Goal: Task Accomplishment & Management: Manage account settings

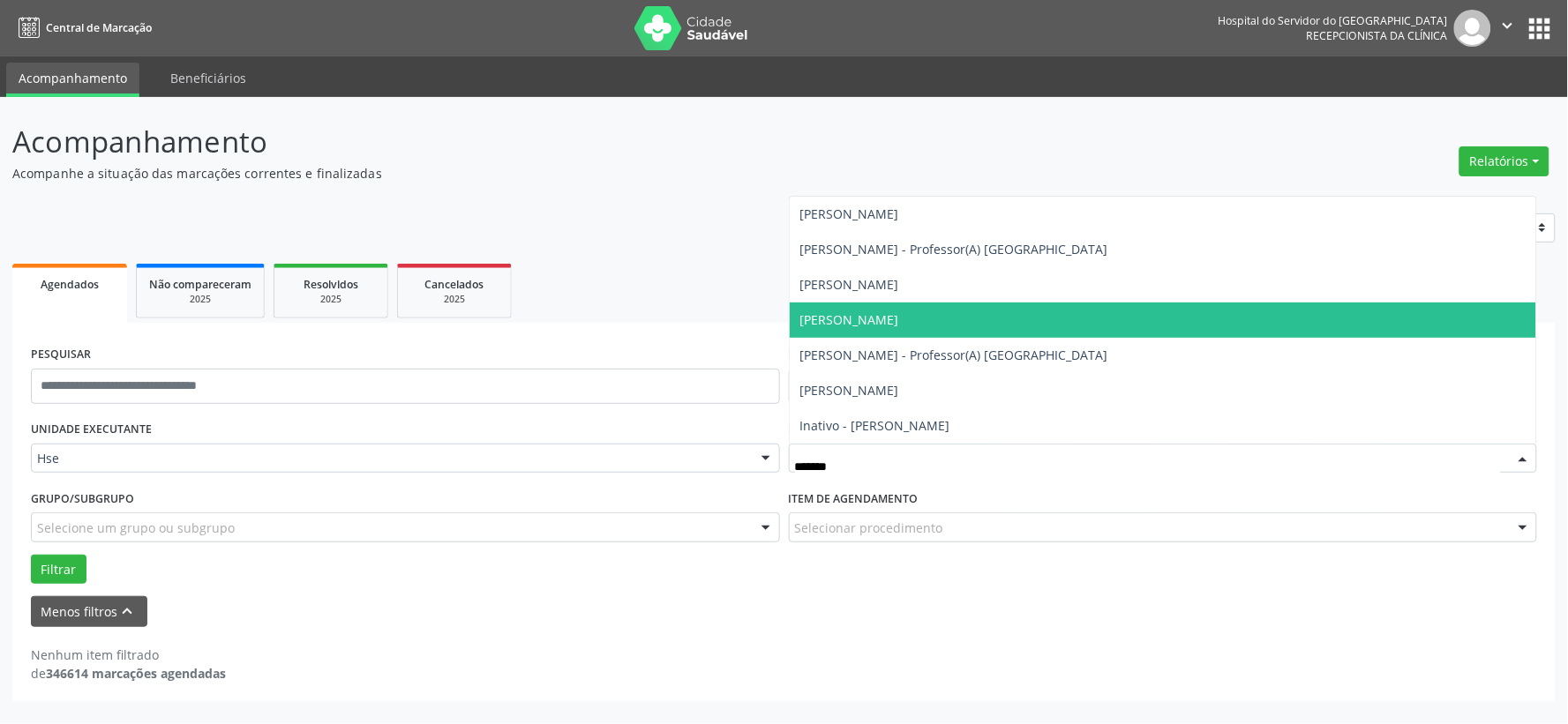
click at [854, 318] on span "[PERSON_NAME]" at bounding box center [849, 319] width 99 height 16
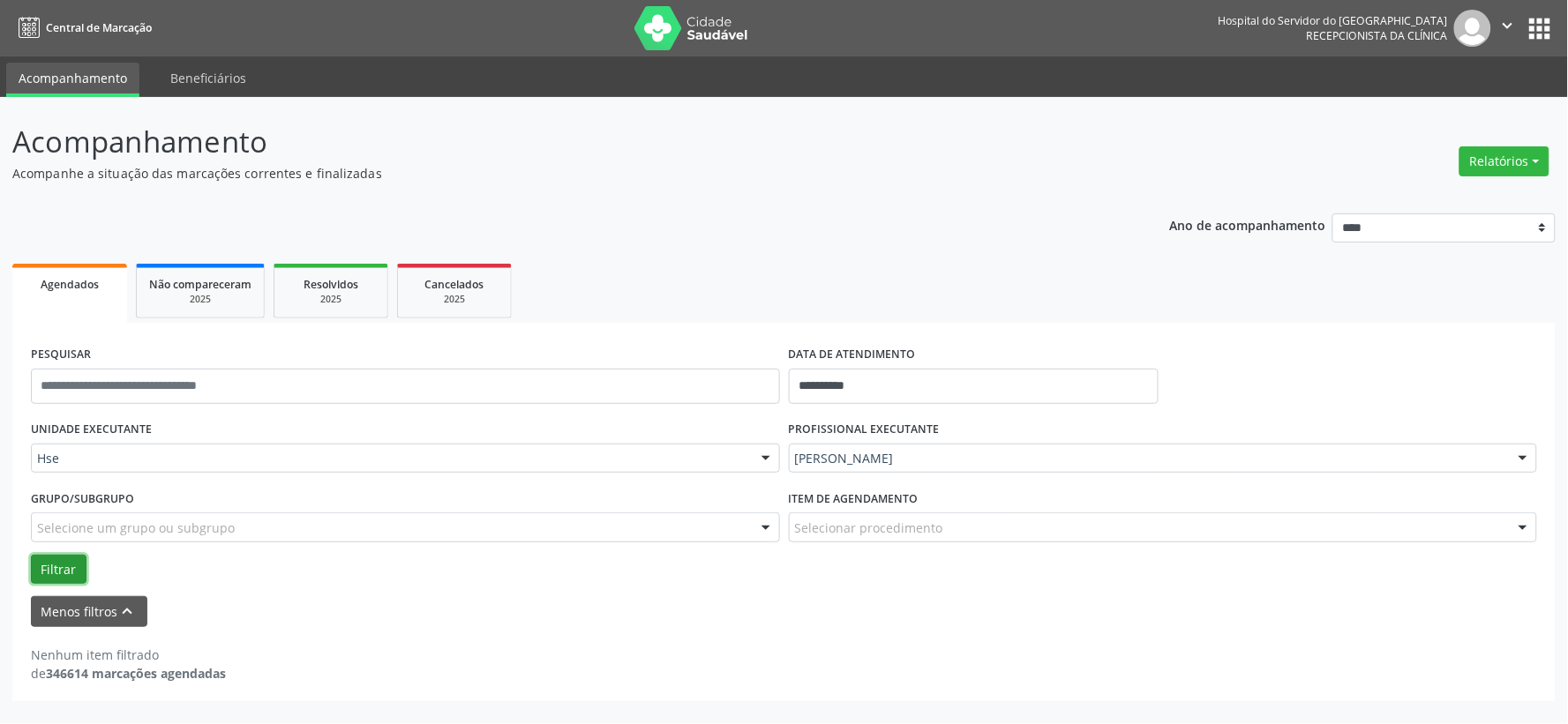
click at [31, 555] on button "Filtrar" at bounding box center [58, 569] width 56 height 30
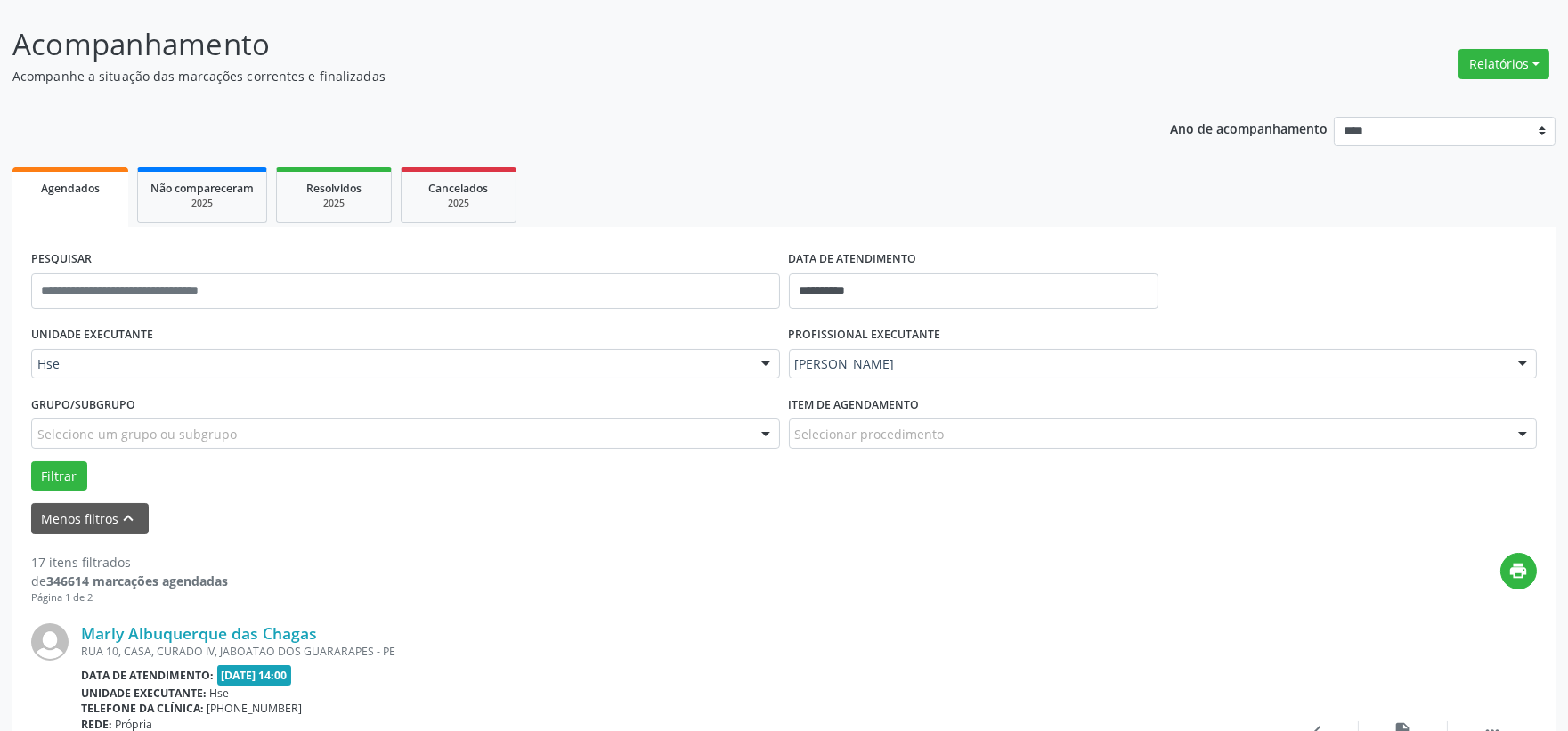
scroll to position [198, 0]
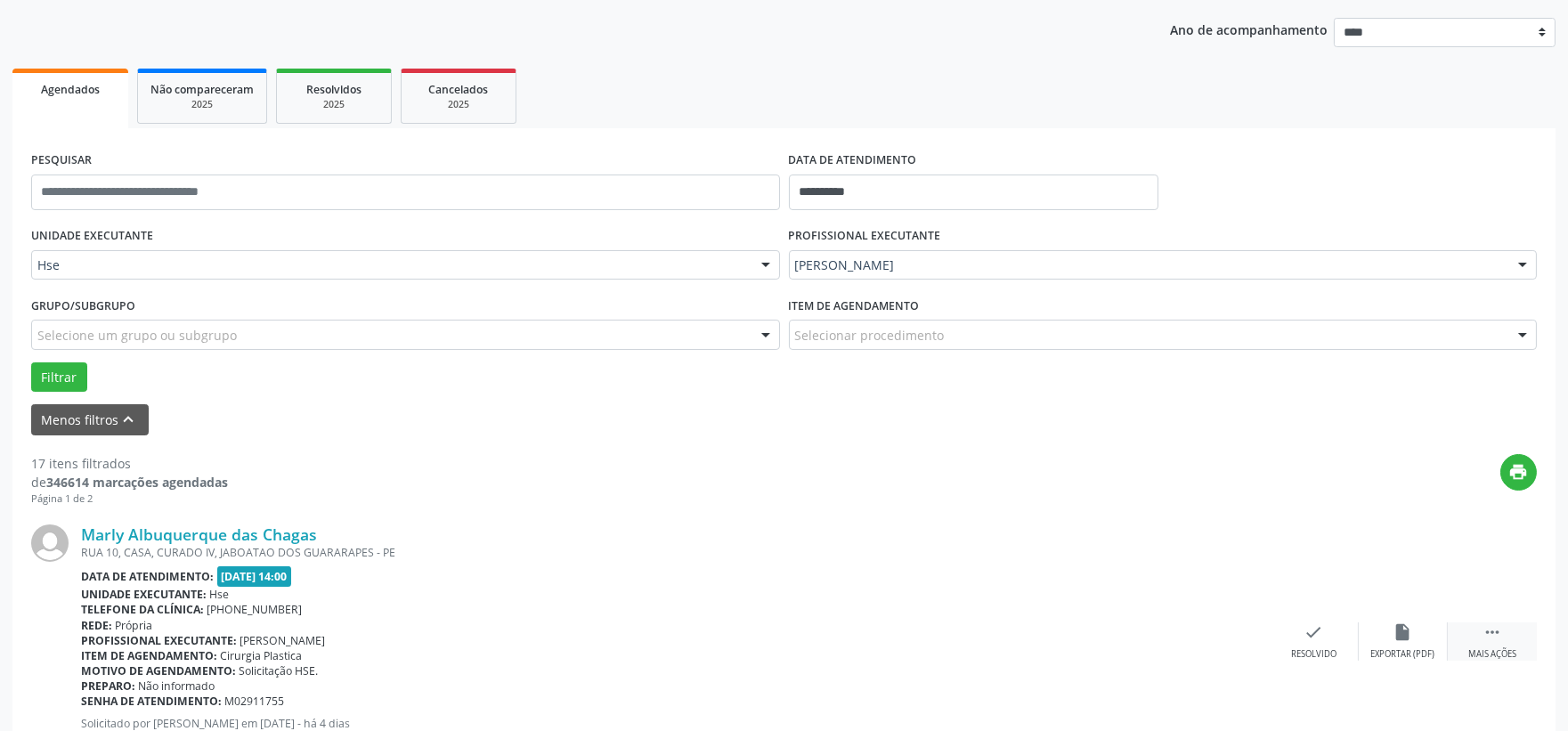
drag, startPoint x: 1514, startPoint y: 644, endPoint x: 1461, endPoint y: 635, distance: 53.8
click at [1512, 644] on div " Mais ações" at bounding box center [1492, 642] width 89 height 39
click at [1416, 631] on div "alarm_off Não compareceu" at bounding box center [1402, 642] width 89 height 39
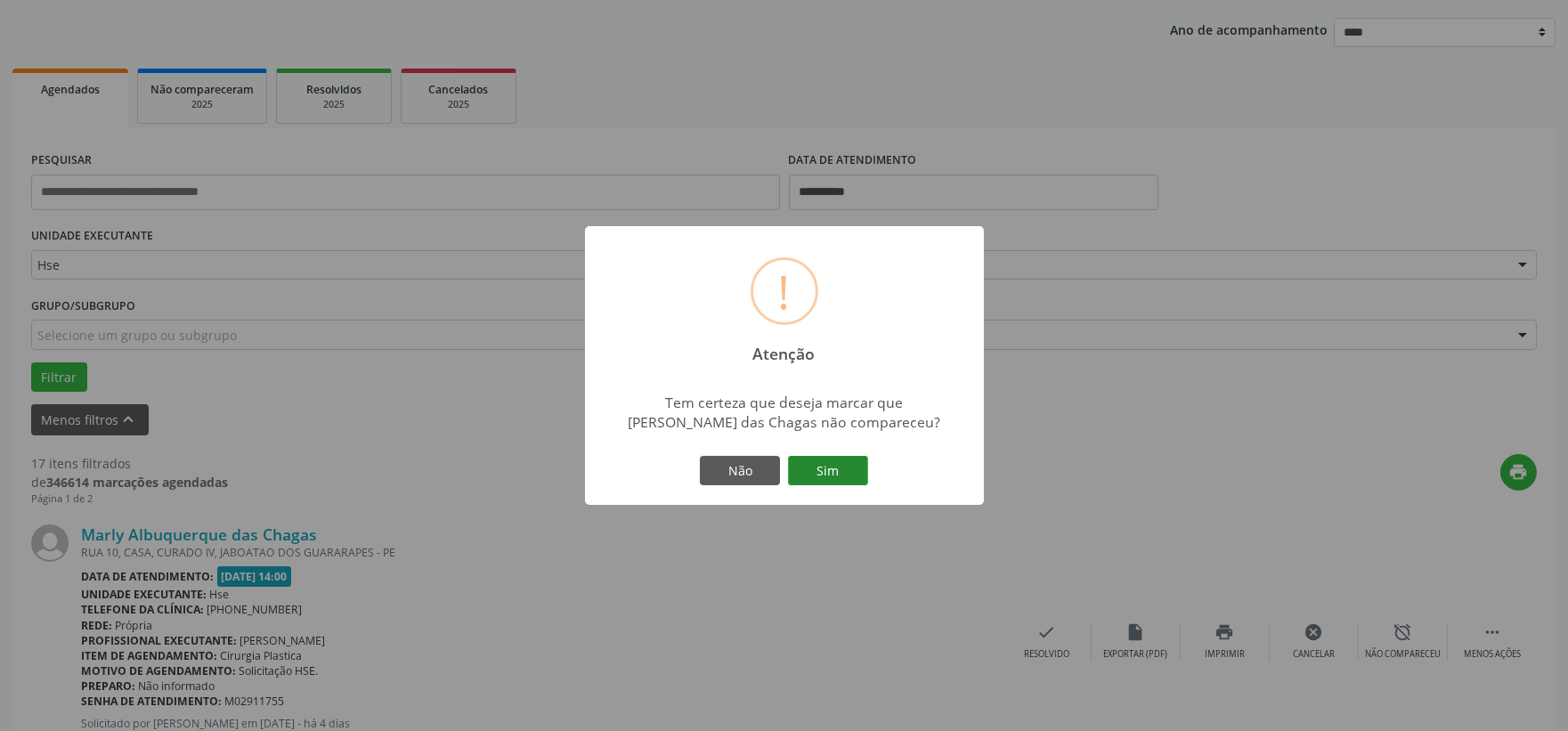
click at [824, 475] on button "Sim" at bounding box center [827, 470] width 80 height 30
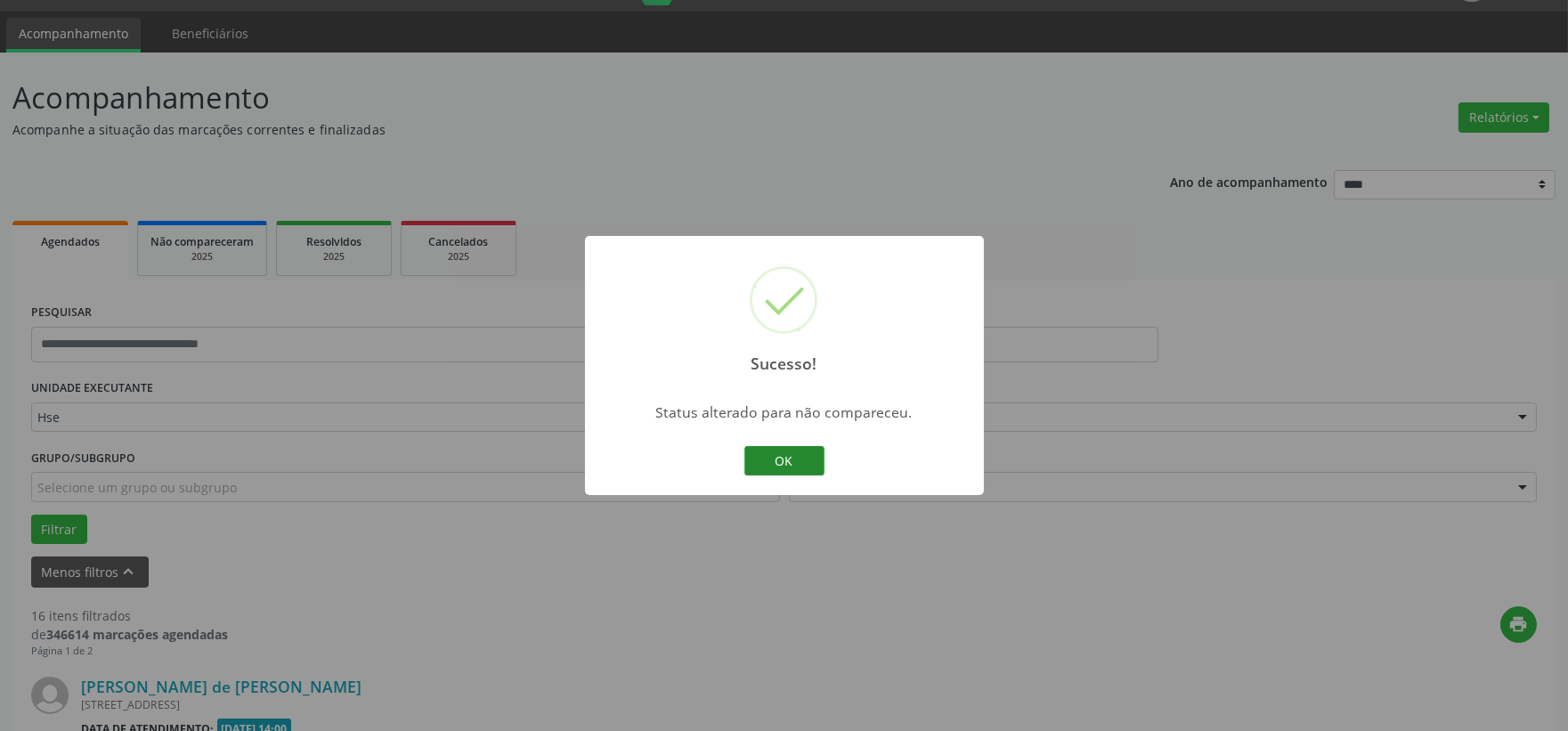
click at [776, 451] on button "OK" at bounding box center [784, 461] width 80 height 30
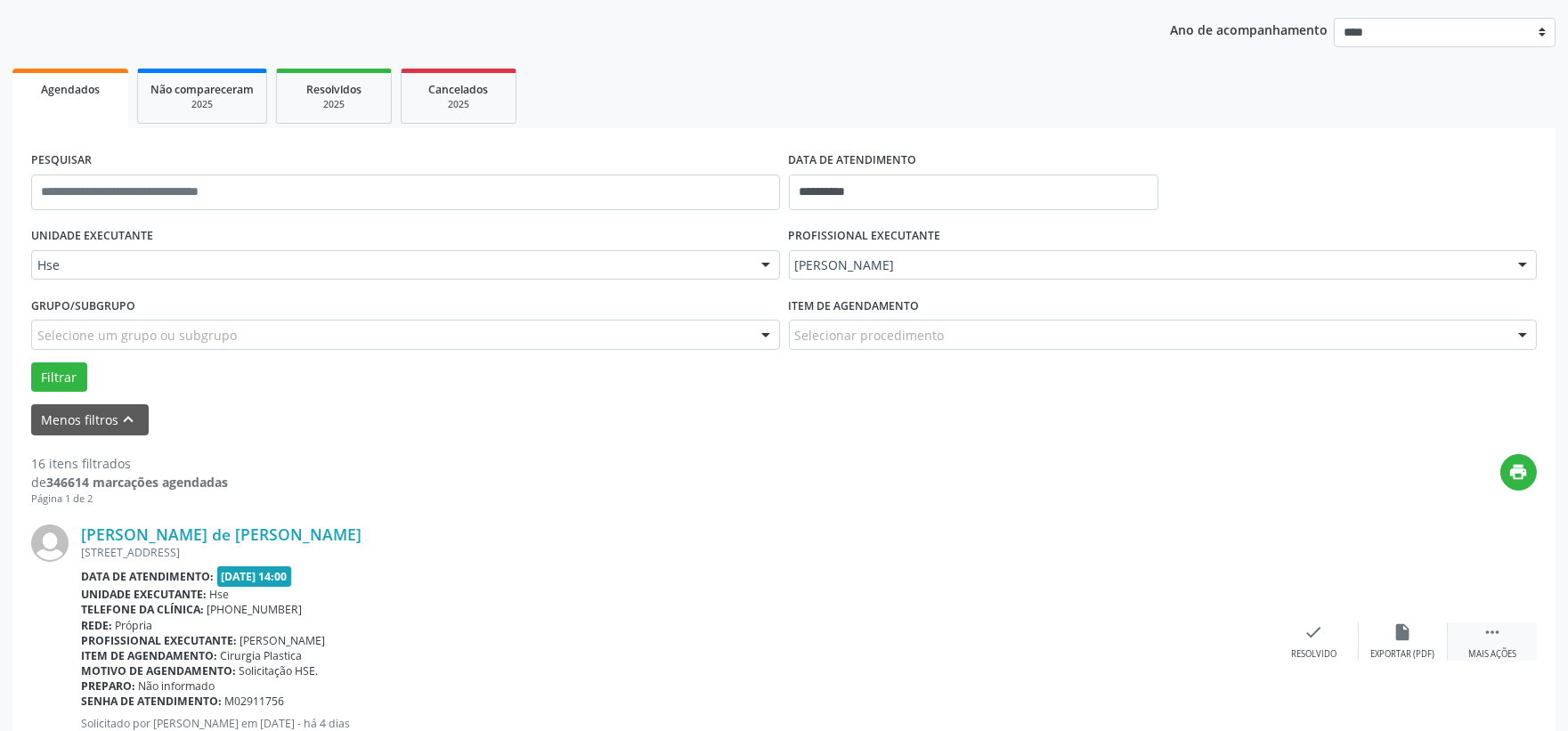
drag, startPoint x: 1507, startPoint y: 637, endPoint x: 1462, endPoint y: 633, distance: 45.2
click at [1506, 637] on div " Mais ações" at bounding box center [1492, 642] width 89 height 39
click at [1408, 633] on icon "alarm_off" at bounding box center [1402, 632] width 19 height 19
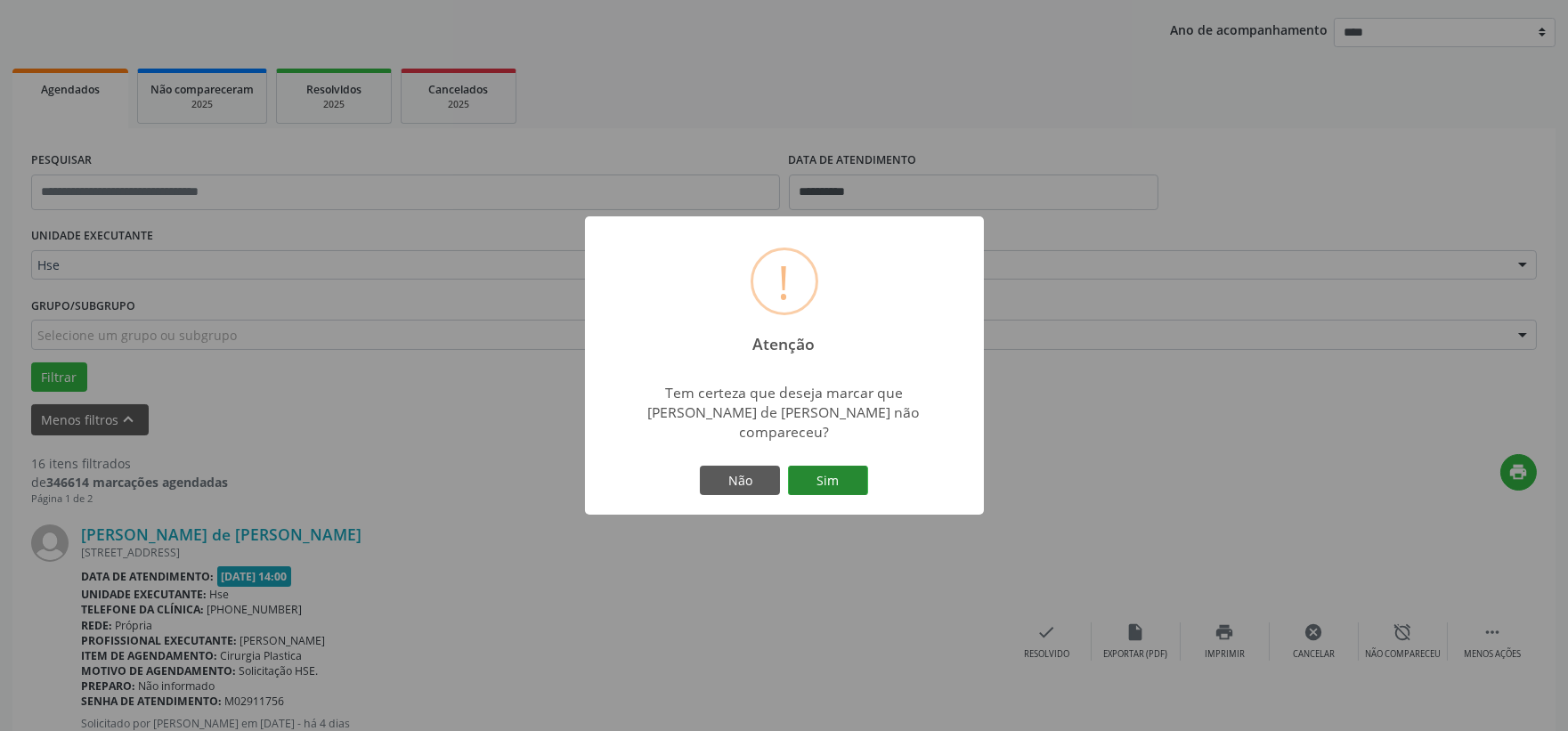
click at [855, 466] on button "Sim" at bounding box center [827, 481] width 80 height 30
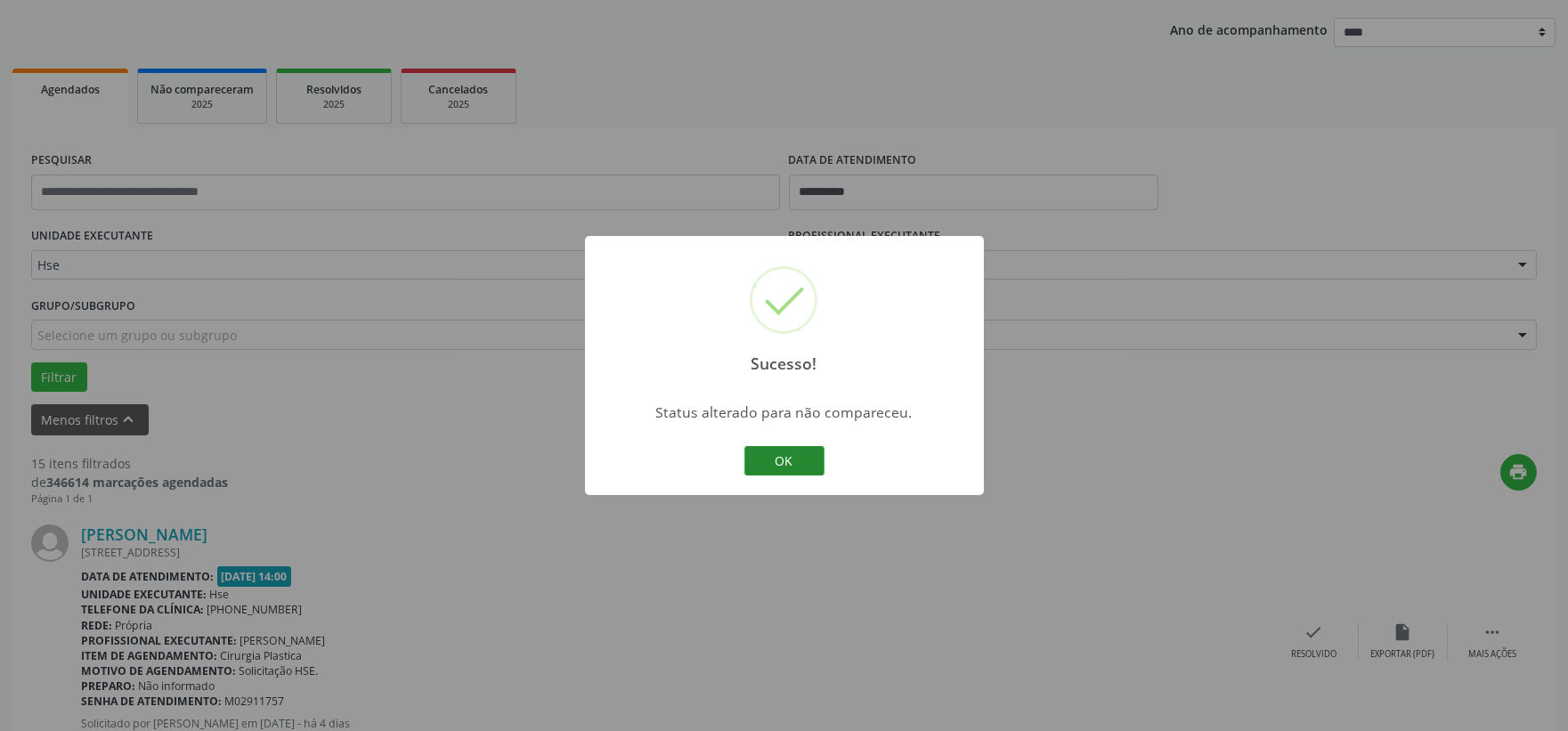
click at [810, 460] on button "OK" at bounding box center [784, 461] width 80 height 30
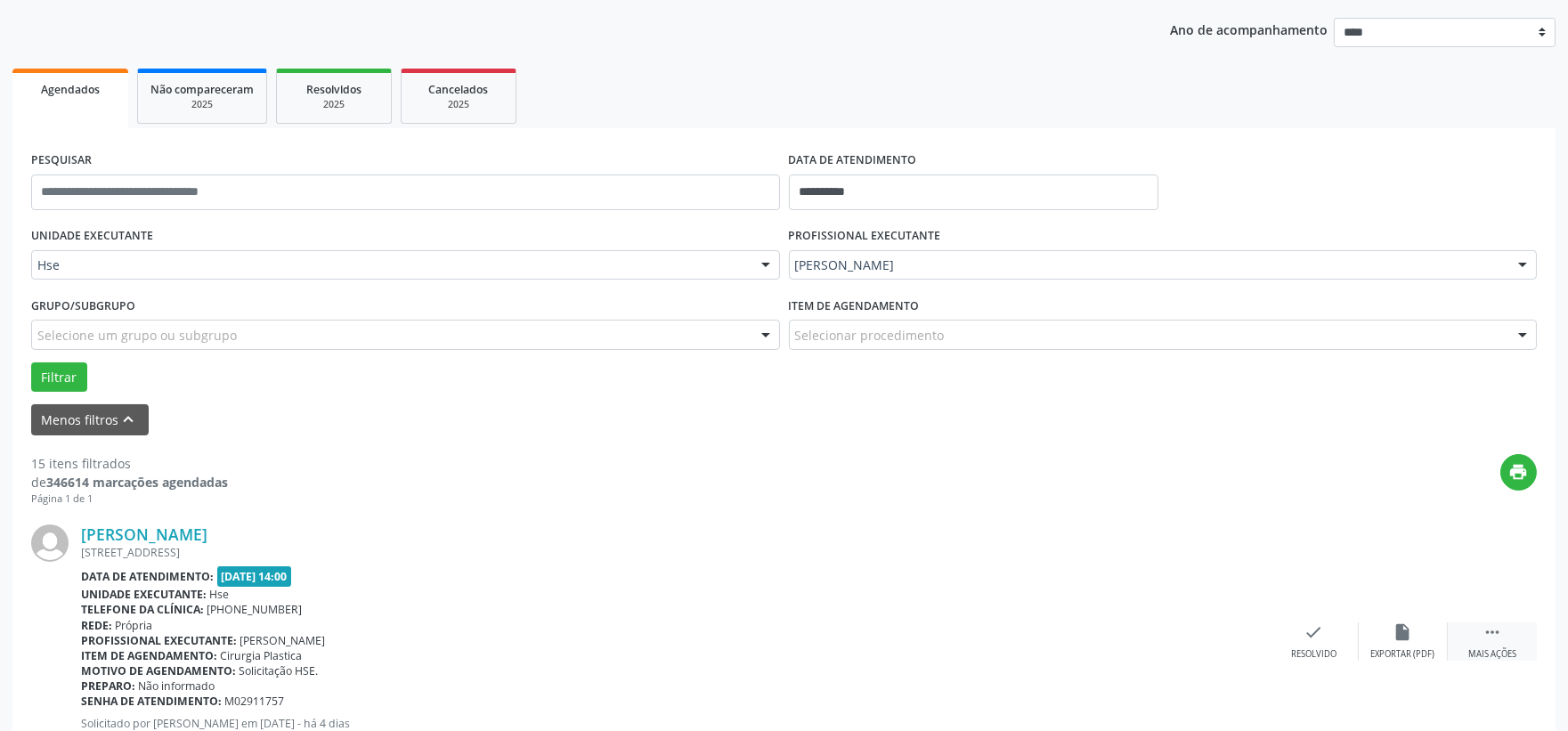
click at [1495, 625] on icon "" at bounding box center [1492, 632] width 19 height 19
click at [1398, 627] on icon "alarm_off" at bounding box center [1402, 632] width 19 height 19
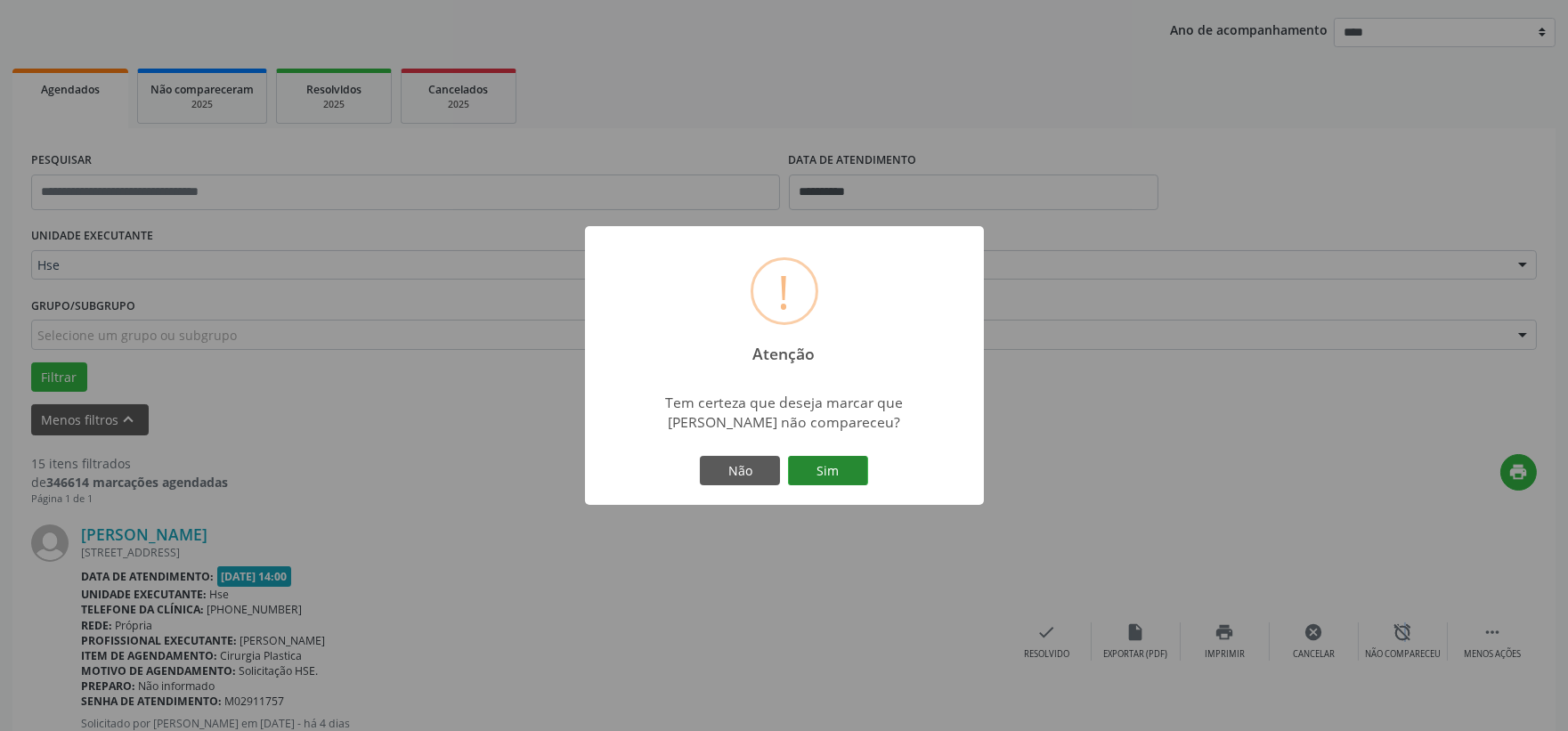
click at [860, 470] on button "Sim" at bounding box center [827, 470] width 80 height 30
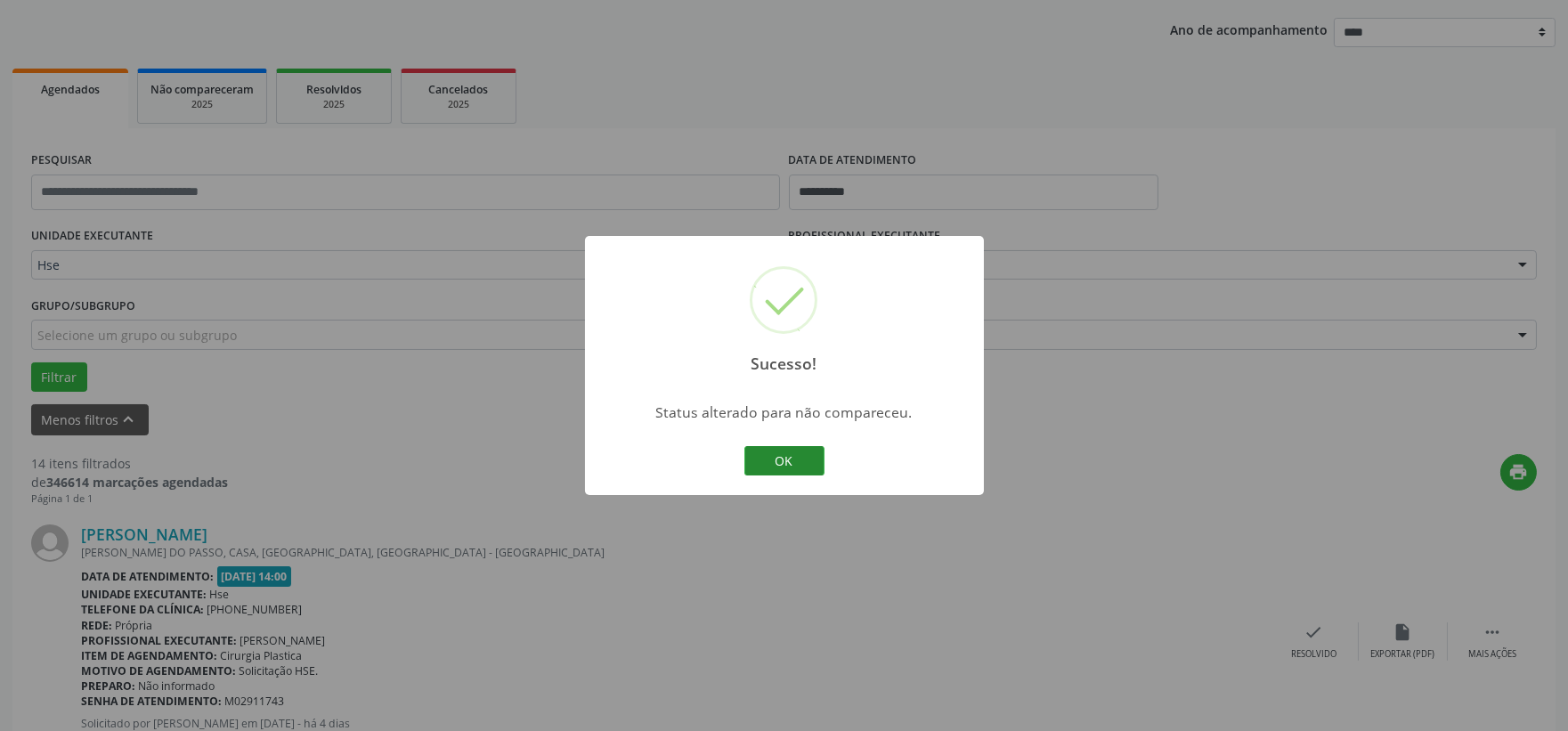
click at [769, 460] on button "OK" at bounding box center [784, 461] width 80 height 30
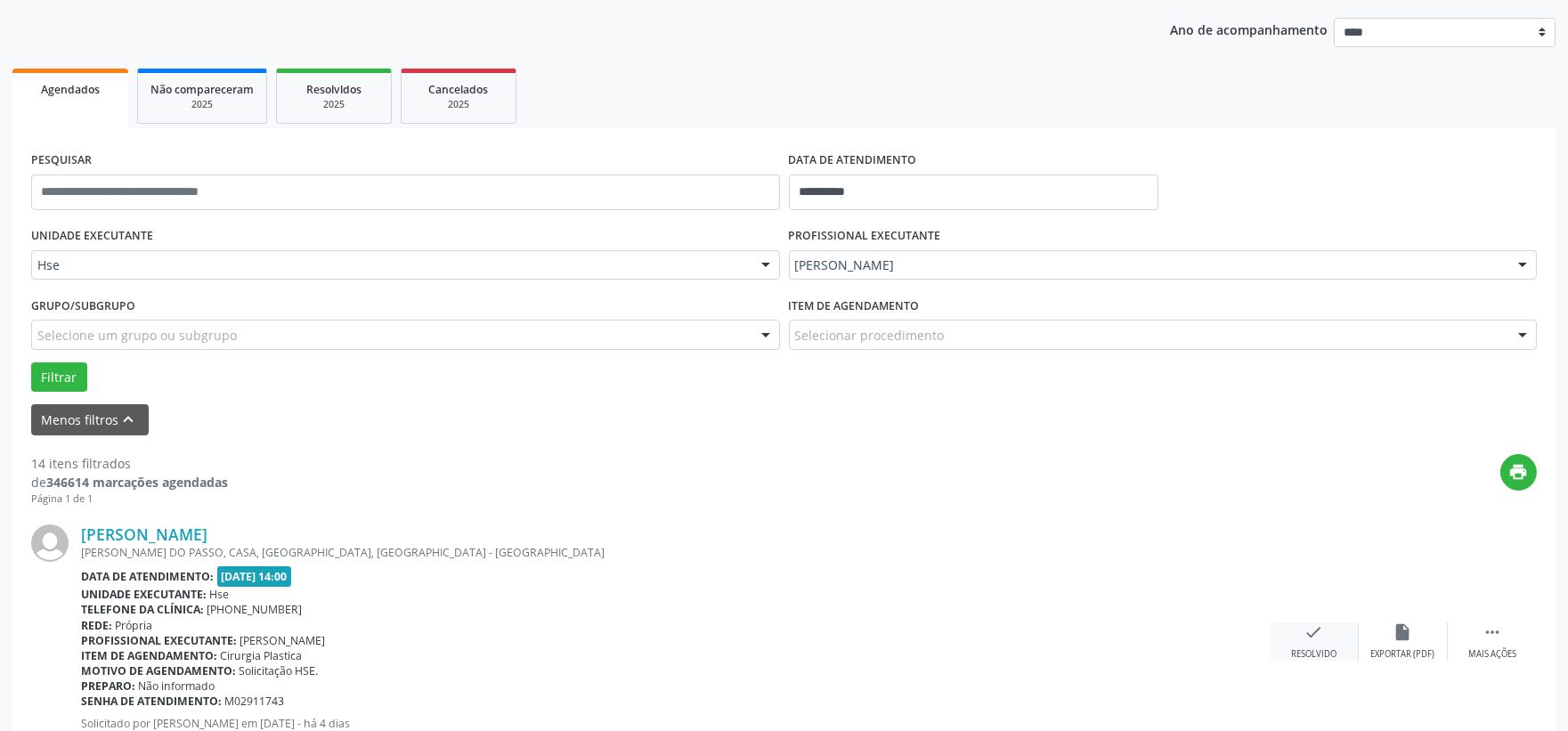
click at [1296, 651] on div "Resolvido" at bounding box center [1313, 655] width 45 height 13
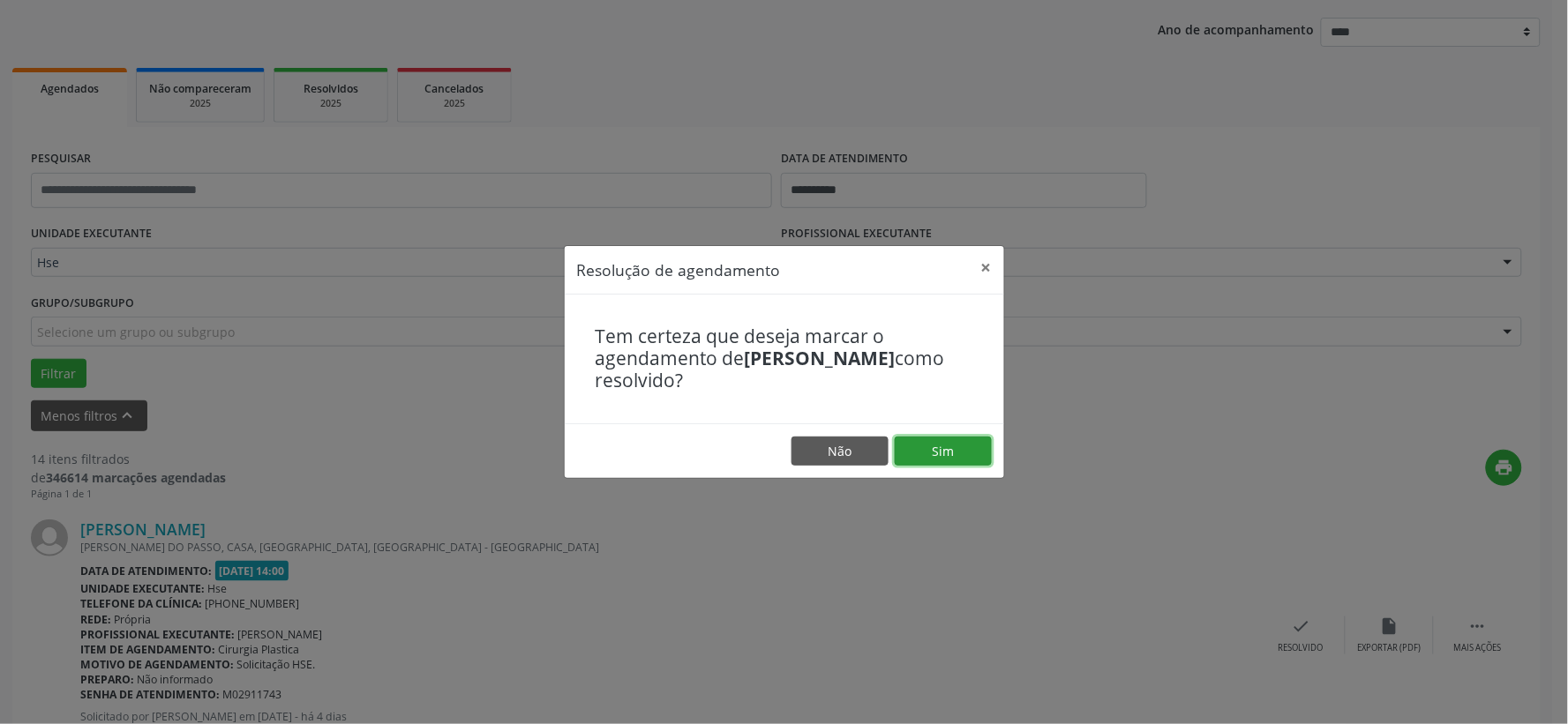
click at [947, 445] on button "Sim" at bounding box center [943, 451] width 97 height 30
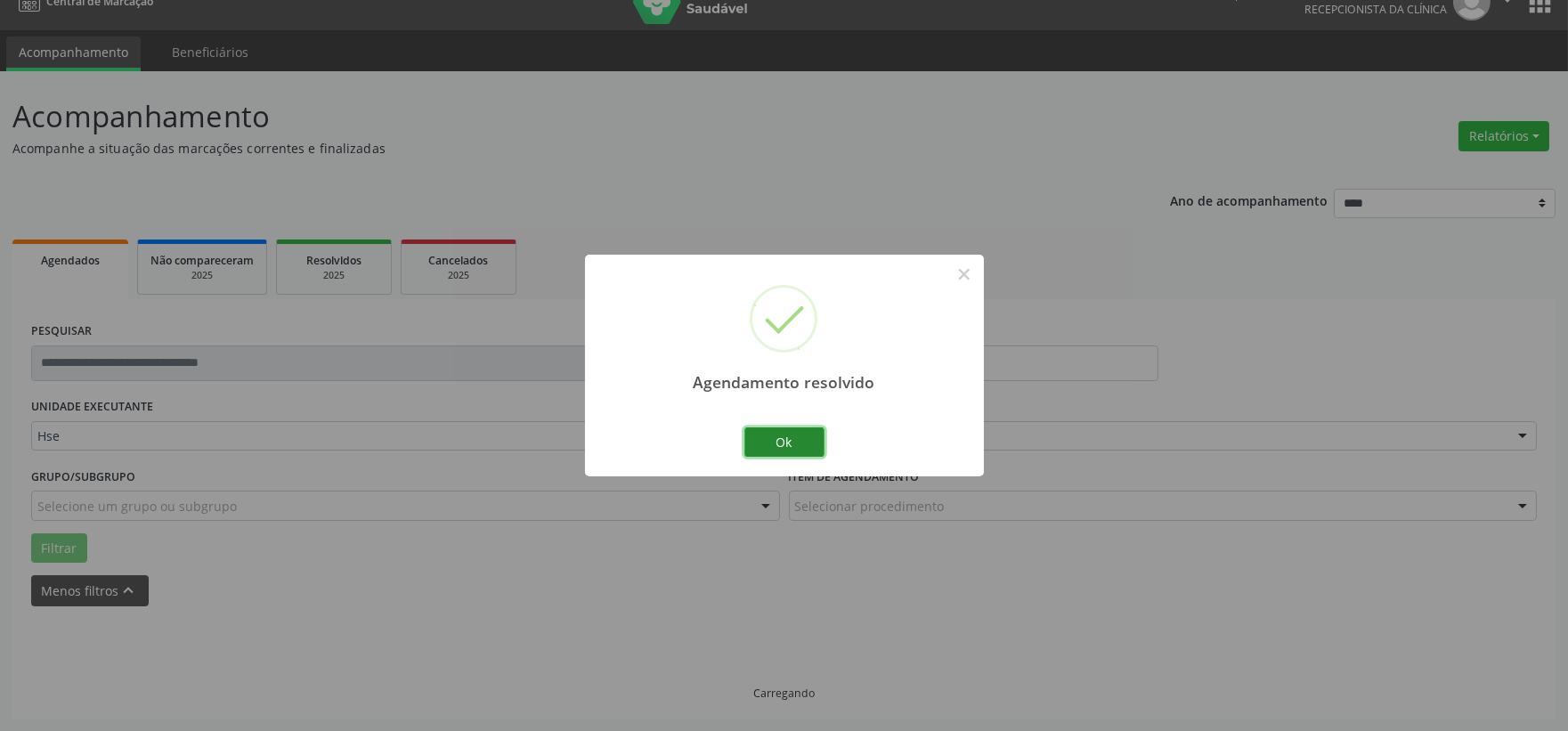
click at [784, 446] on button "Ok" at bounding box center [784, 442] width 80 height 30
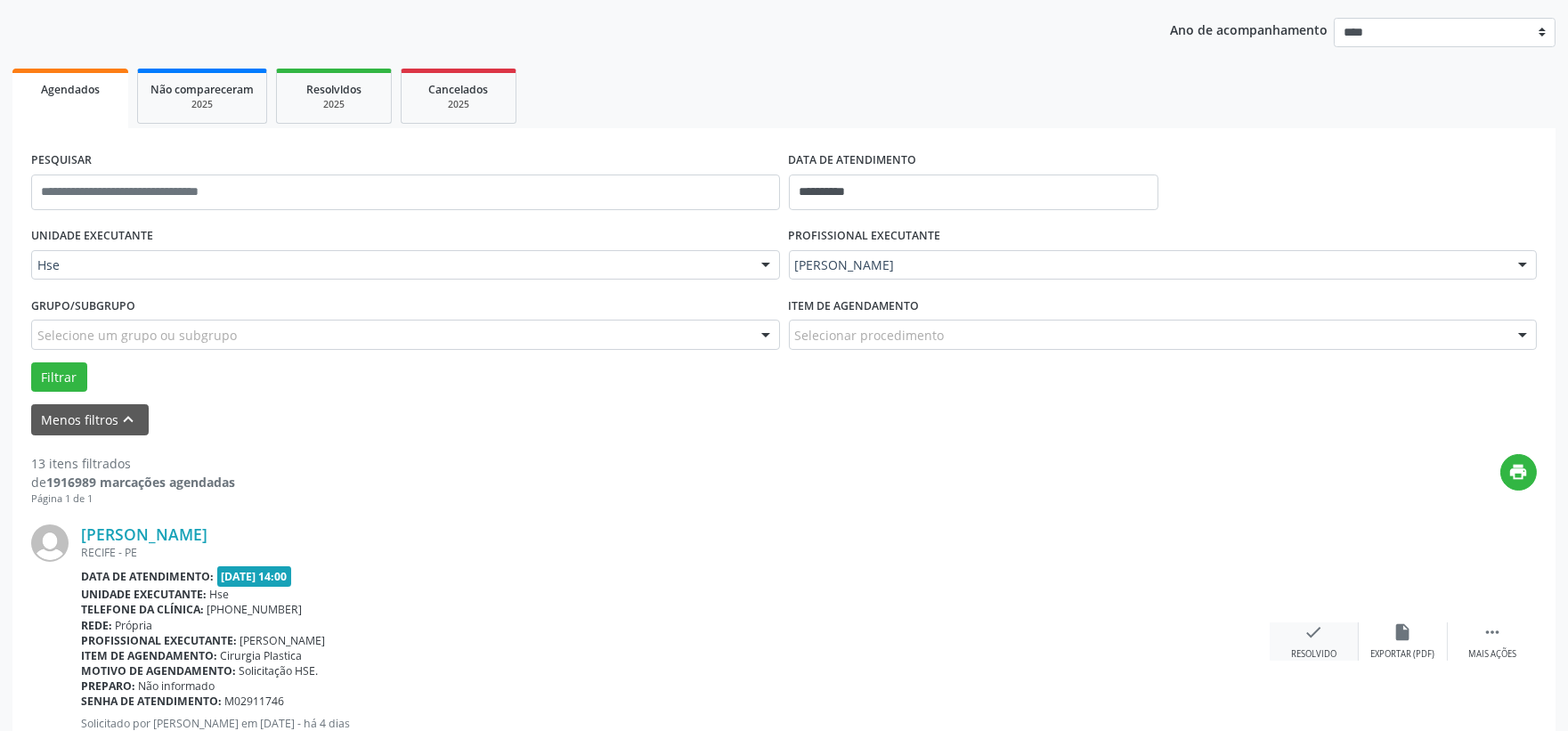
click at [1318, 642] on div "check Resolvido" at bounding box center [1314, 642] width 89 height 39
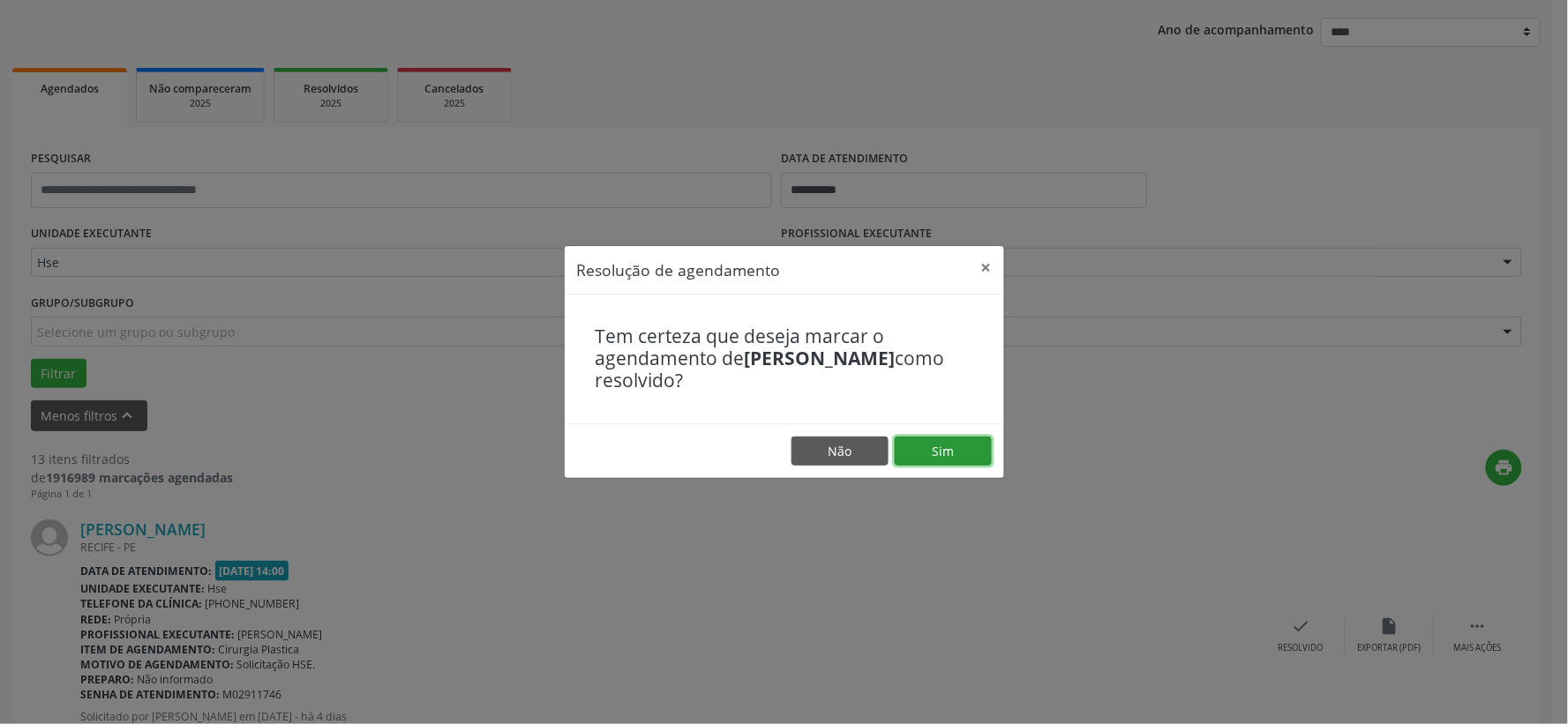
click at [923, 447] on button "Sim" at bounding box center [943, 451] width 97 height 30
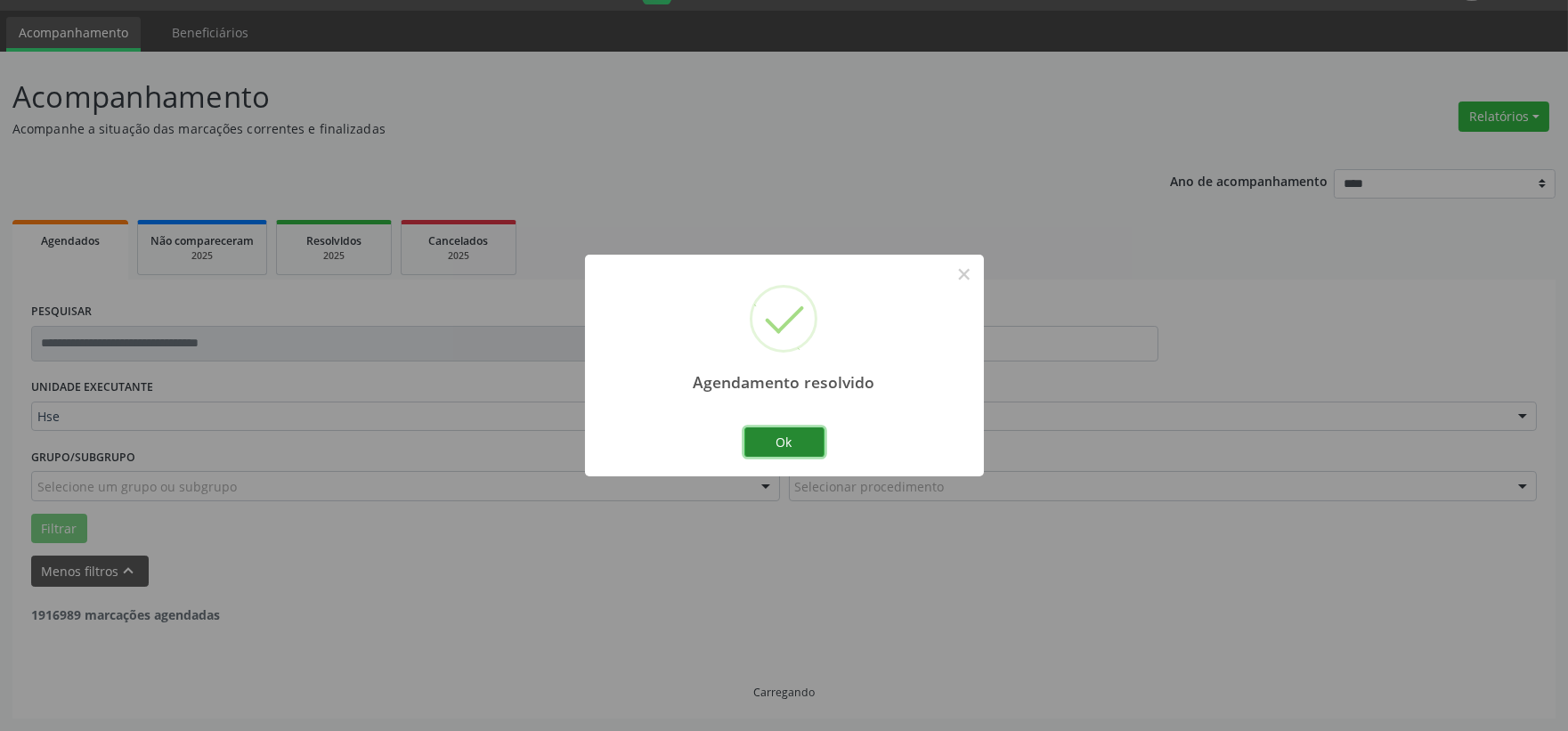
click at [788, 434] on button "Ok" at bounding box center [784, 442] width 80 height 30
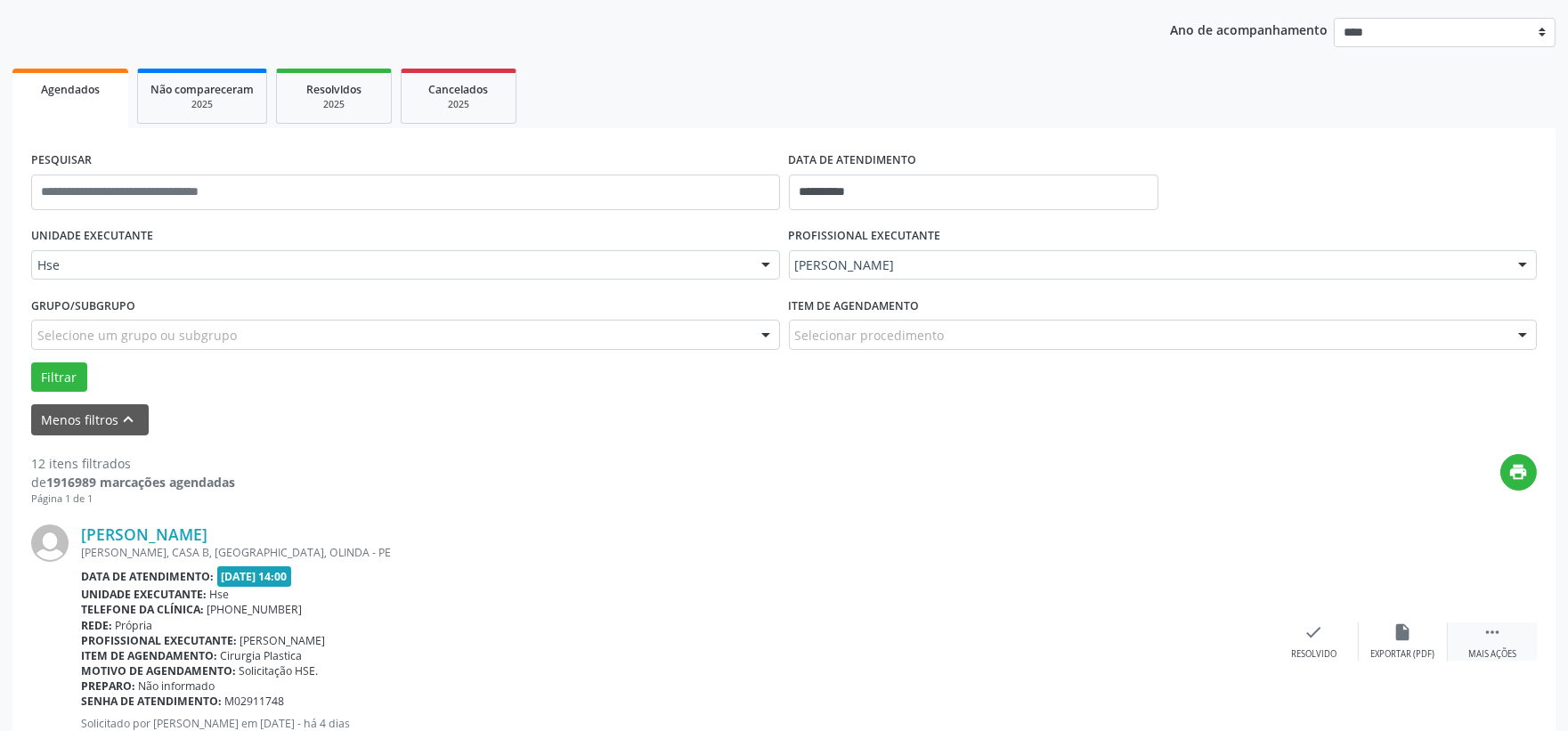
click at [1495, 637] on icon "" at bounding box center [1492, 632] width 19 height 19
click at [1383, 625] on div "alarm_off Não compareceu" at bounding box center [1402, 642] width 89 height 39
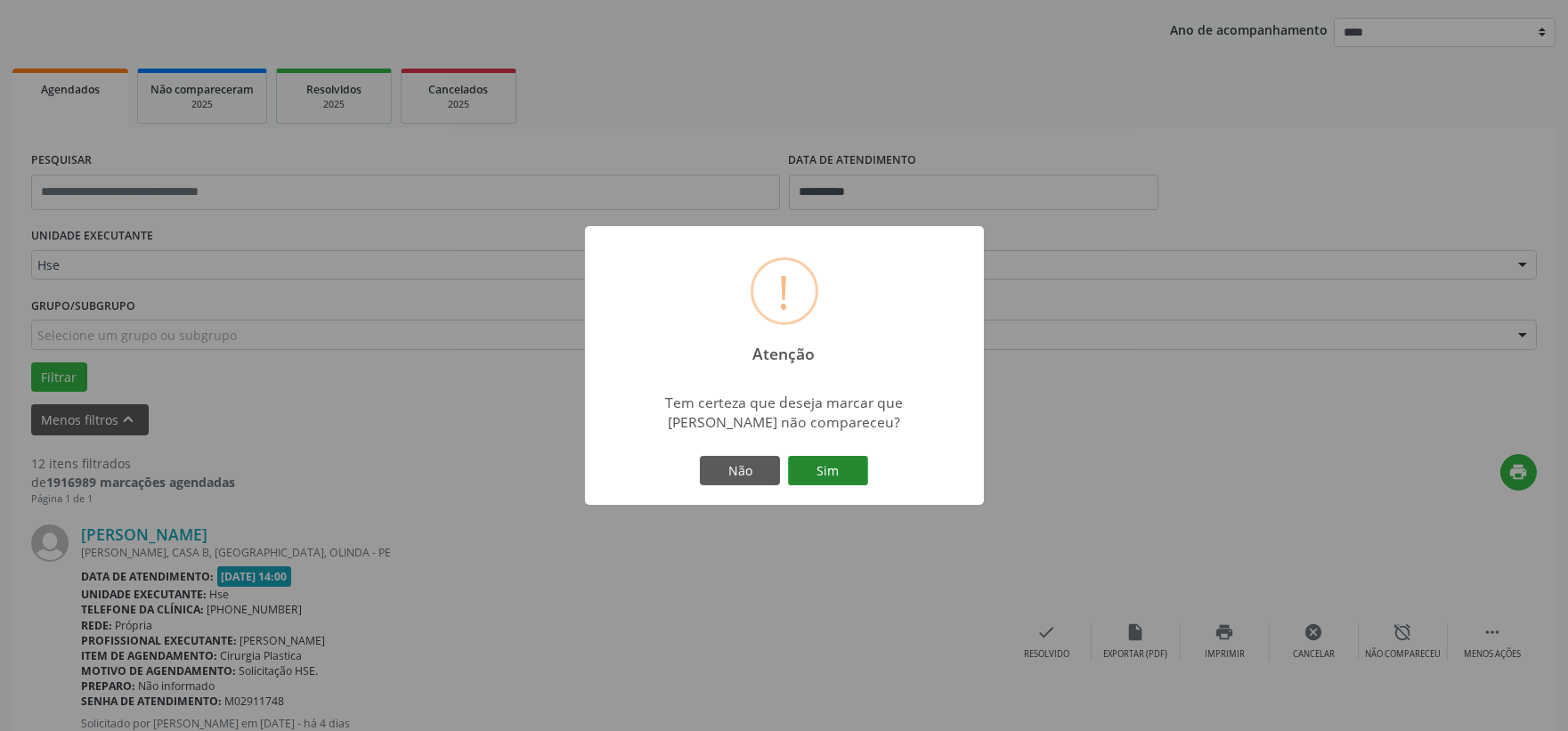
click at [826, 463] on button "Sim" at bounding box center [827, 470] width 80 height 30
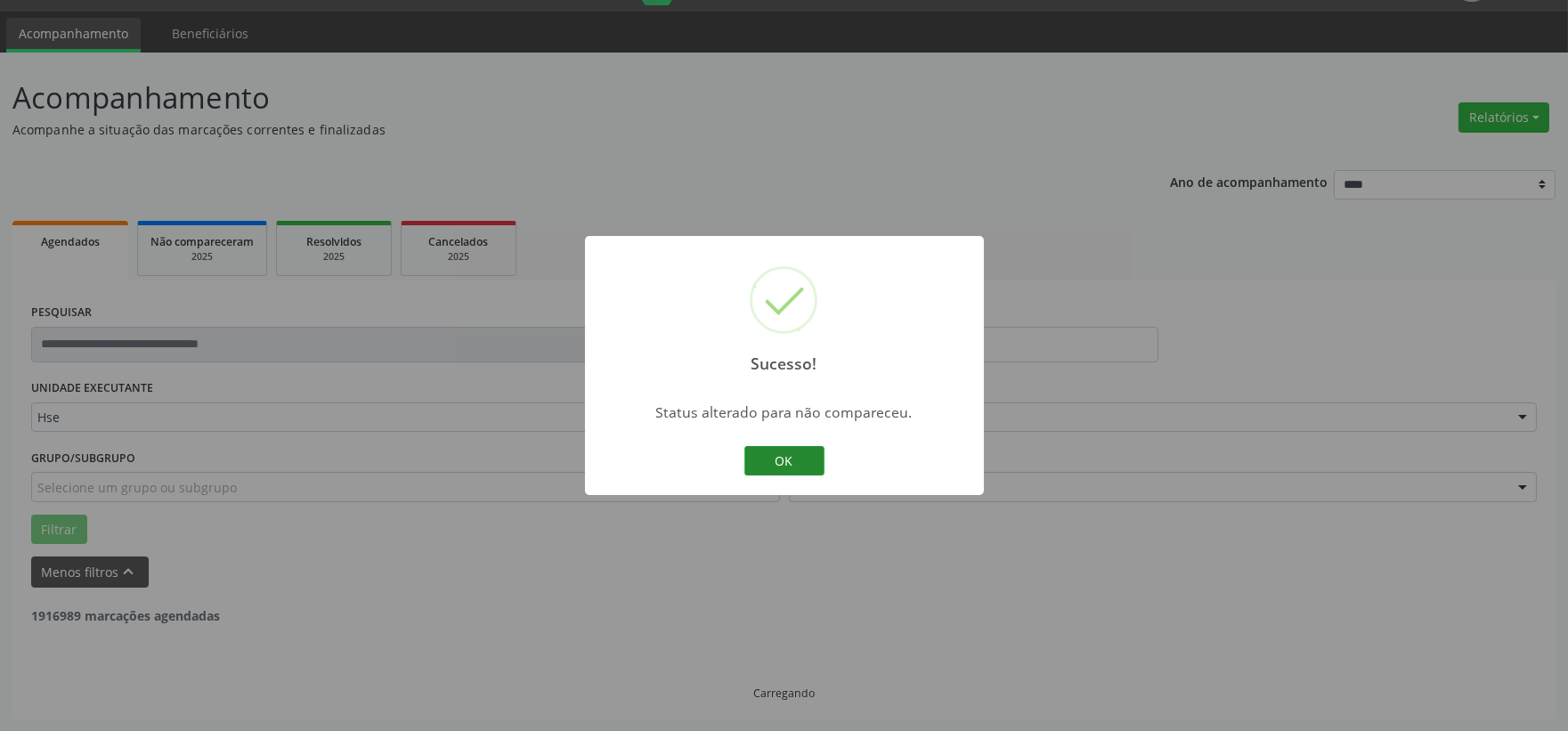
click at [770, 461] on button "OK" at bounding box center [784, 461] width 80 height 30
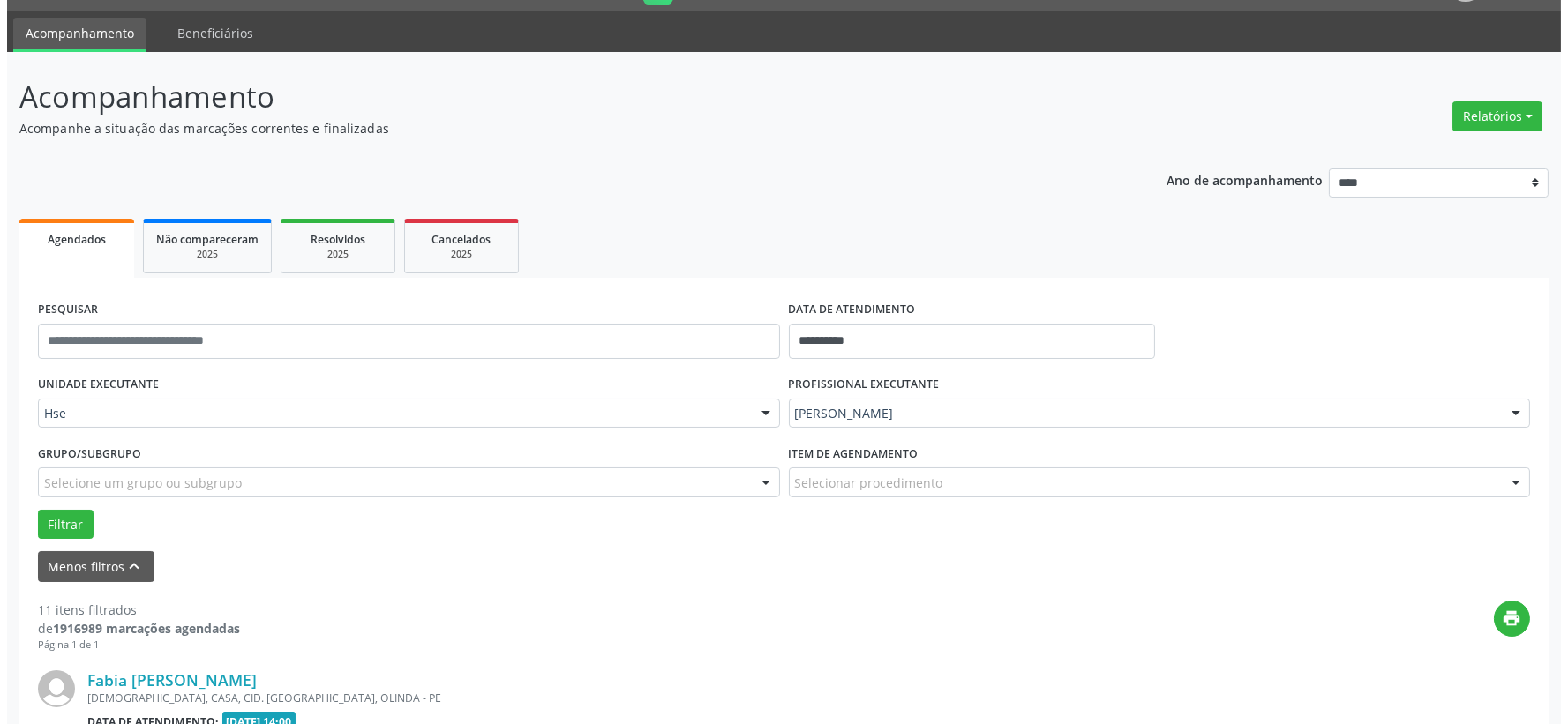
scroll to position [143, 0]
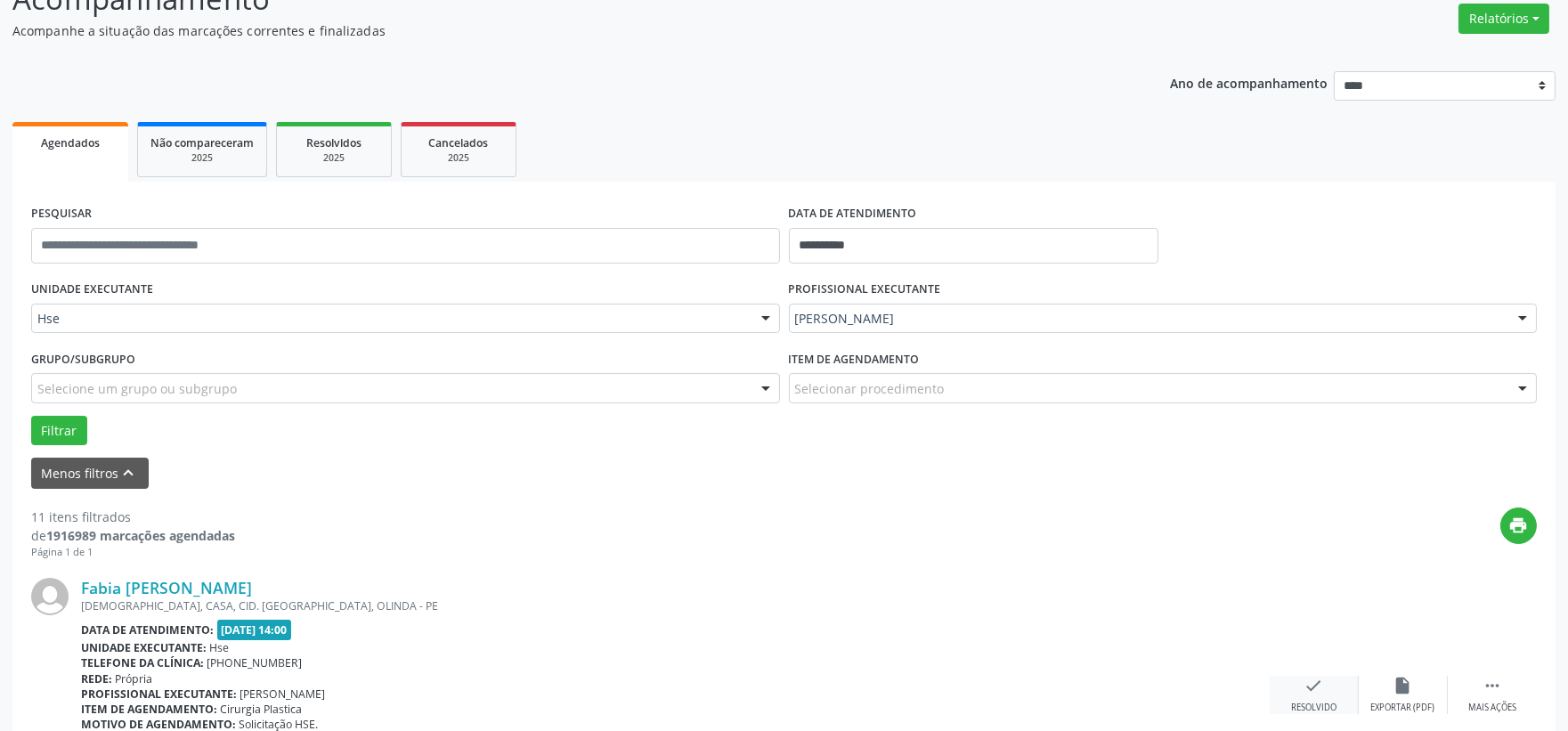
click at [1324, 696] on div "check Resolvido" at bounding box center [1314, 695] width 89 height 39
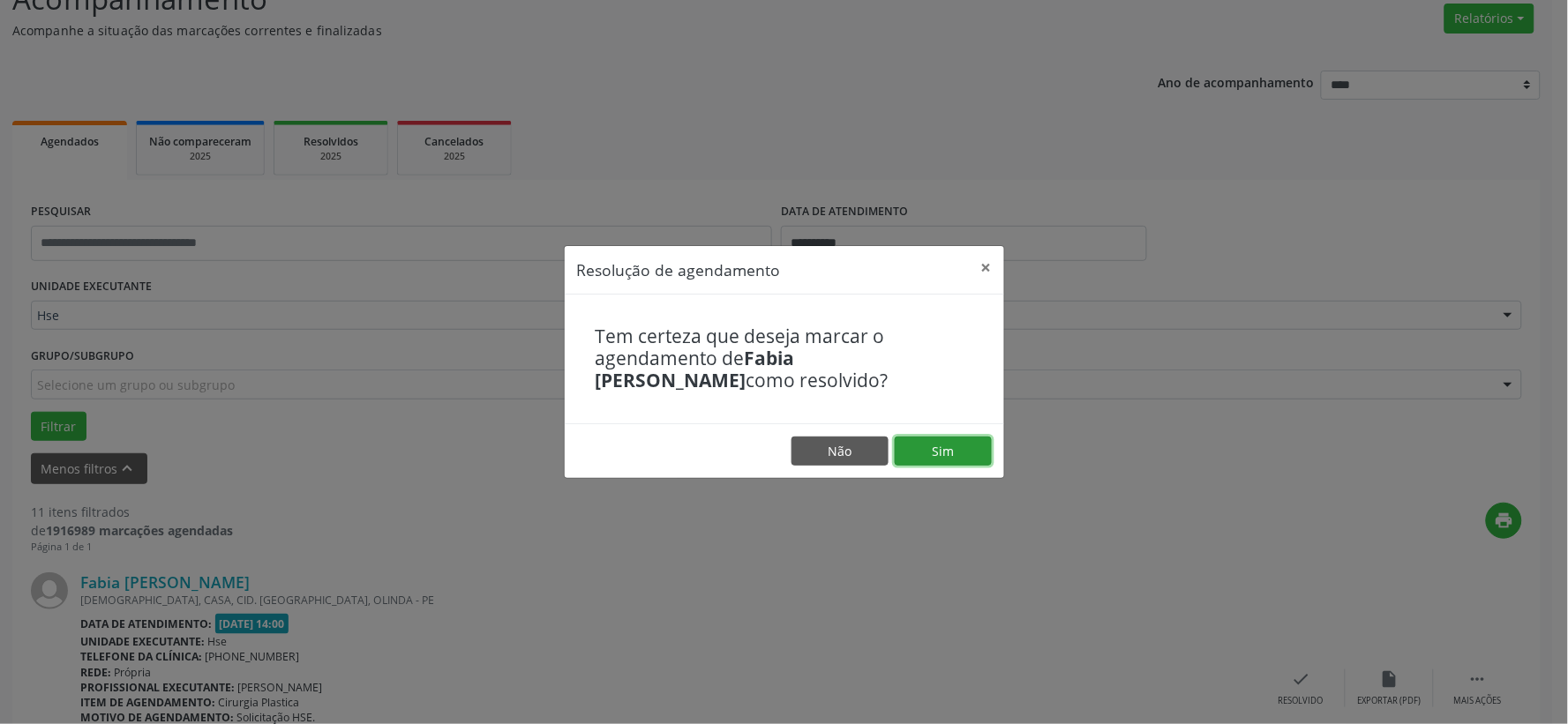
click at [964, 448] on button "Sim" at bounding box center [943, 451] width 97 height 30
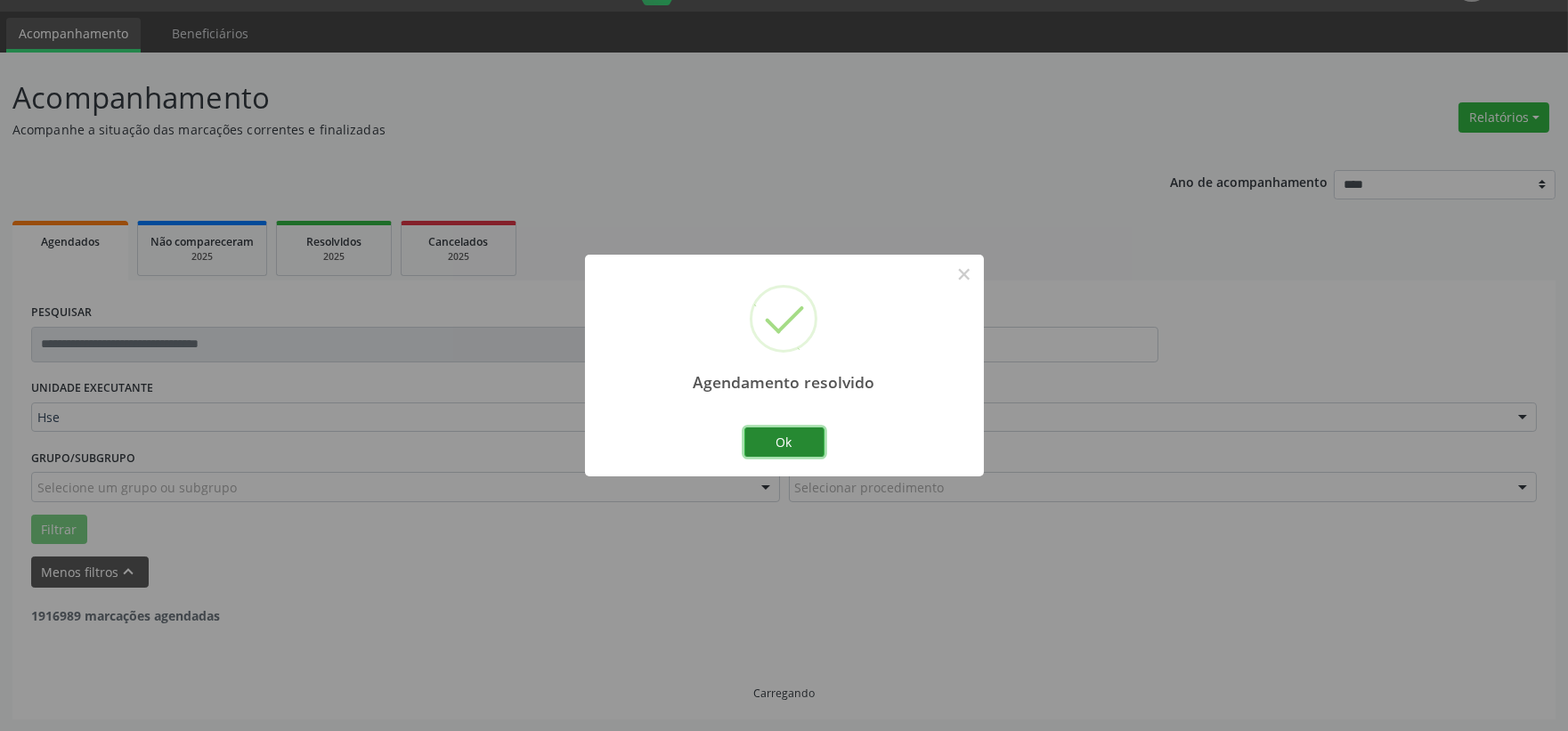
click at [769, 451] on button "Ok" at bounding box center [784, 442] width 80 height 30
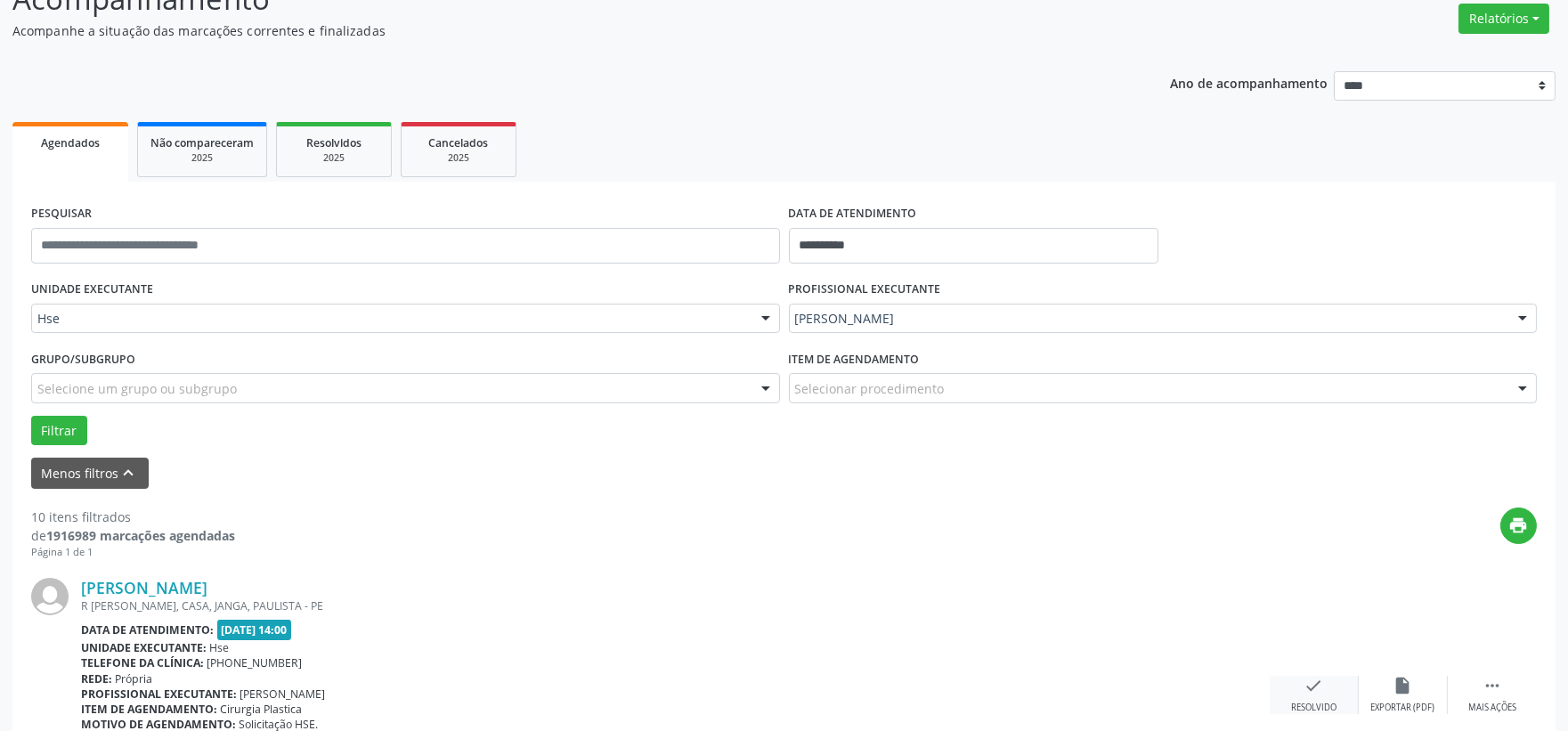
click at [1315, 688] on icon "check" at bounding box center [1313, 685] width 19 height 19
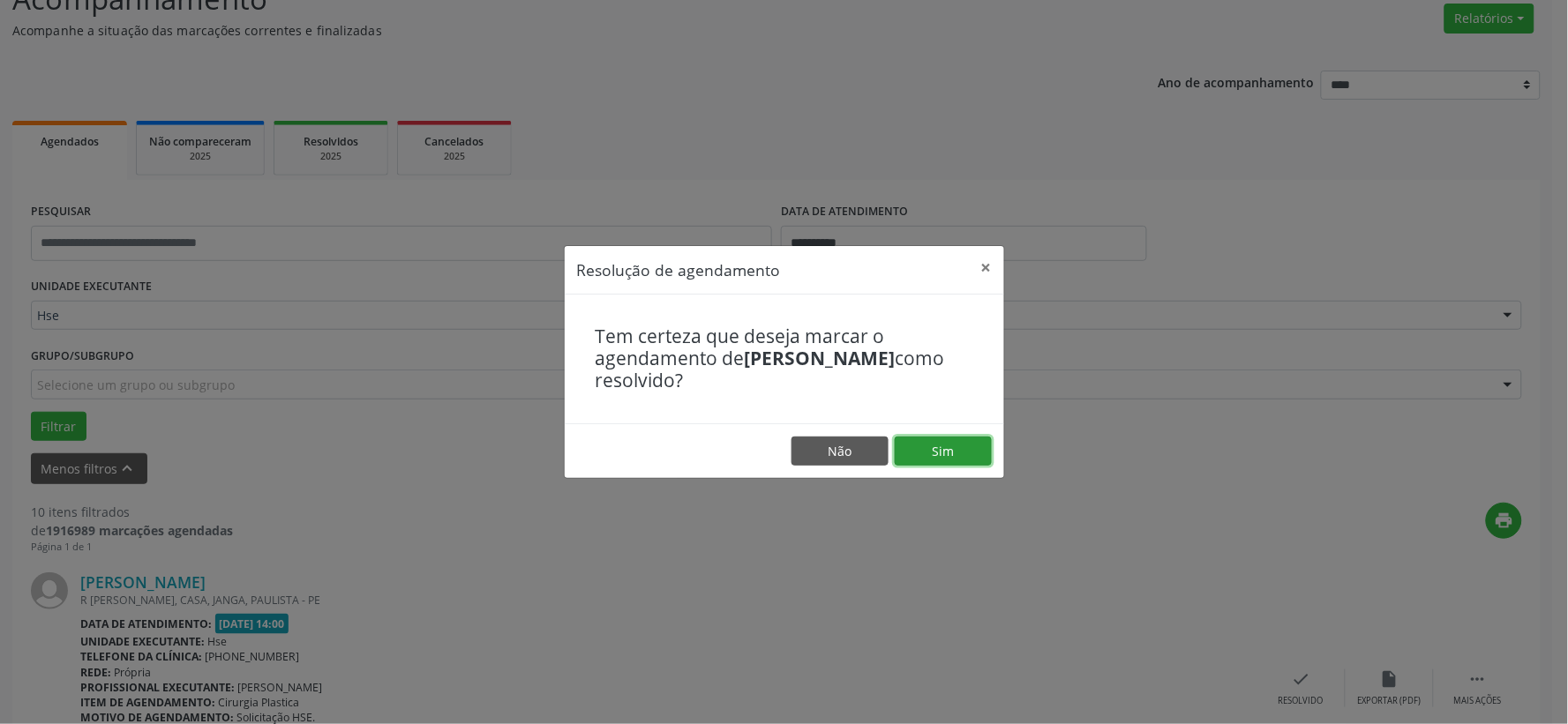
click at [963, 437] on button "Sim" at bounding box center [943, 451] width 97 height 30
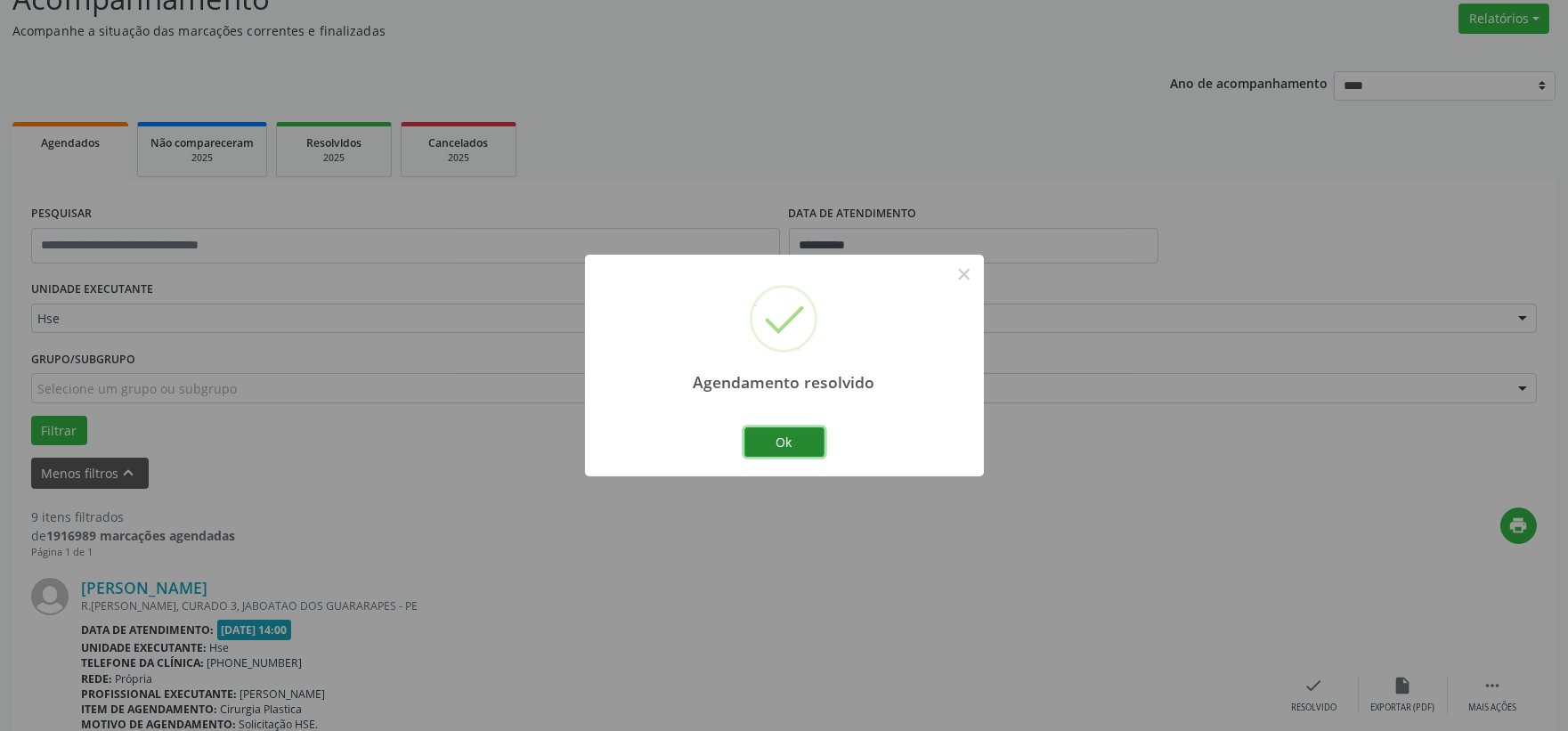
click at [767, 446] on button "Ok" at bounding box center [784, 442] width 80 height 30
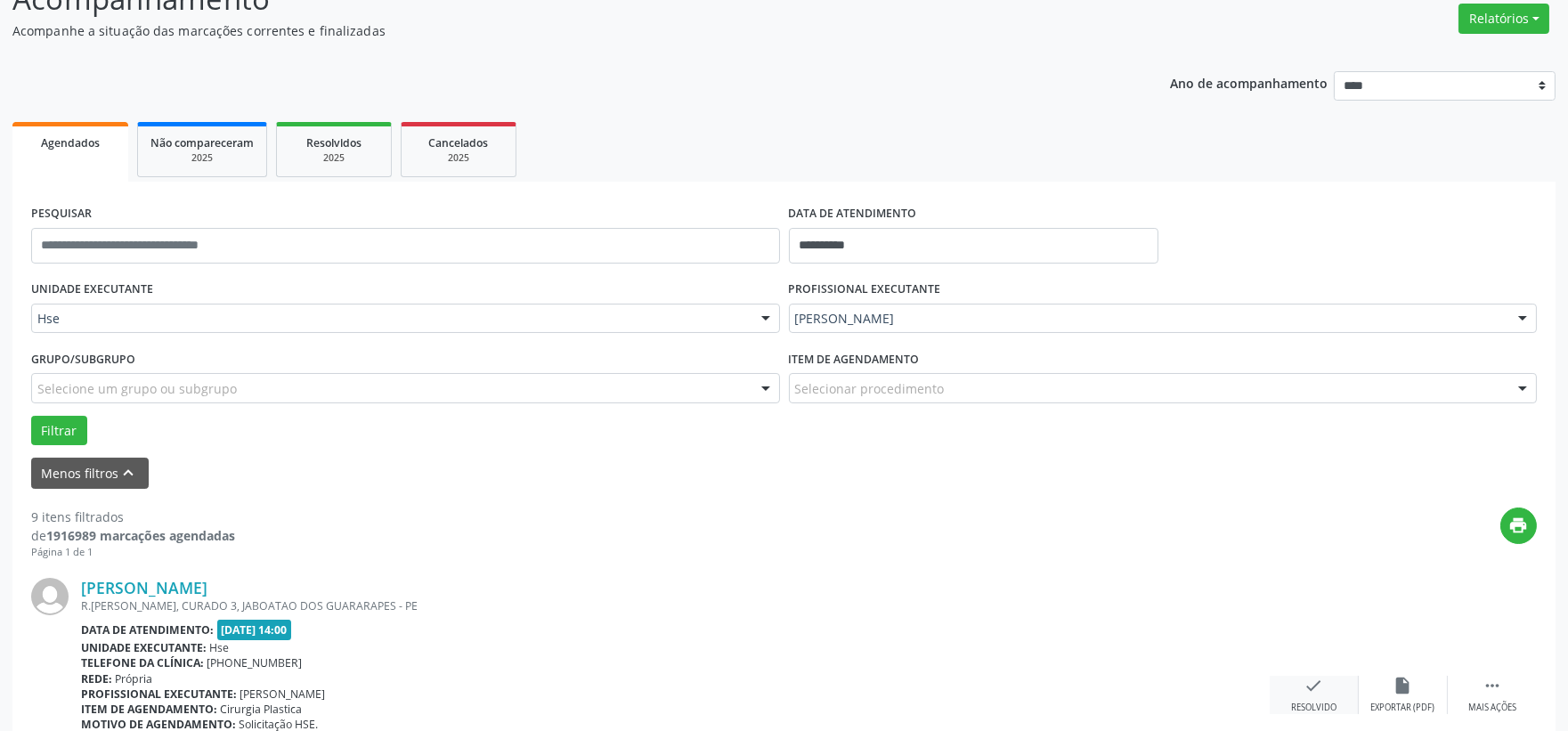
click at [1287, 684] on div "check Resolvido" at bounding box center [1314, 695] width 89 height 39
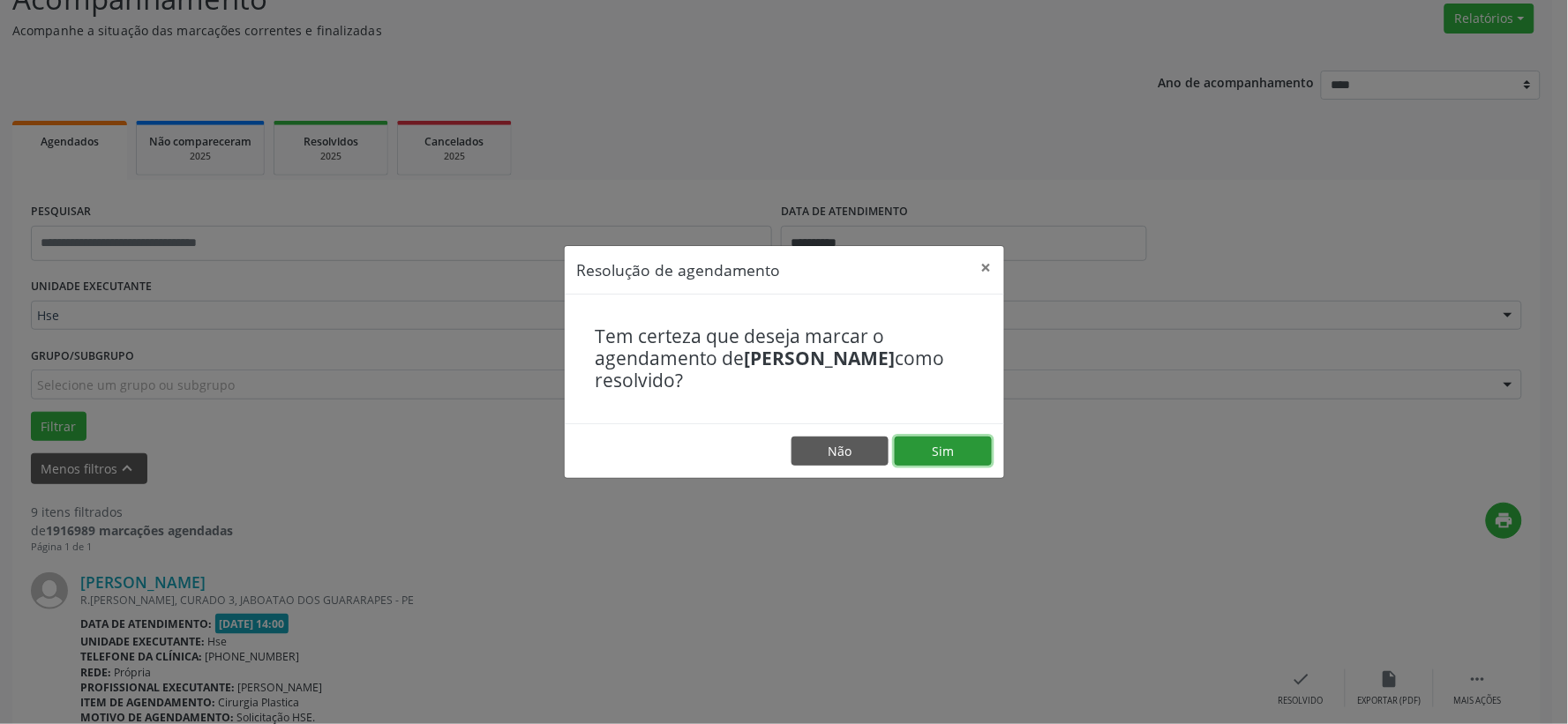
click at [927, 447] on button "Sim" at bounding box center [943, 451] width 97 height 30
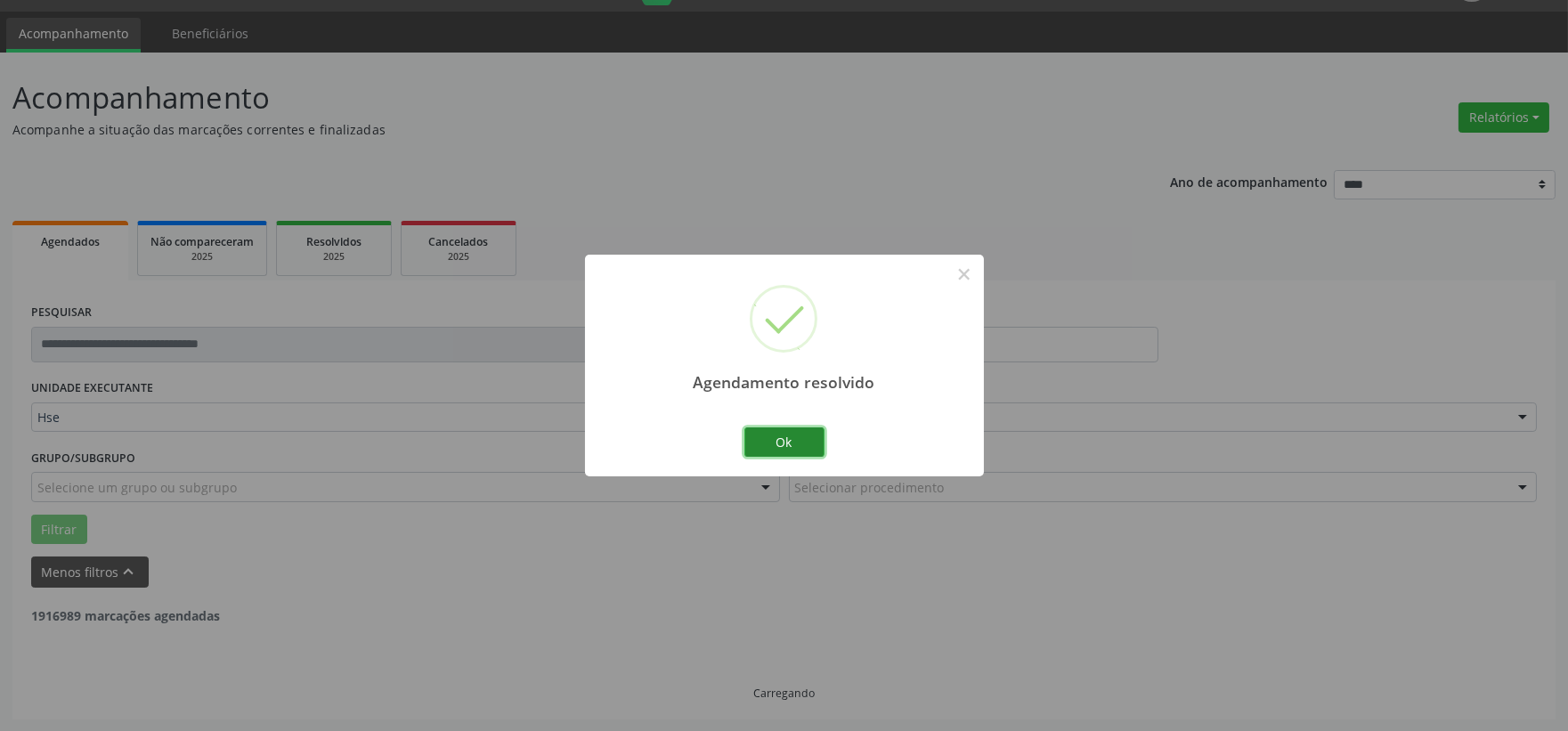
click at [783, 446] on button "Ok" at bounding box center [784, 442] width 80 height 30
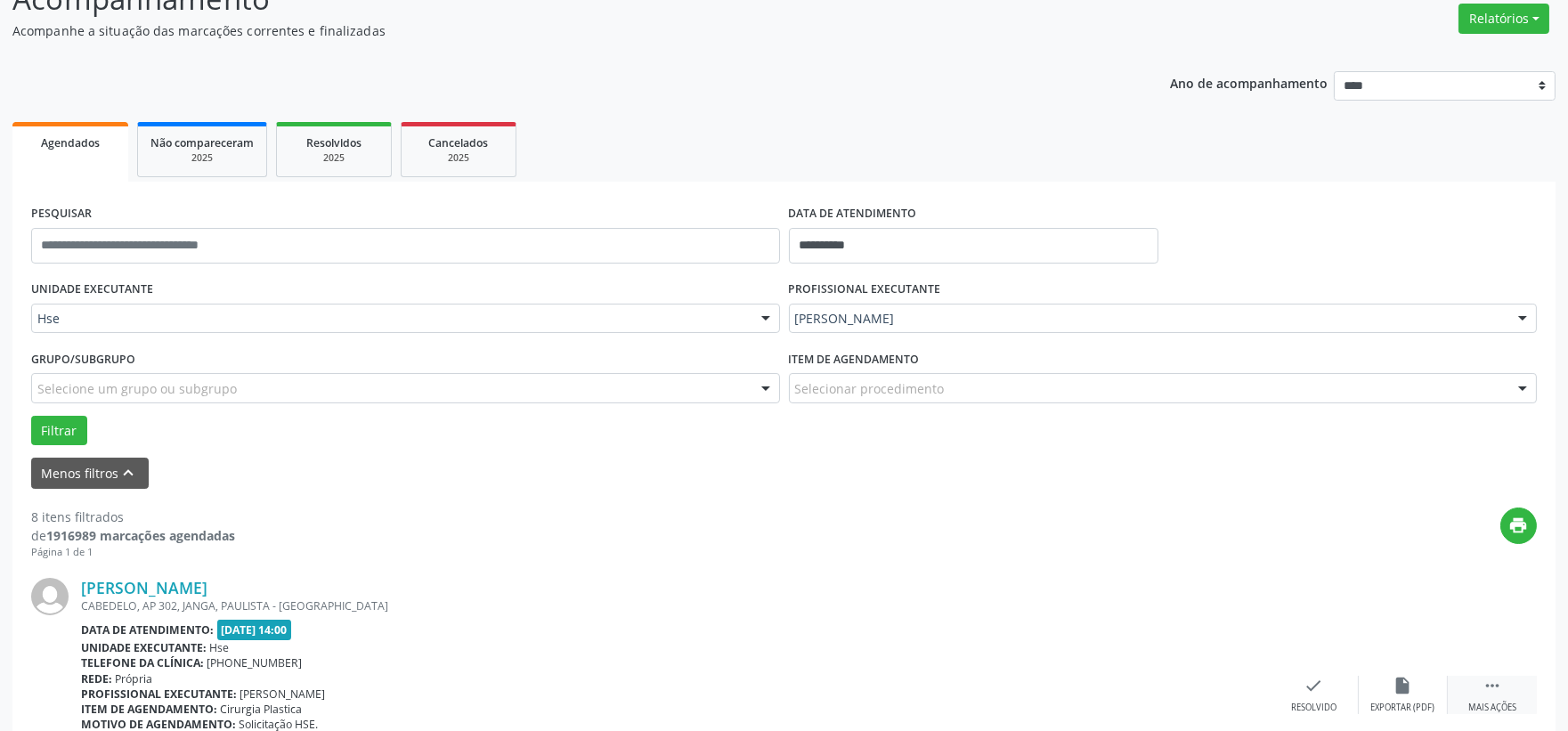
click at [1497, 687] on icon "" at bounding box center [1492, 685] width 19 height 19
click at [1395, 690] on icon "alarm_off" at bounding box center [1402, 685] width 19 height 19
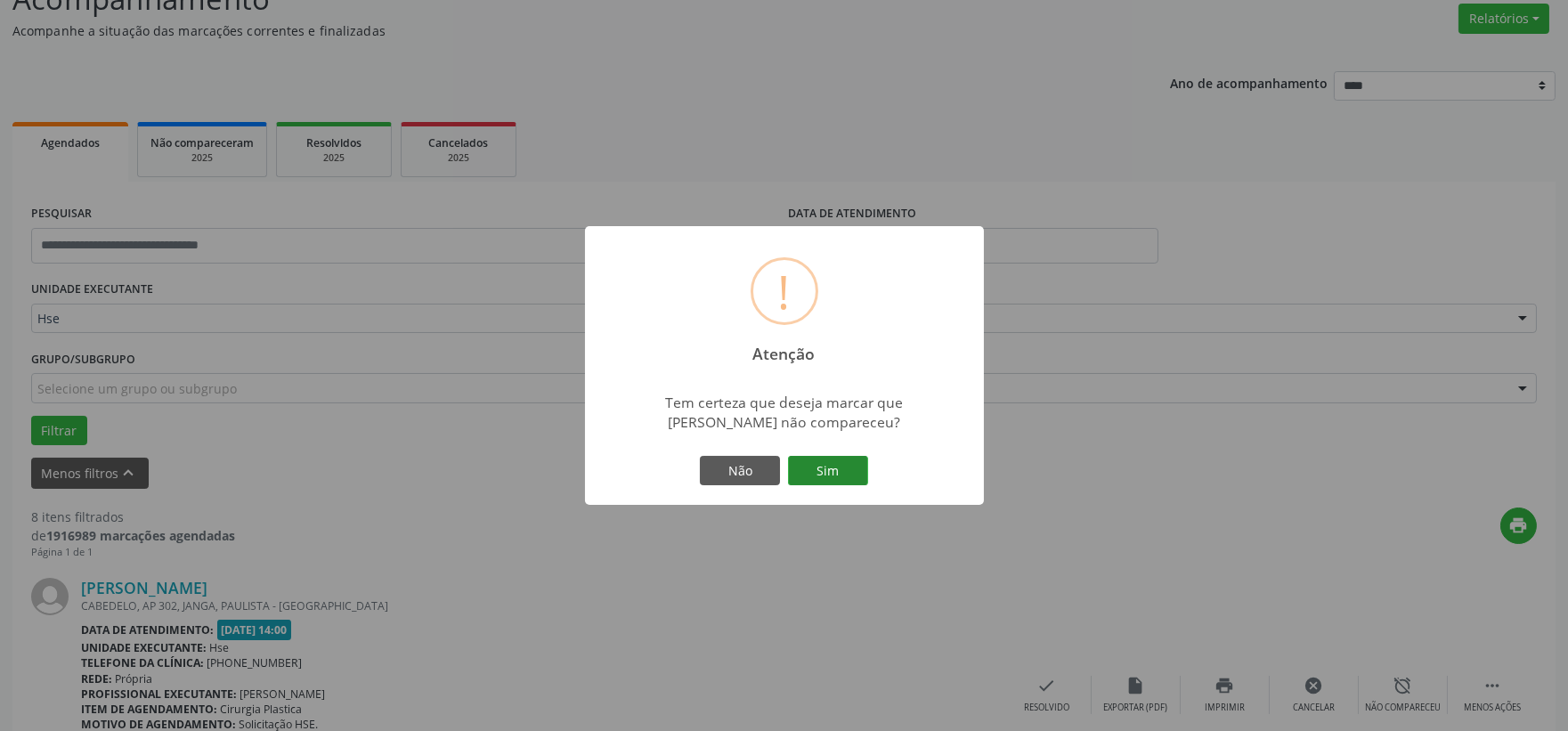
click at [851, 469] on button "Sim" at bounding box center [827, 470] width 80 height 30
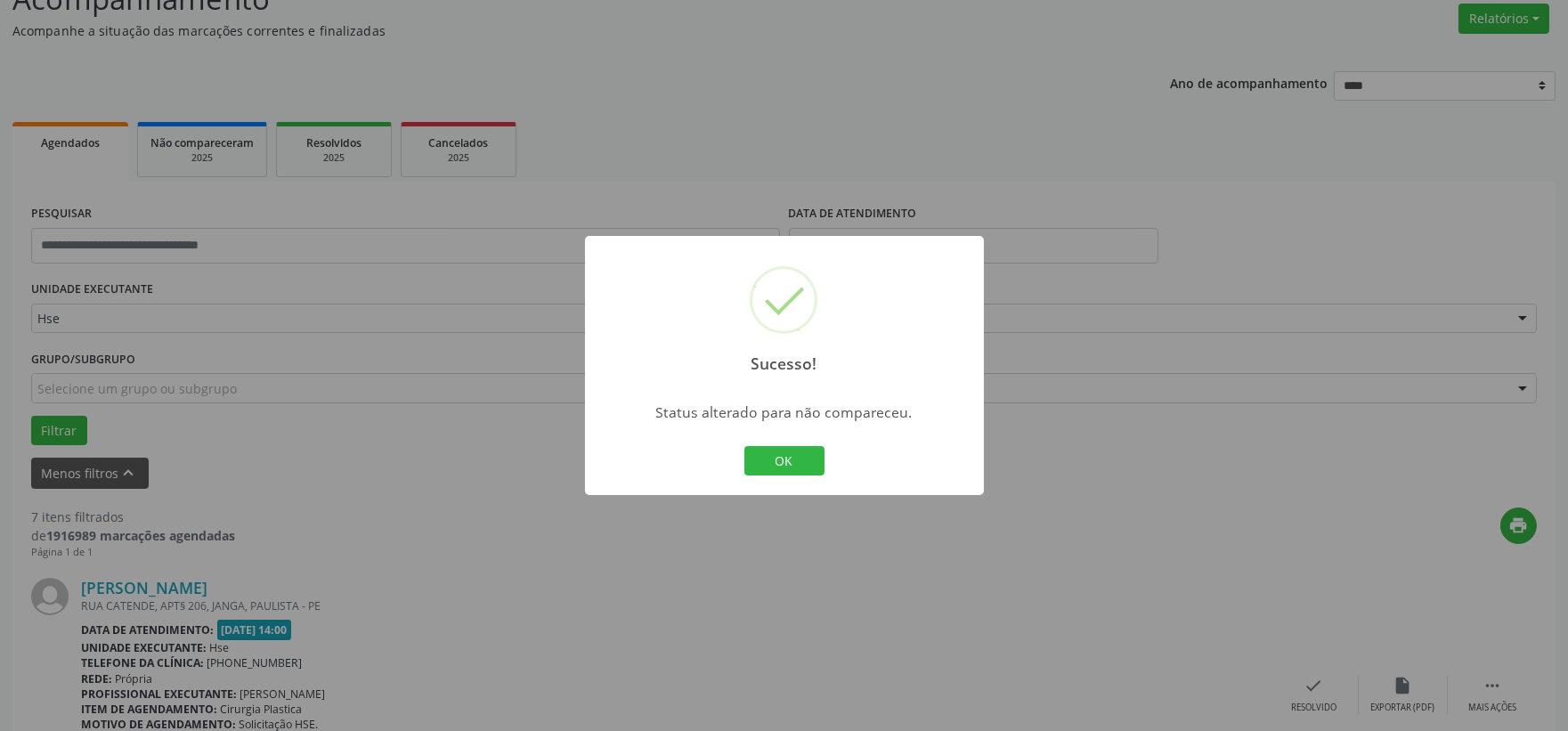
click at [775, 439] on div "Sucesso! × Status alterado para não compareceu. OK Cancel" at bounding box center [784, 366] width 398 height 260
click at [777, 459] on button "OK" at bounding box center [784, 461] width 80 height 30
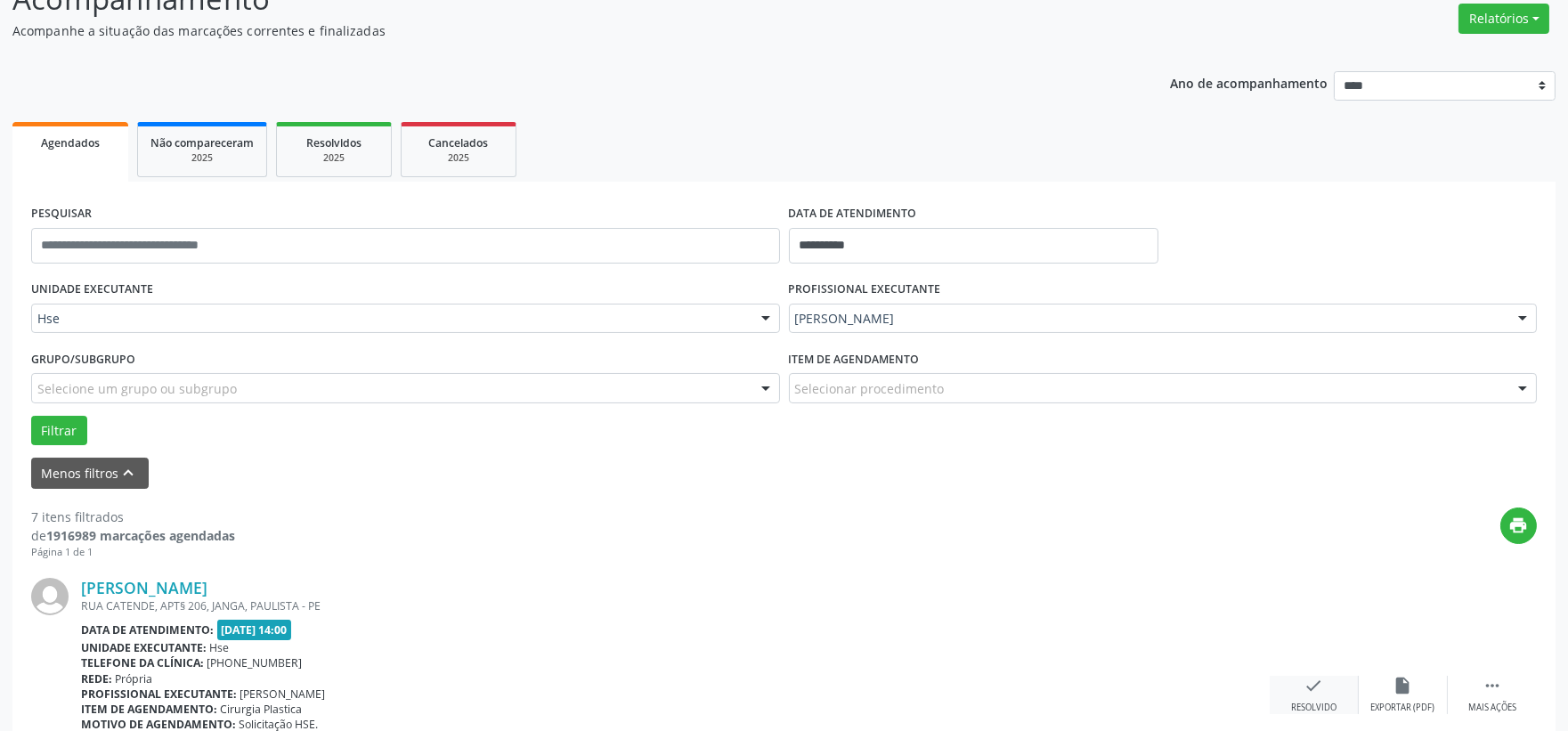
click at [1305, 702] on div "Resolvido" at bounding box center [1313, 708] width 45 height 13
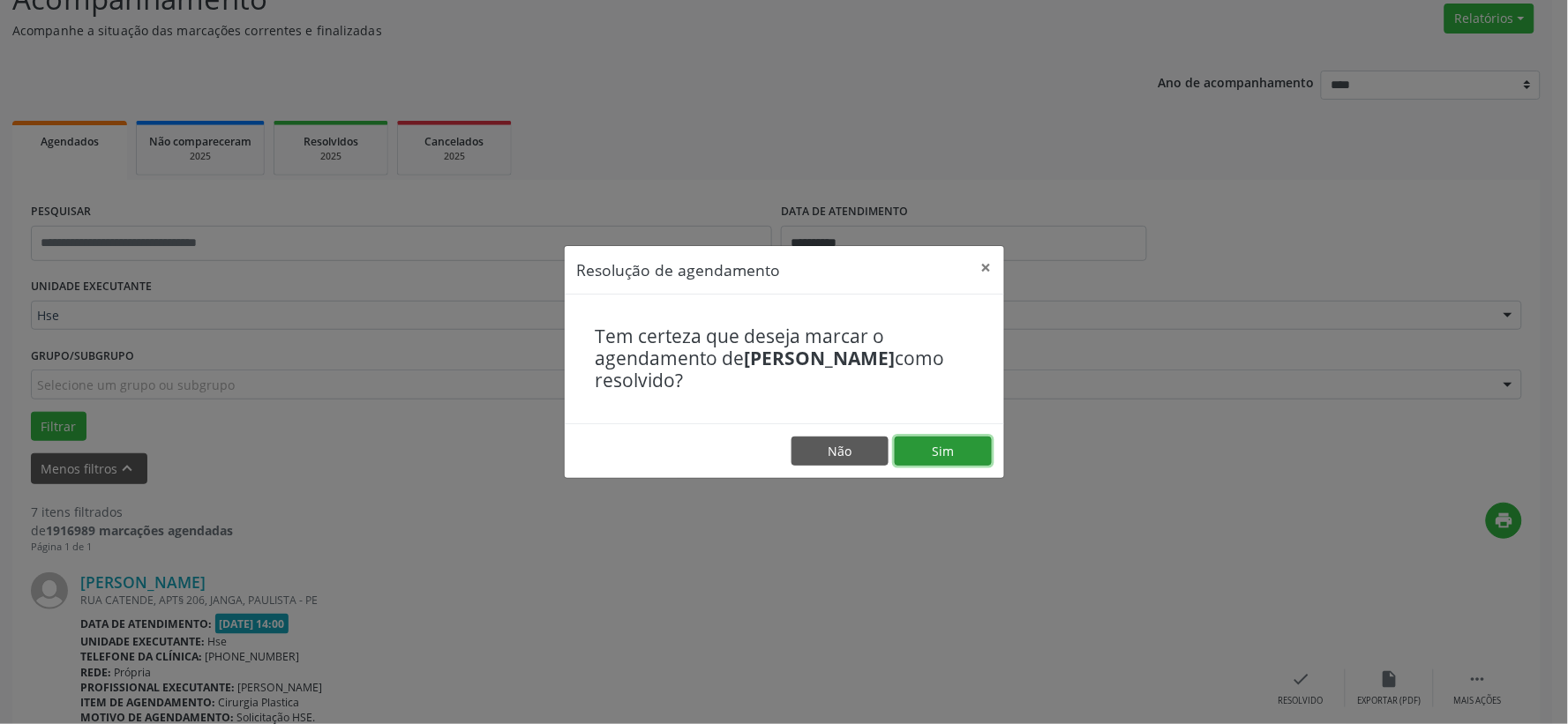
click at [905, 447] on button "Sim" at bounding box center [943, 451] width 97 height 30
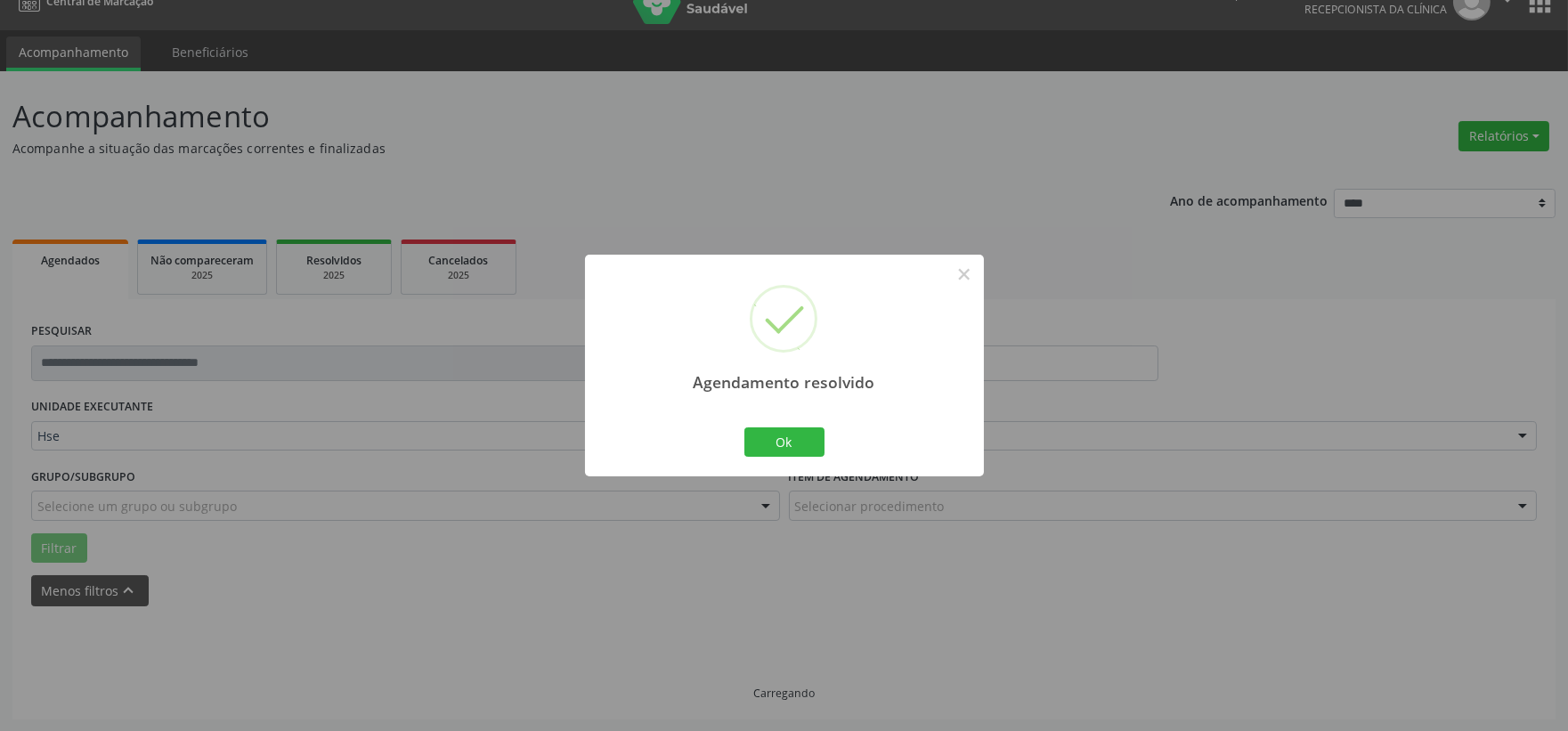
scroll to position [45, 0]
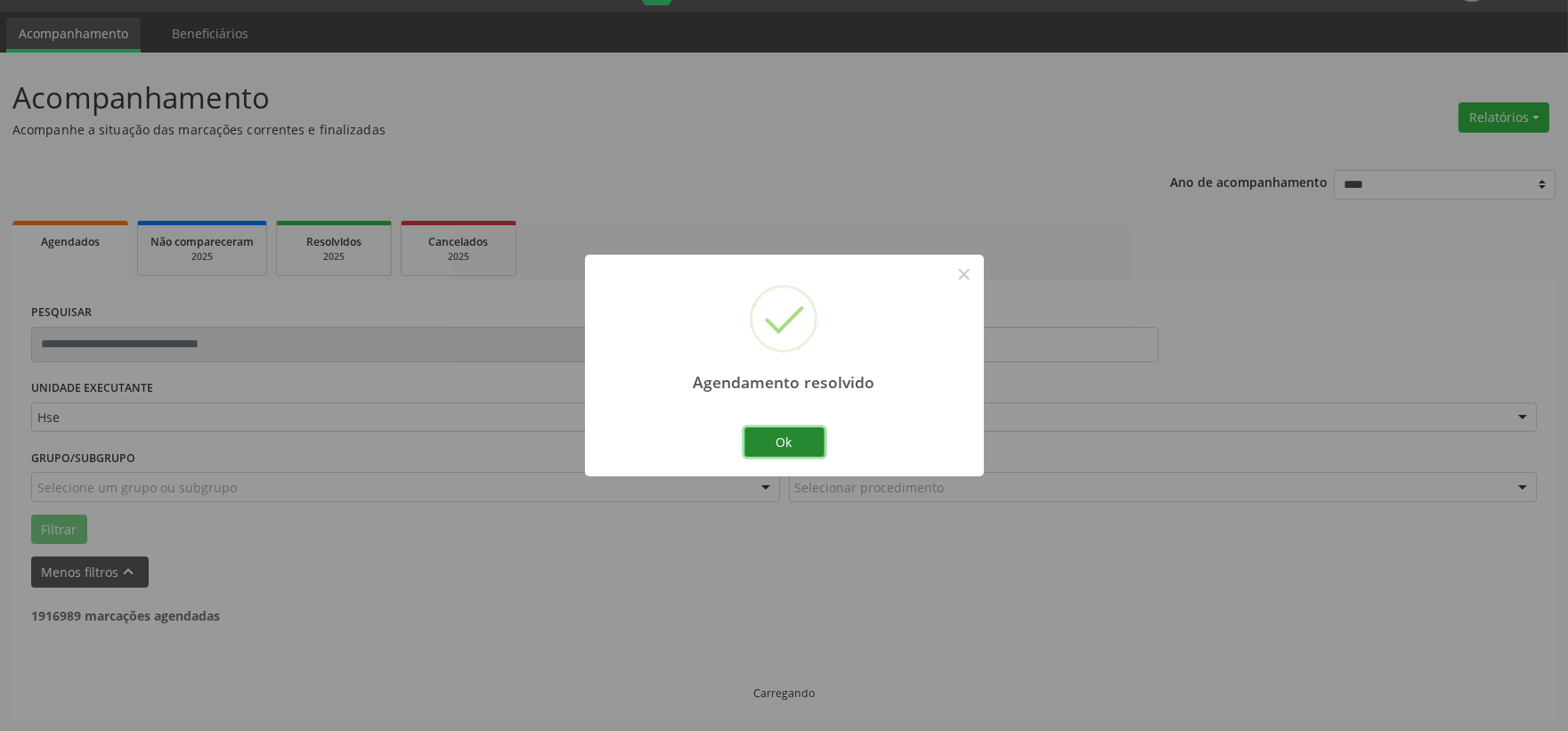
click at [778, 450] on button "Ok" at bounding box center [784, 442] width 80 height 30
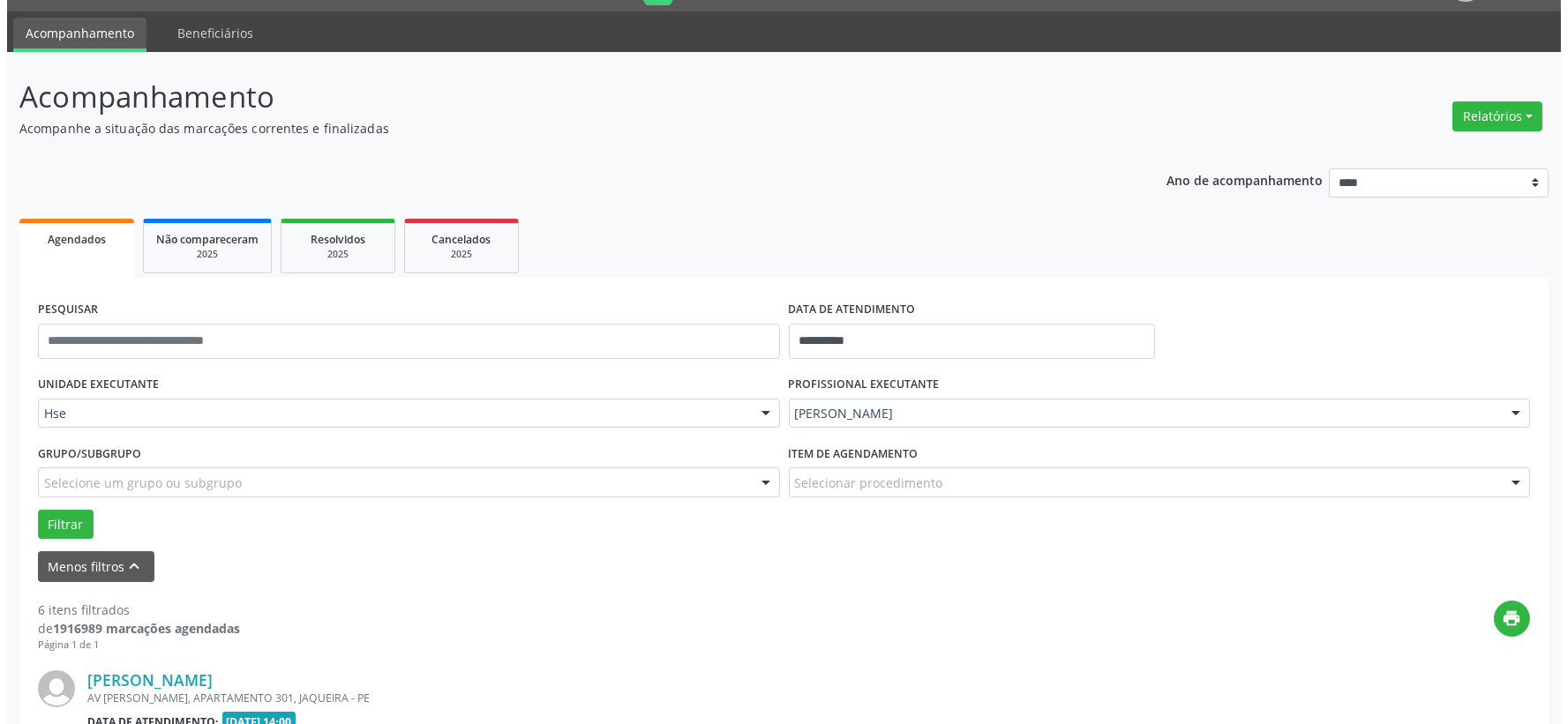
scroll to position [143, 0]
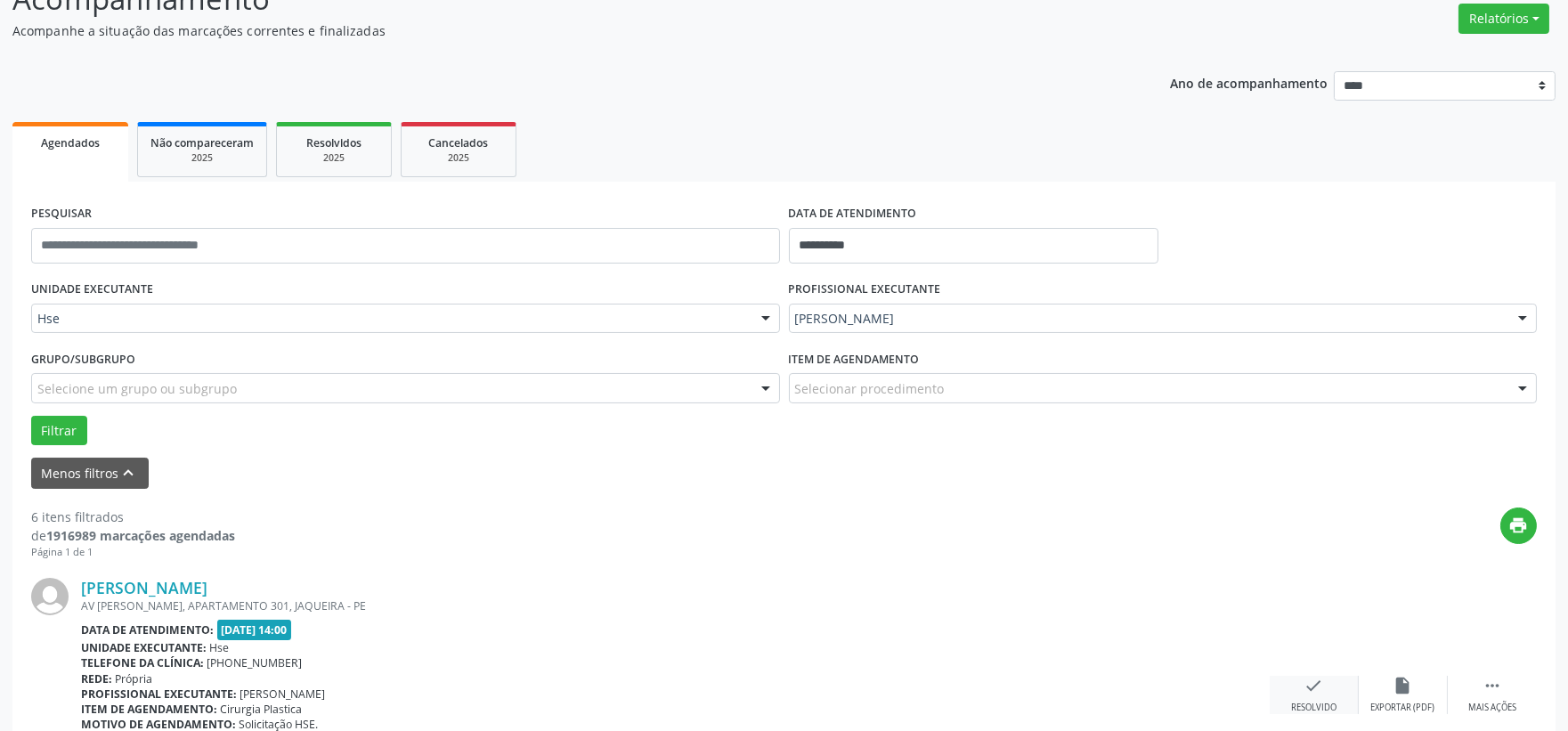
click at [1306, 704] on div "Resolvido" at bounding box center [1313, 708] width 45 height 13
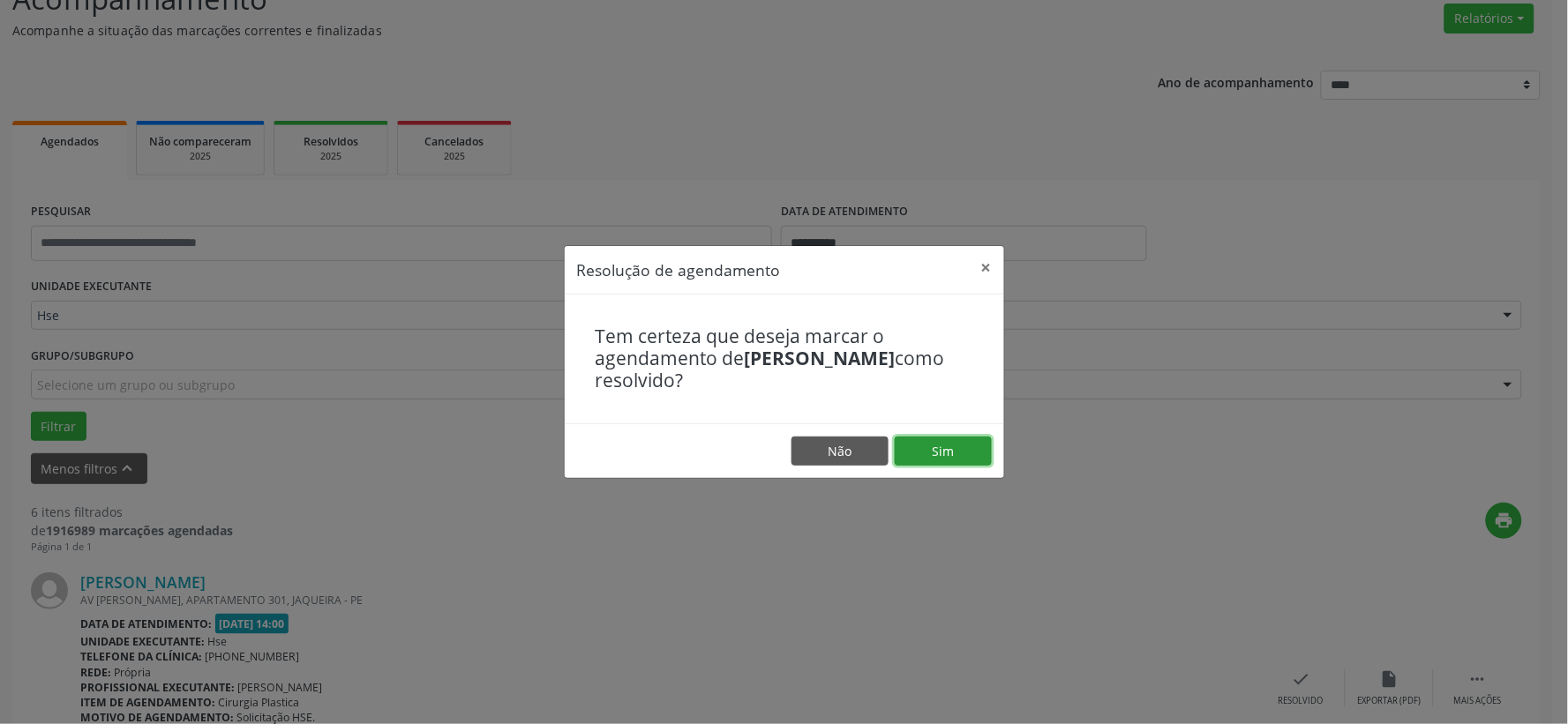
click at [971, 457] on button "Sim" at bounding box center [943, 451] width 97 height 30
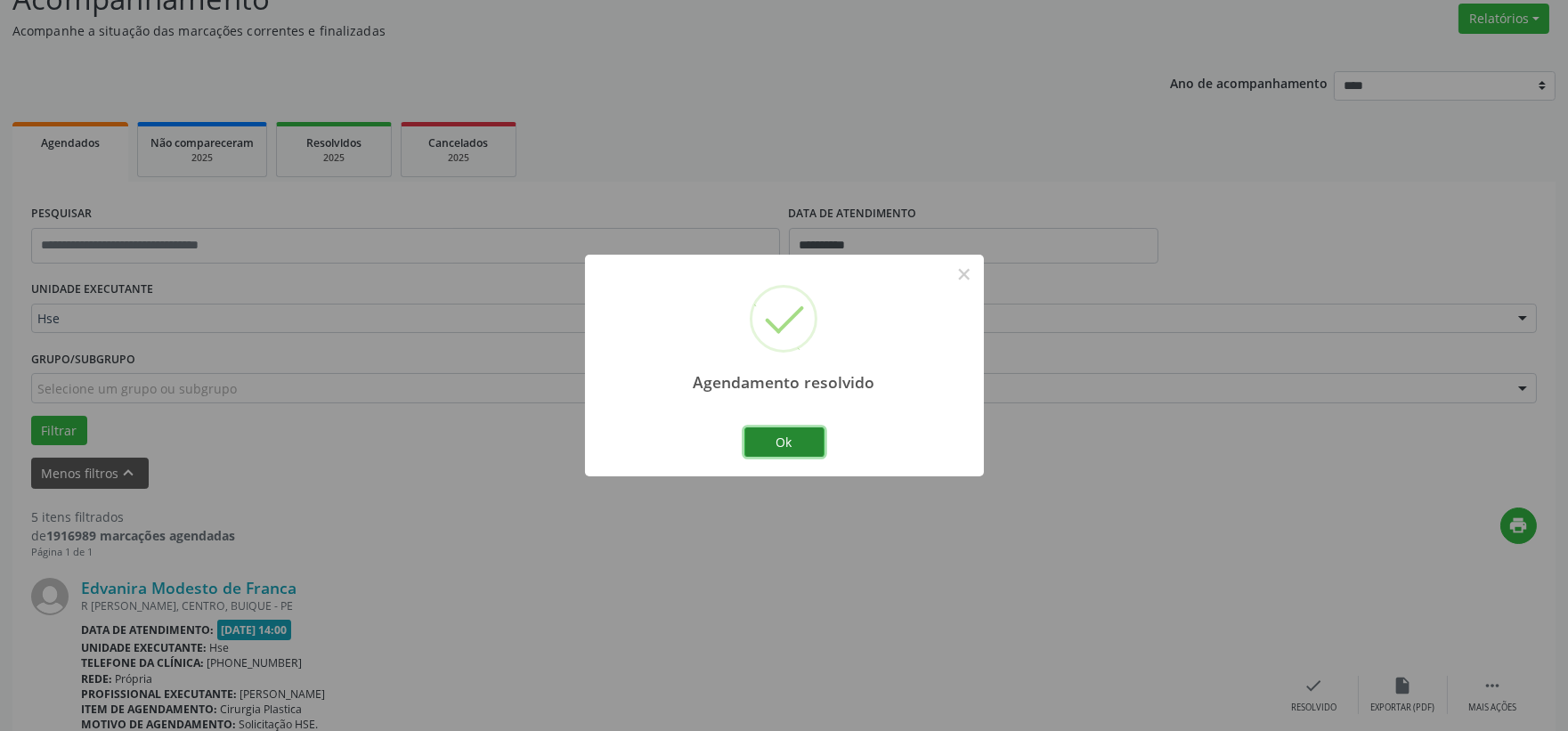
click at [794, 442] on button "Ok" at bounding box center [784, 442] width 80 height 30
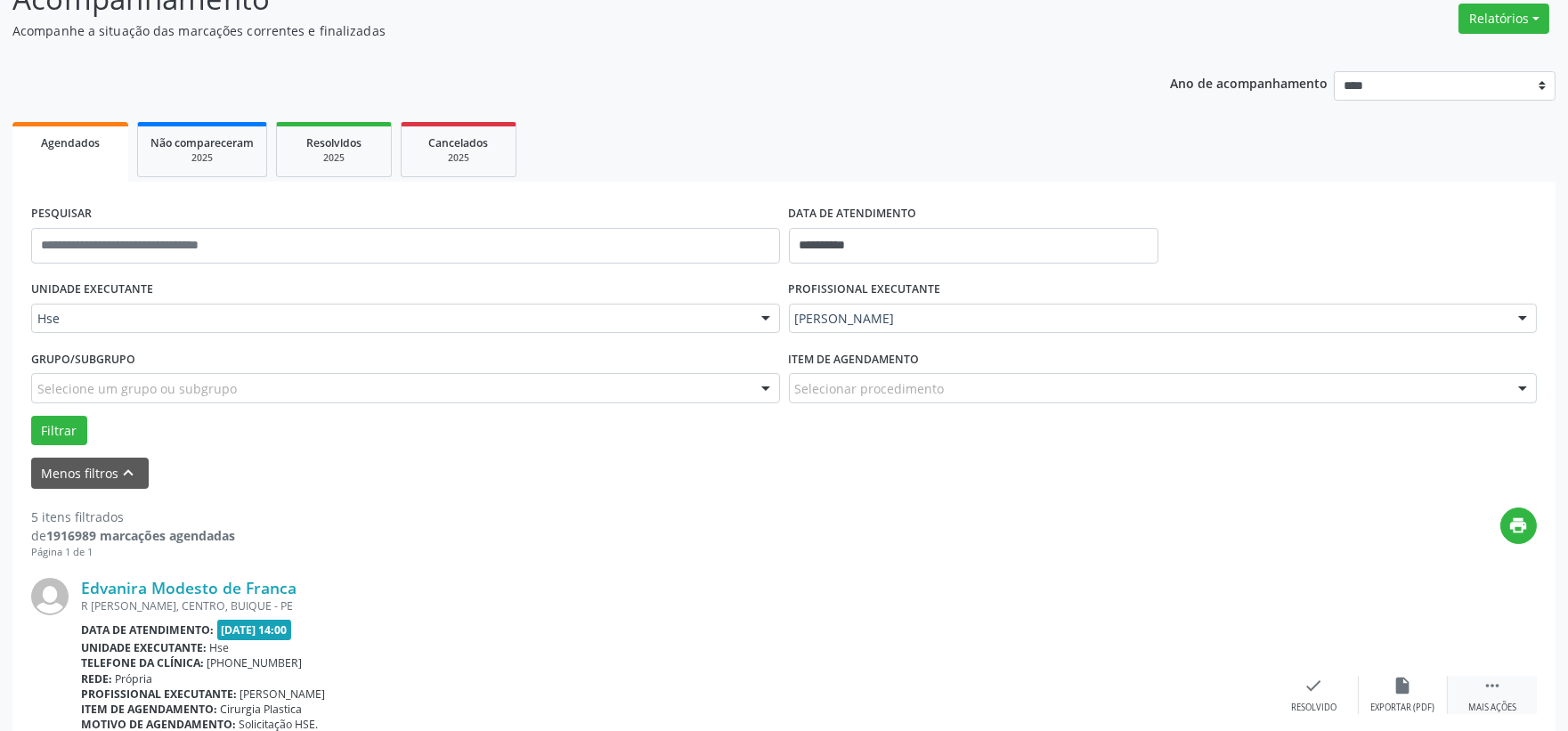
click at [1463, 681] on div " Mais ações" at bounding box center [1492, 695] width 89 height 39
click at [1364, 672] on div "Edvanira Modesto de Franca R OSORIO GALVAO, CENTRO, BUIQUE - PE Data de atendim…" at bounding box center [784, 695] width 1505 height 272
click at [1390, 679] on div "alarm_off Não compareceu" at bounding box center [1402, 695] width 89 height 39
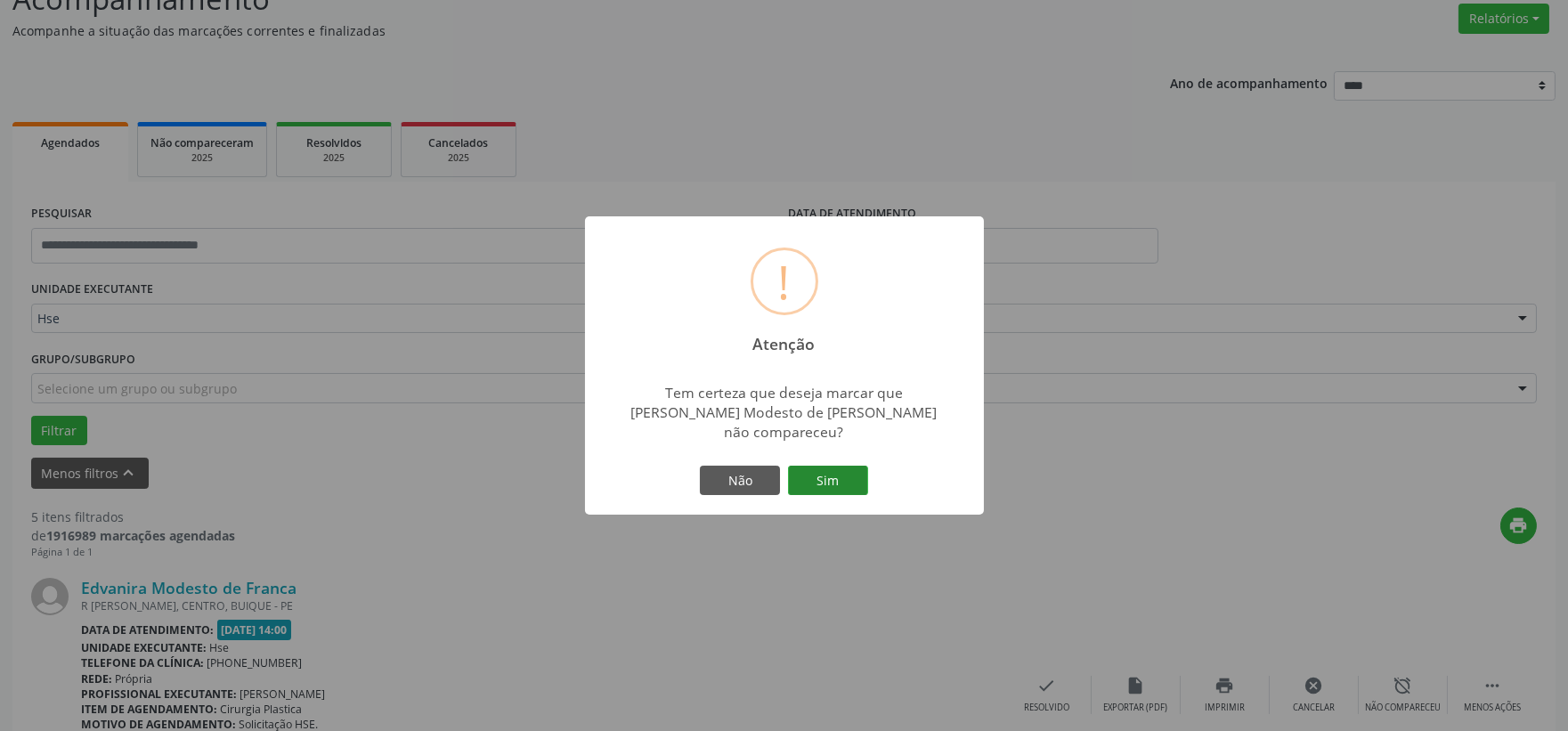
click at [831, 469] on button "Sim" at bounding box center [827, 481] width 80 height 30
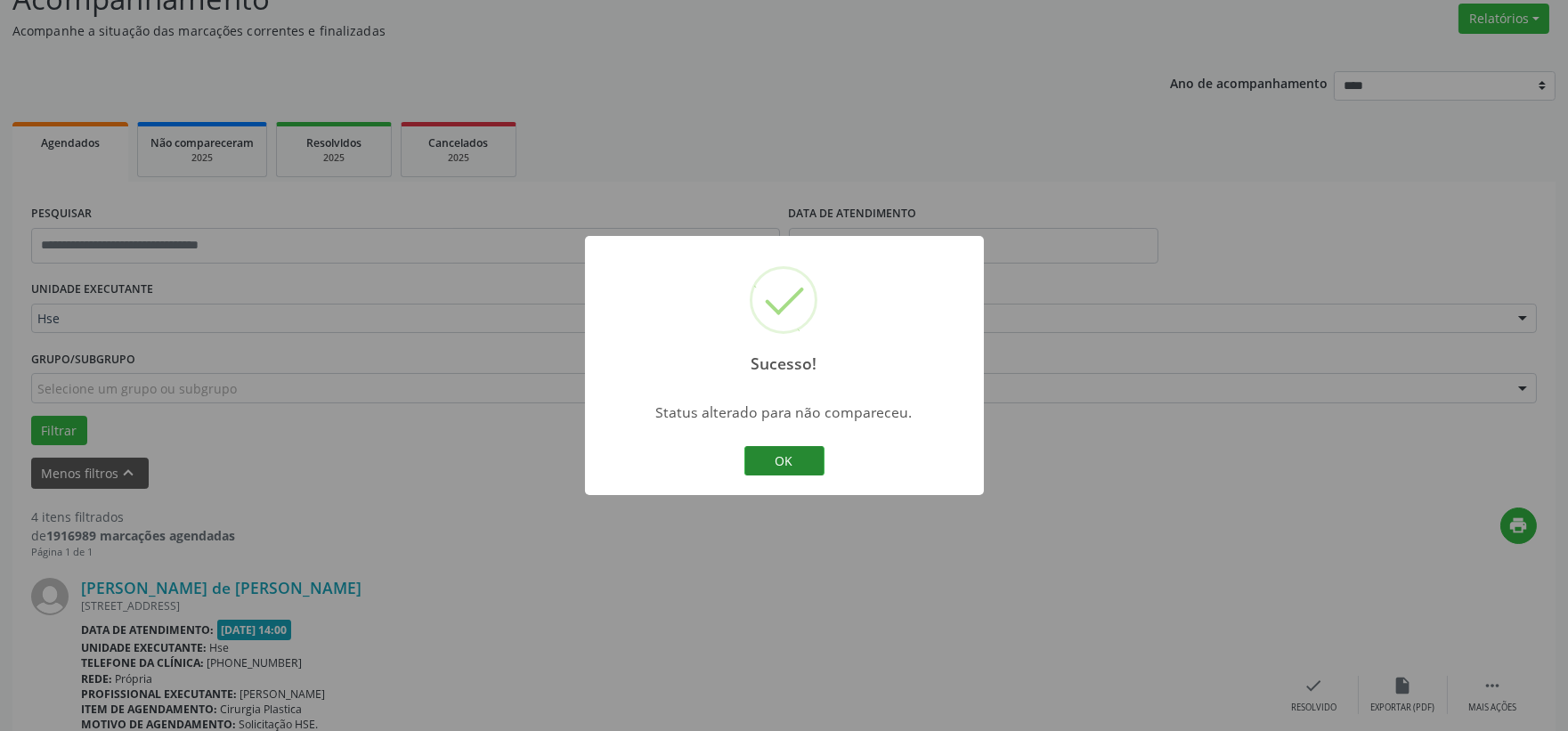
click at [787, 458] on button "OK" at bounding box center [784, 461] width 80 height 30
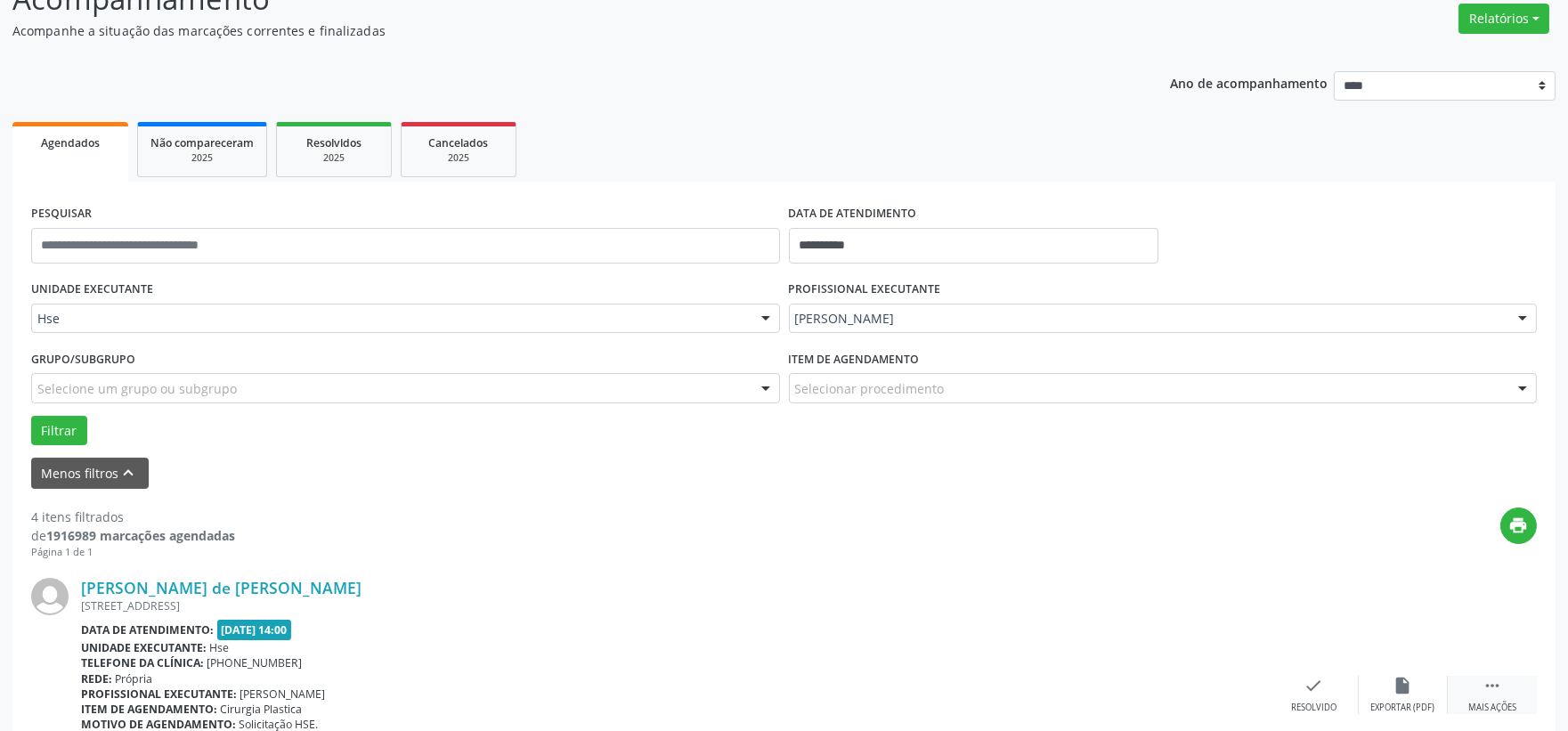
click at [1491, 702] on div "Mais ações" at bounding box center [1492, 708] width 48 height 13
click at [1356, 689] on div "cancel Cancelar" at bounding box center [1314, 695] width 89 height 39
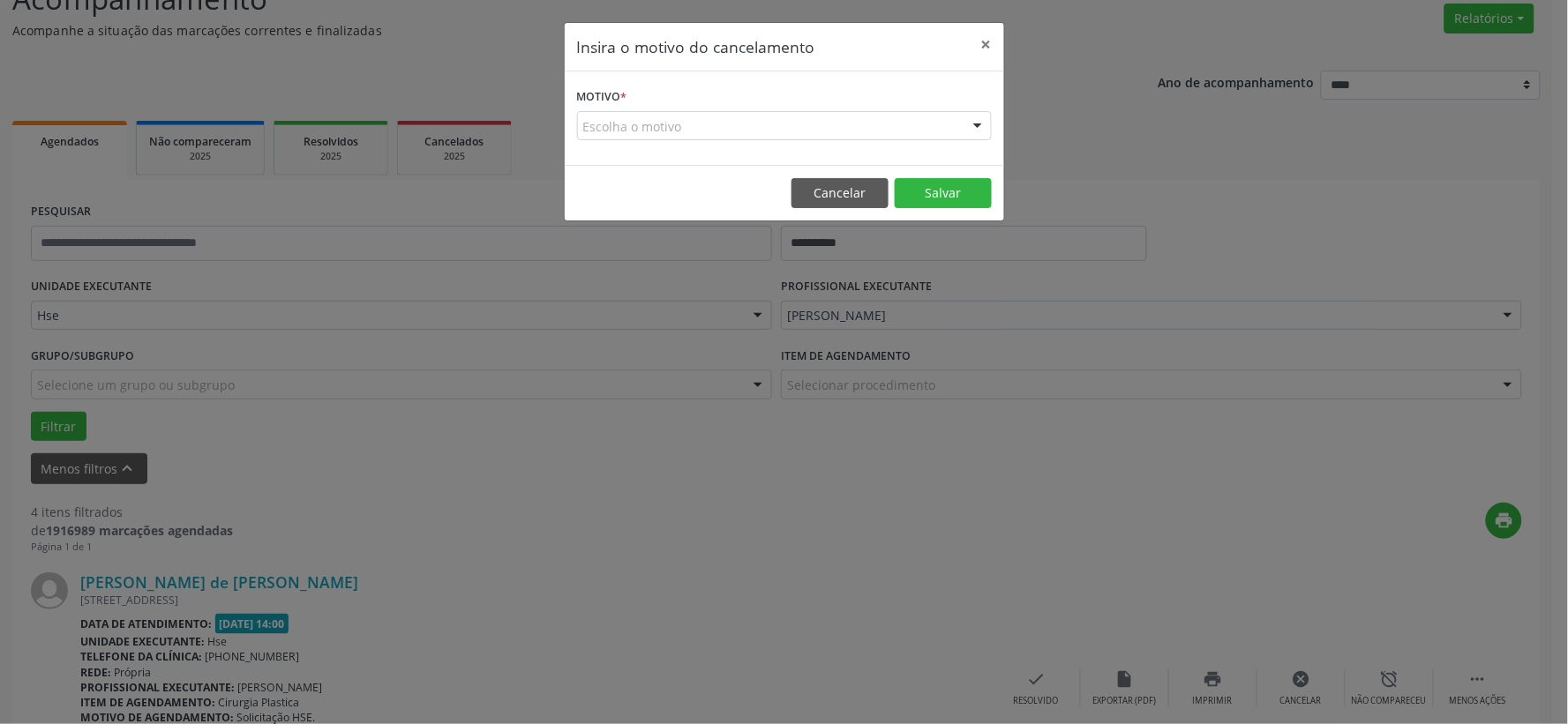
click at [922, 225] on div "Insira o motivo do cancelamento × Motivo * Escolha o motivo Outro Médico - Part…" at bounding box center [784, 362] width 1568 height 724
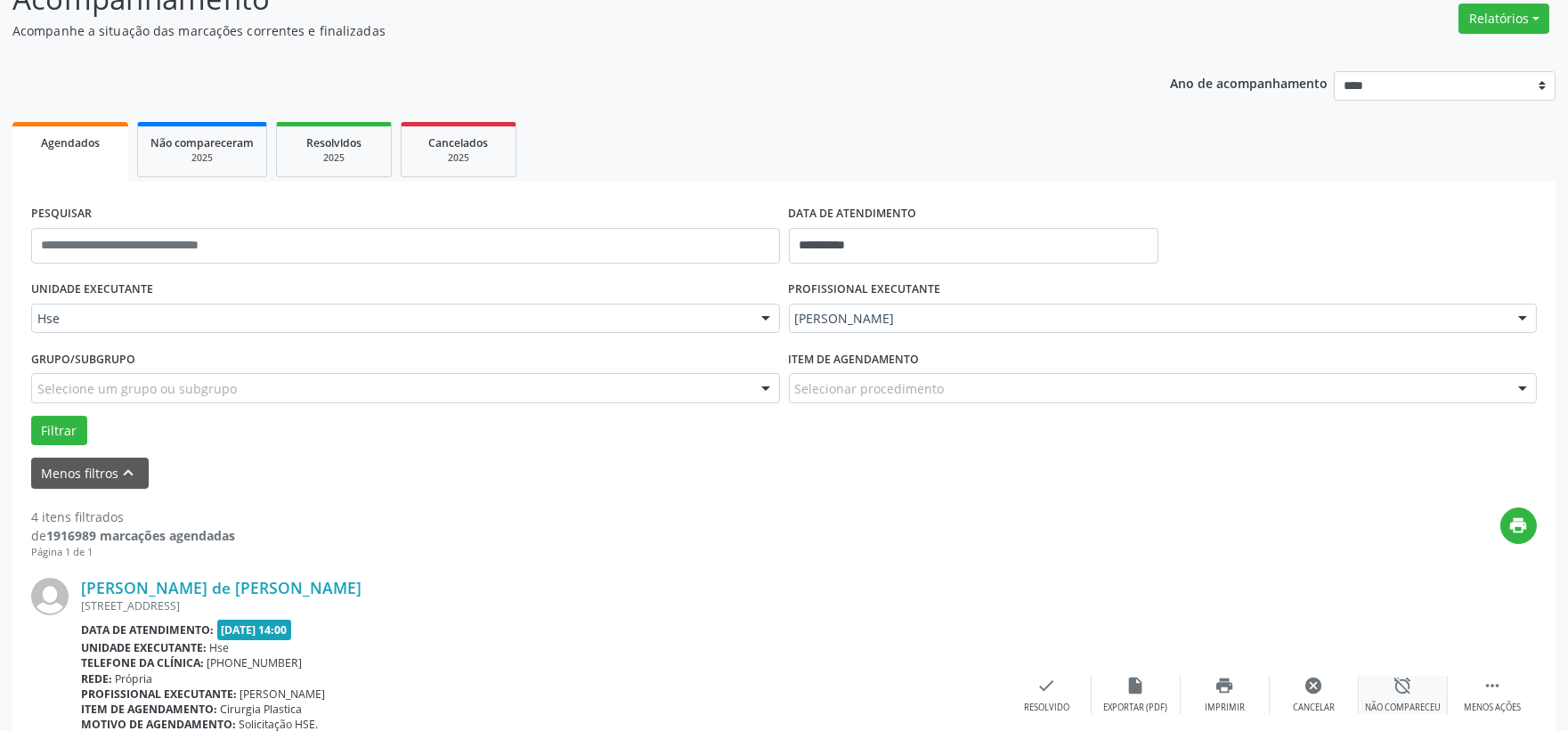
click at [1401, 693] on icon "alarm_off" at bounding box center [1402, 685] width 19 height 19
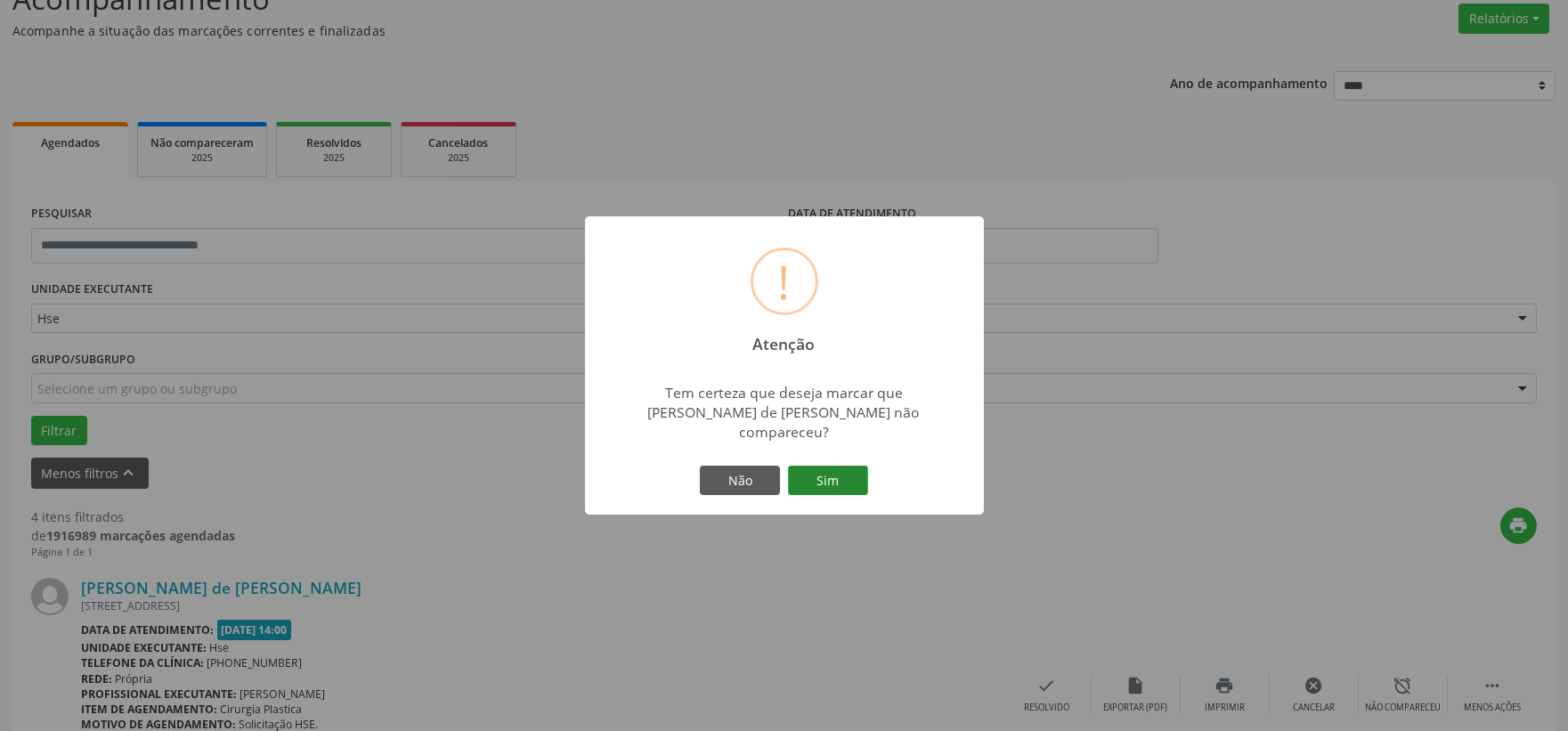
click at [829, 466] on button "Sim" at bounding box center [827, 481] width 80 height 30
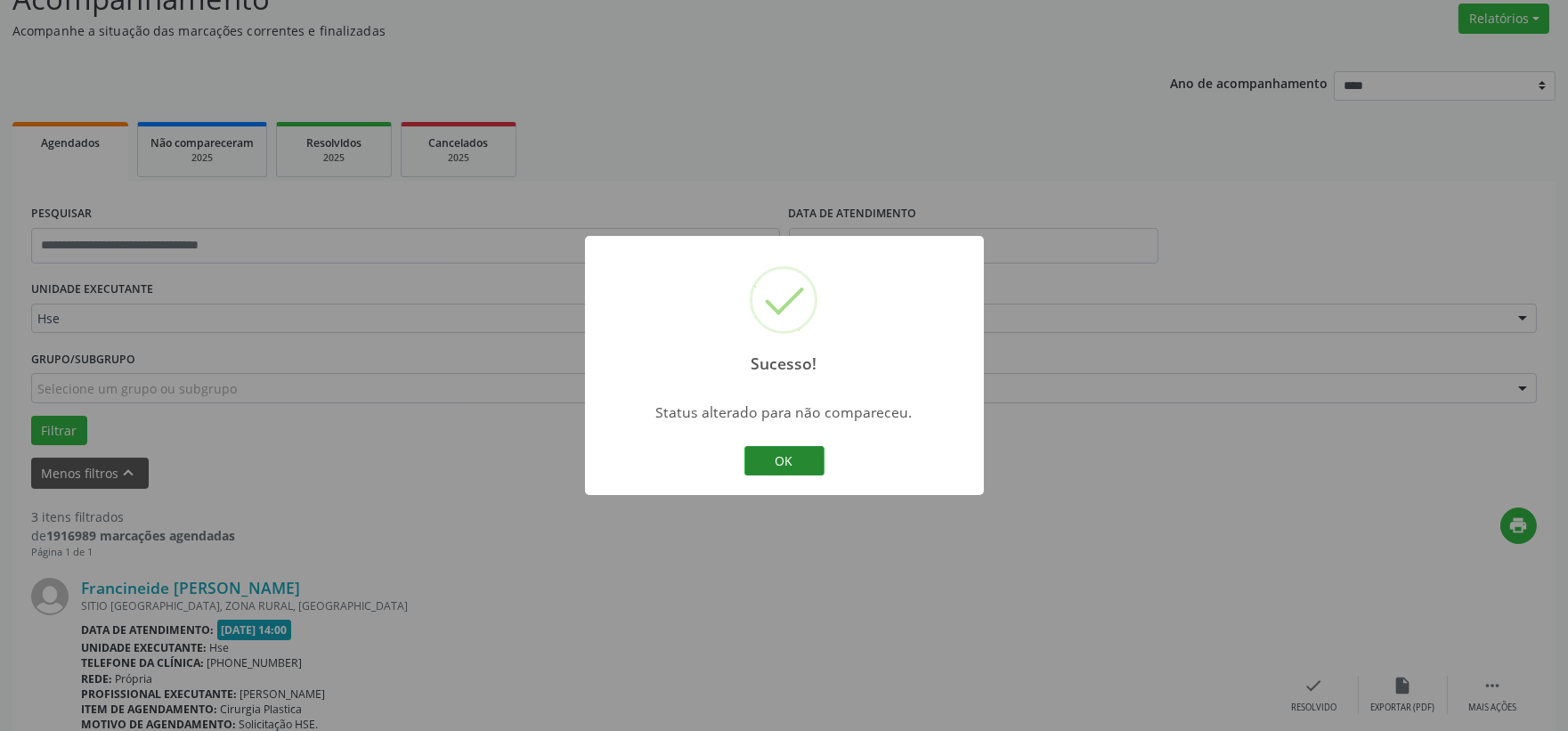
click at [763, 468] on button "OK" at bounding box center [784, 461] width 80 height 30
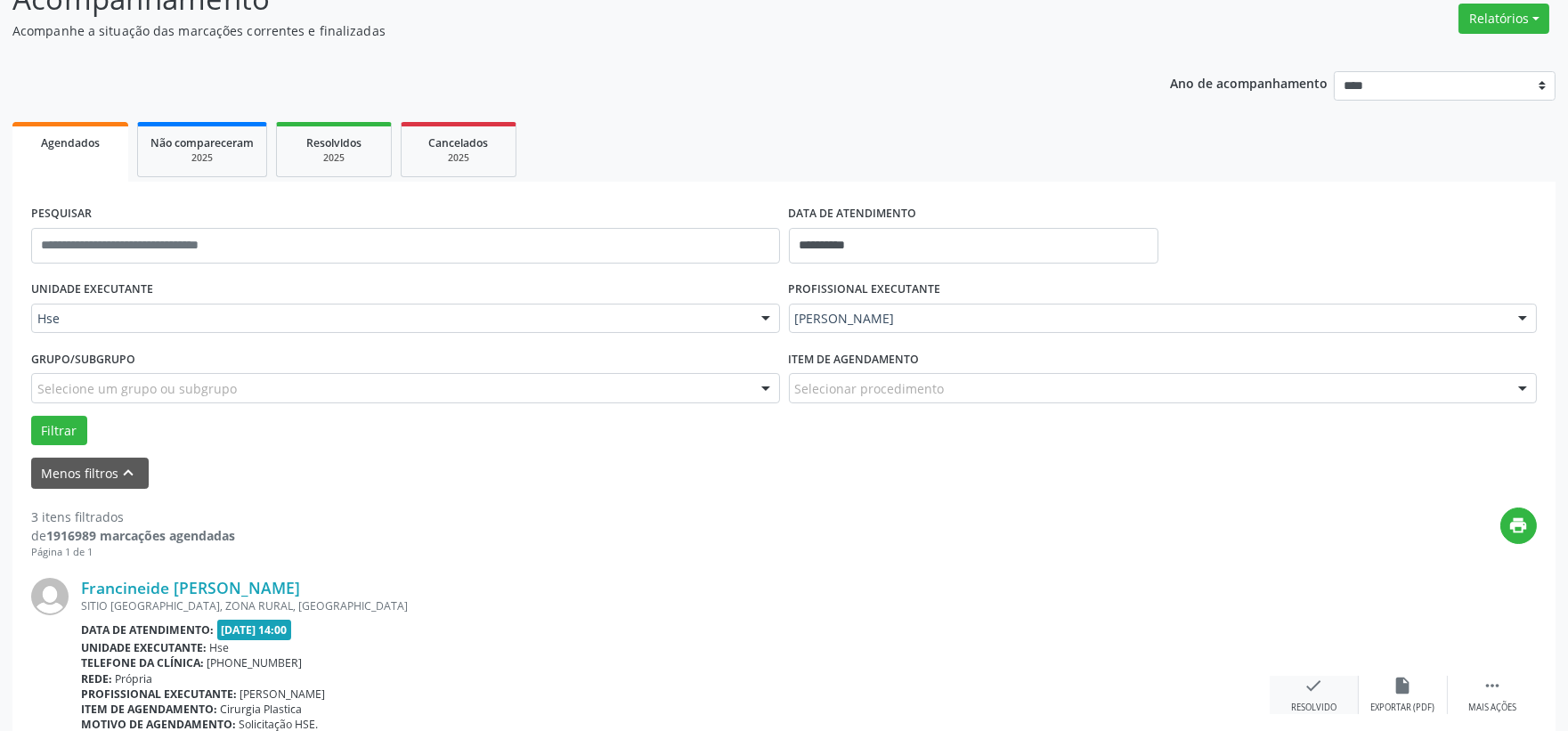
click at [1299, 697] on div "check Resolvido" at bounding box center [1314, 695] width 89 height 39
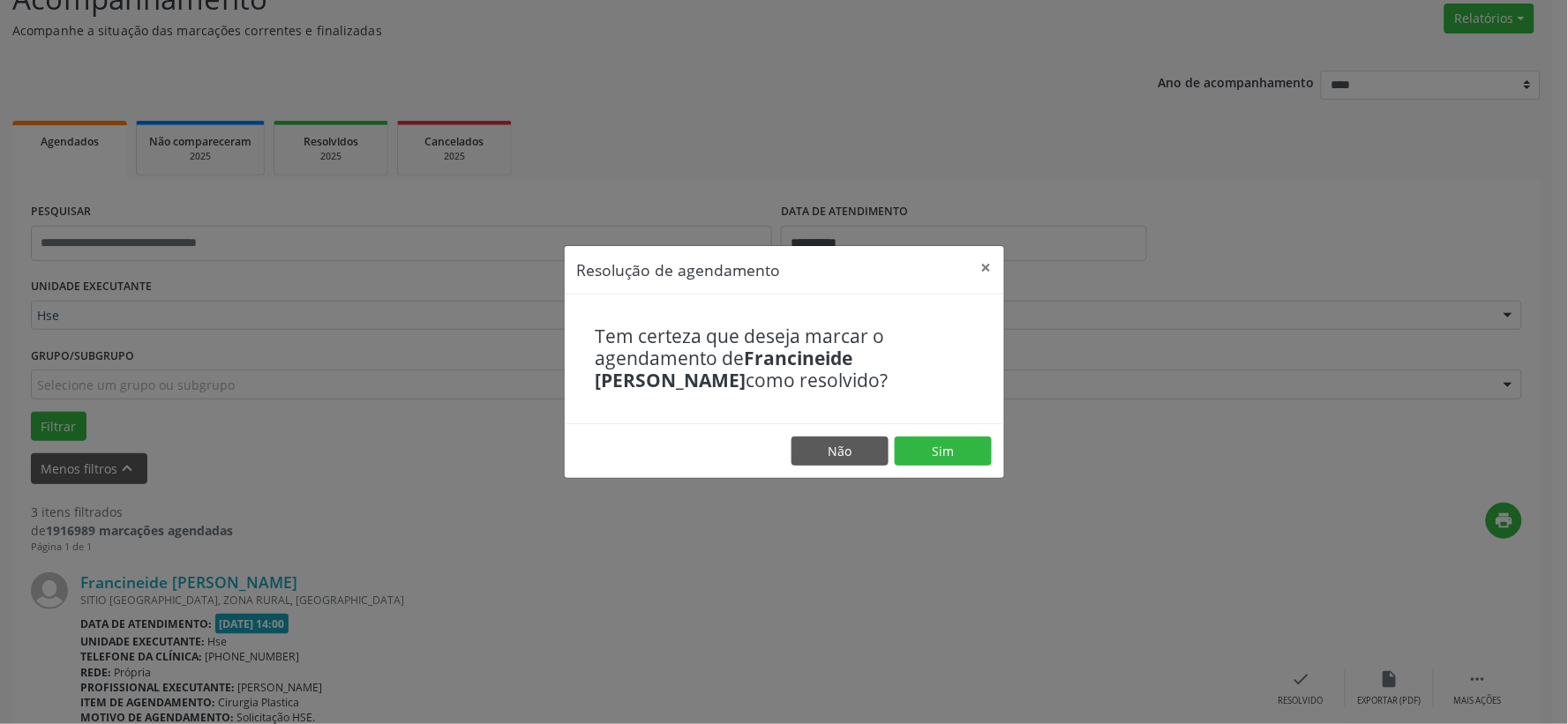
click at [887, 434] on footer "Não Sim" at bounding box center [784, 450] width 440 height 56
click at [950, 445] on button "Sim" at bounding box center [943, 451] width 97 height 30
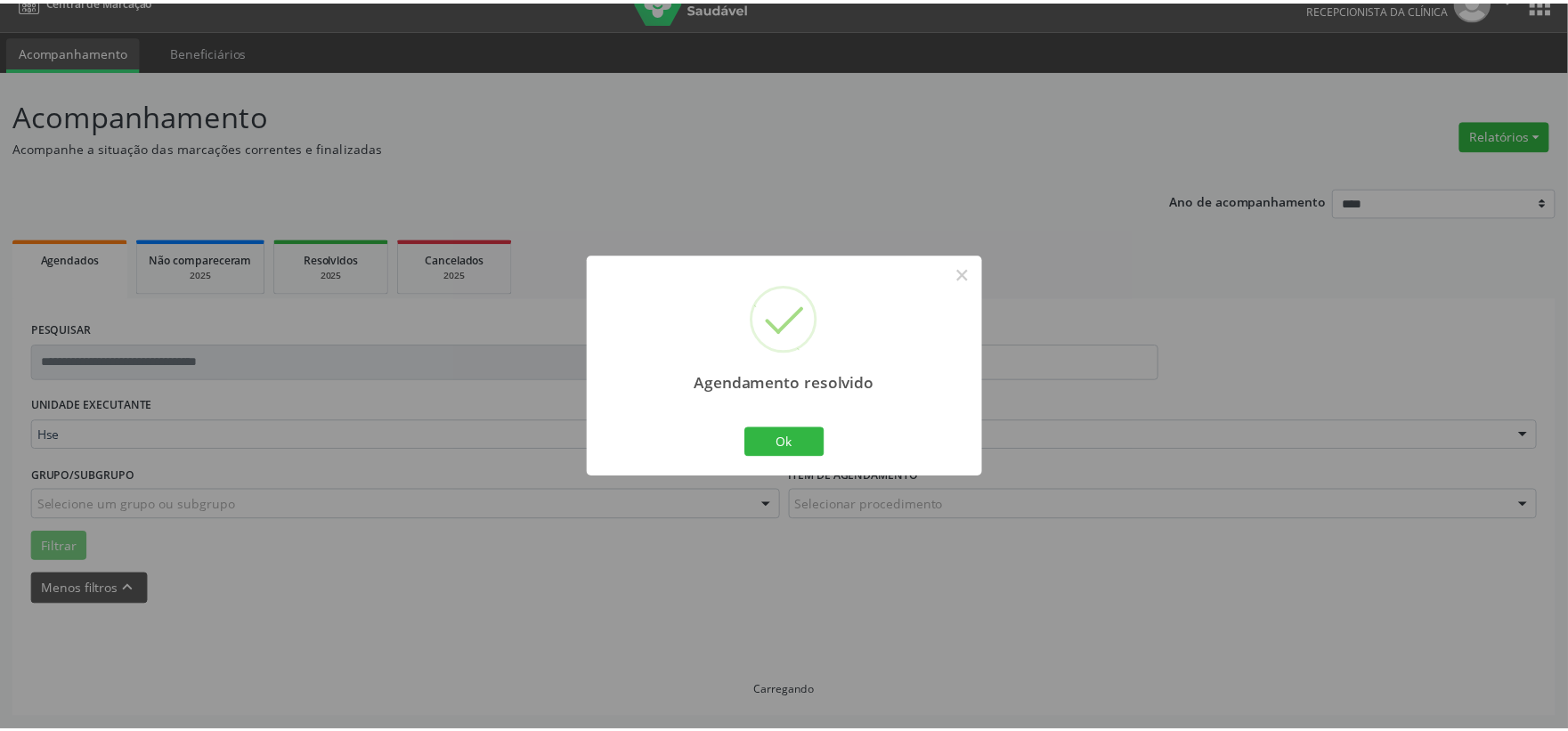
scroll to position [27, 0]
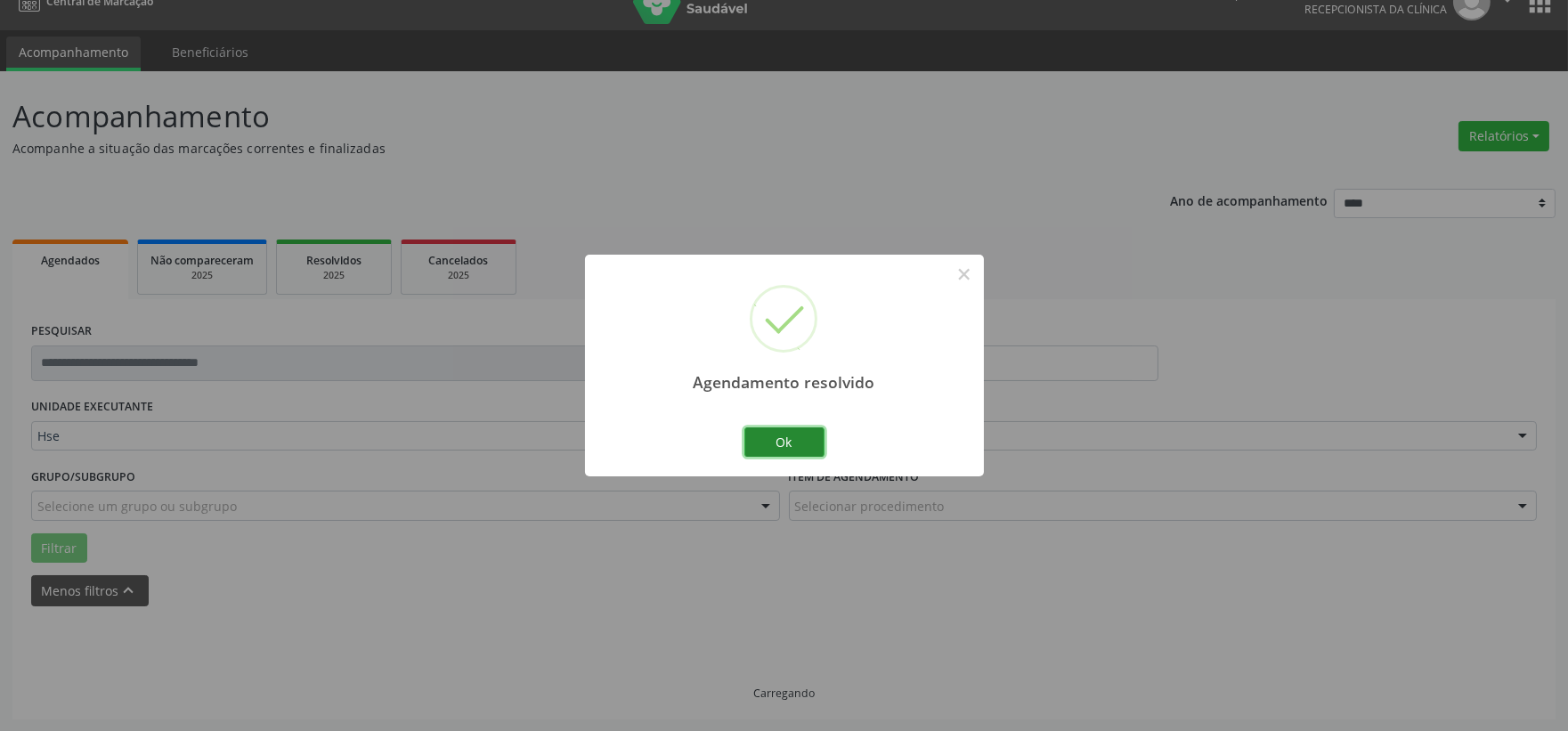
click at [795, 441] on button "Ok" at bounding box center [784, 442] width 80 height 30
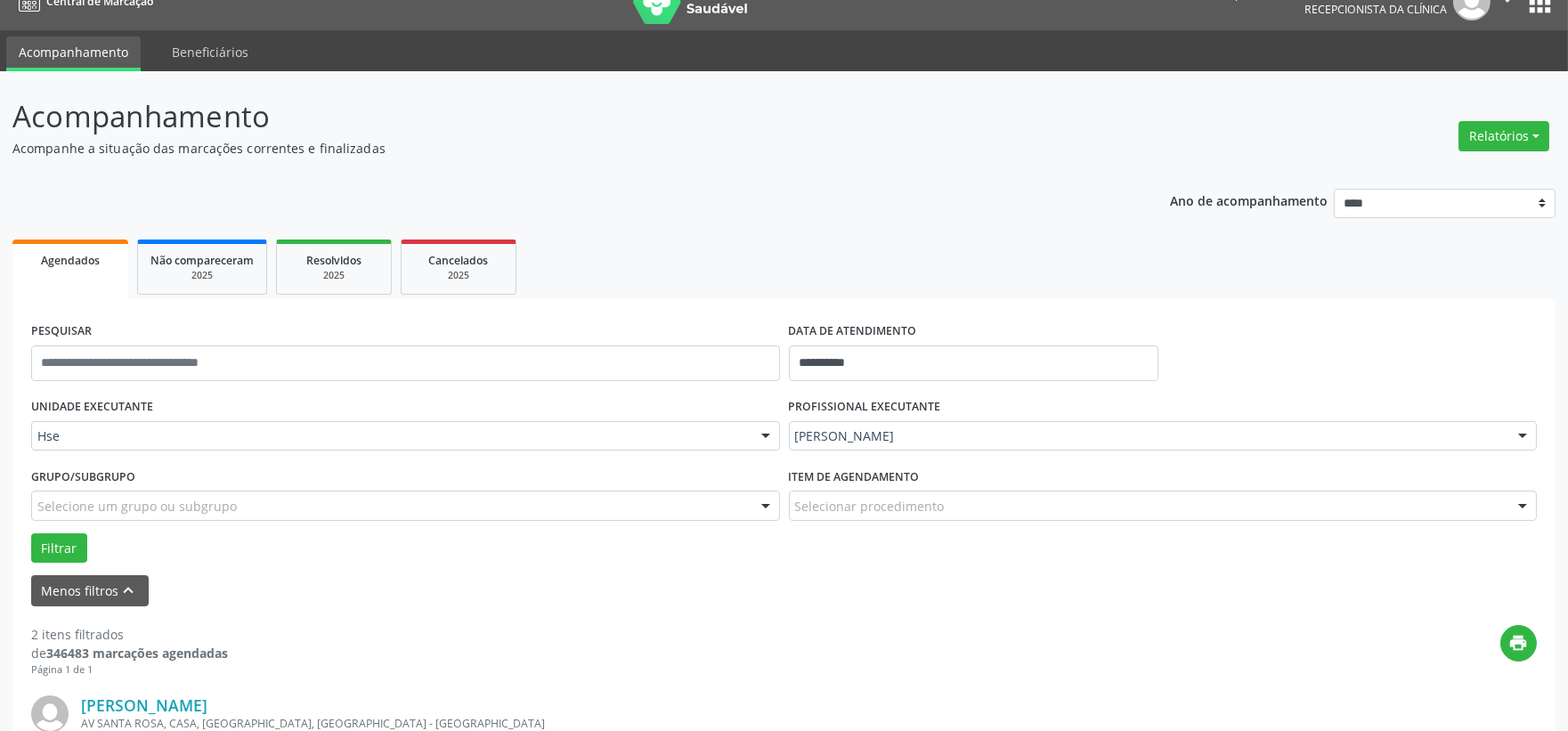
scroll to position [125, 0]
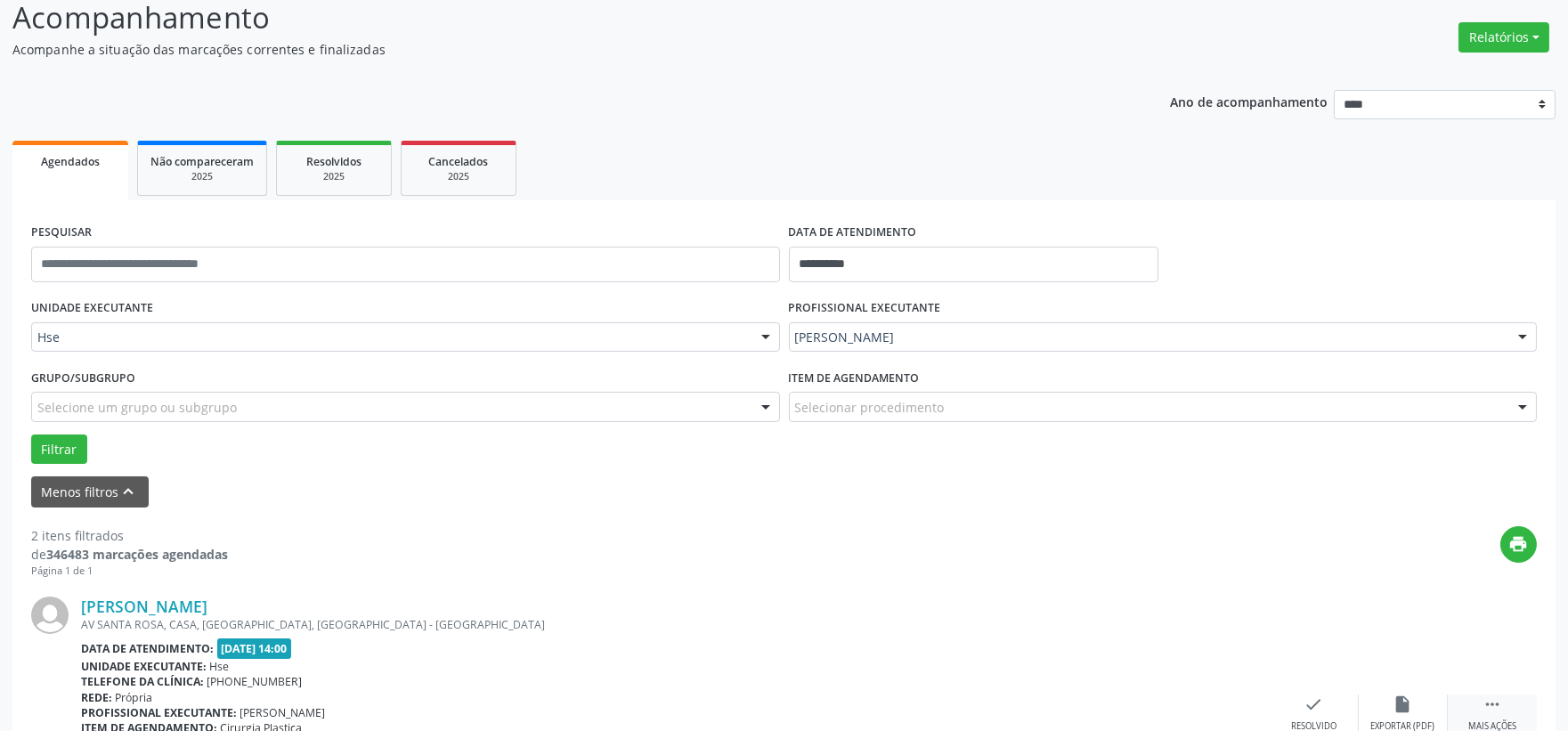
click at [1482, 695] on icon "" at bounding box center [1492, 704] width 19 height 19
click at [1410, 705] on icon "alarm_off" at bounding box center [1402, 704] width 19 height 19
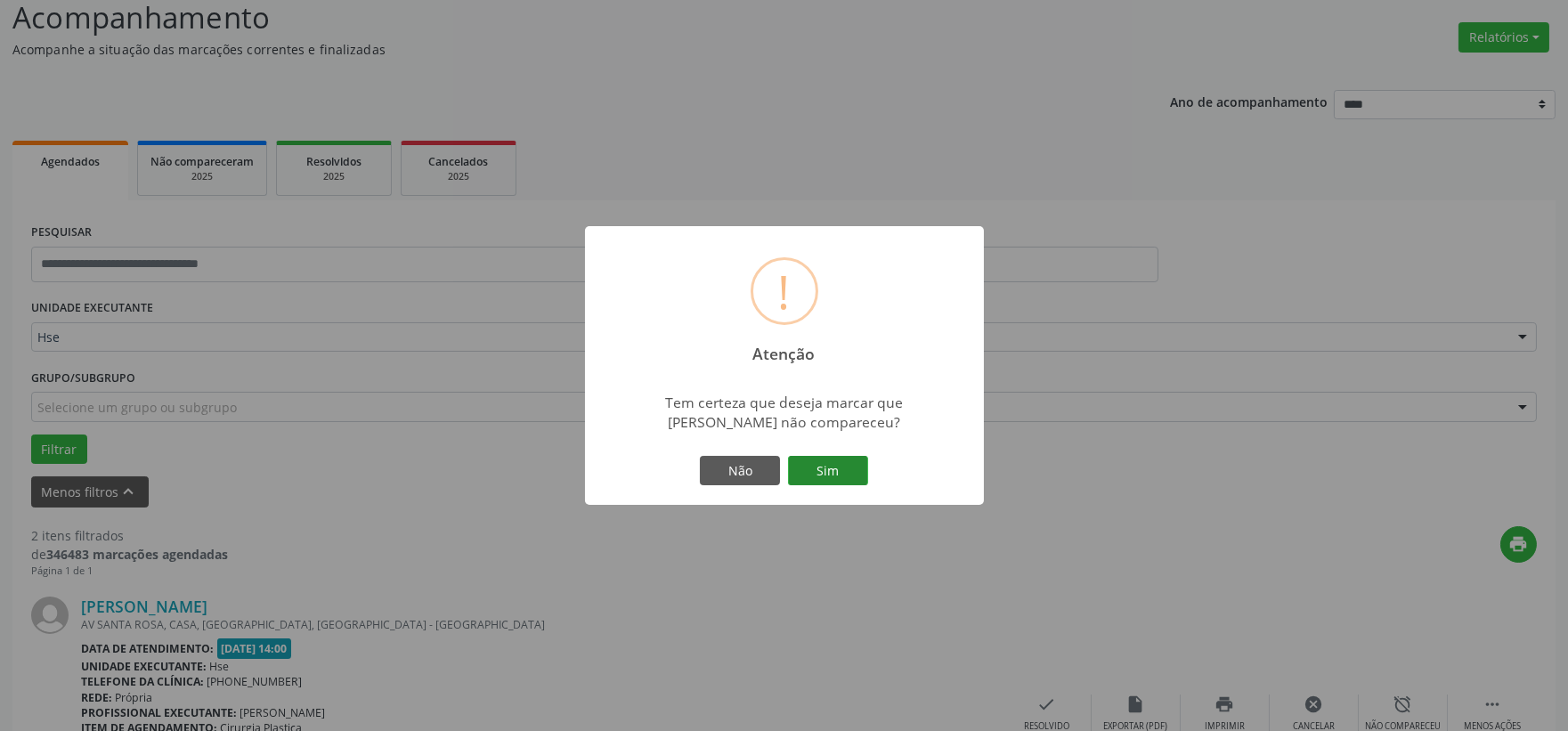
click at [844, 470] on button "Sim" at bounding box center [827, 470] width 80 height 30
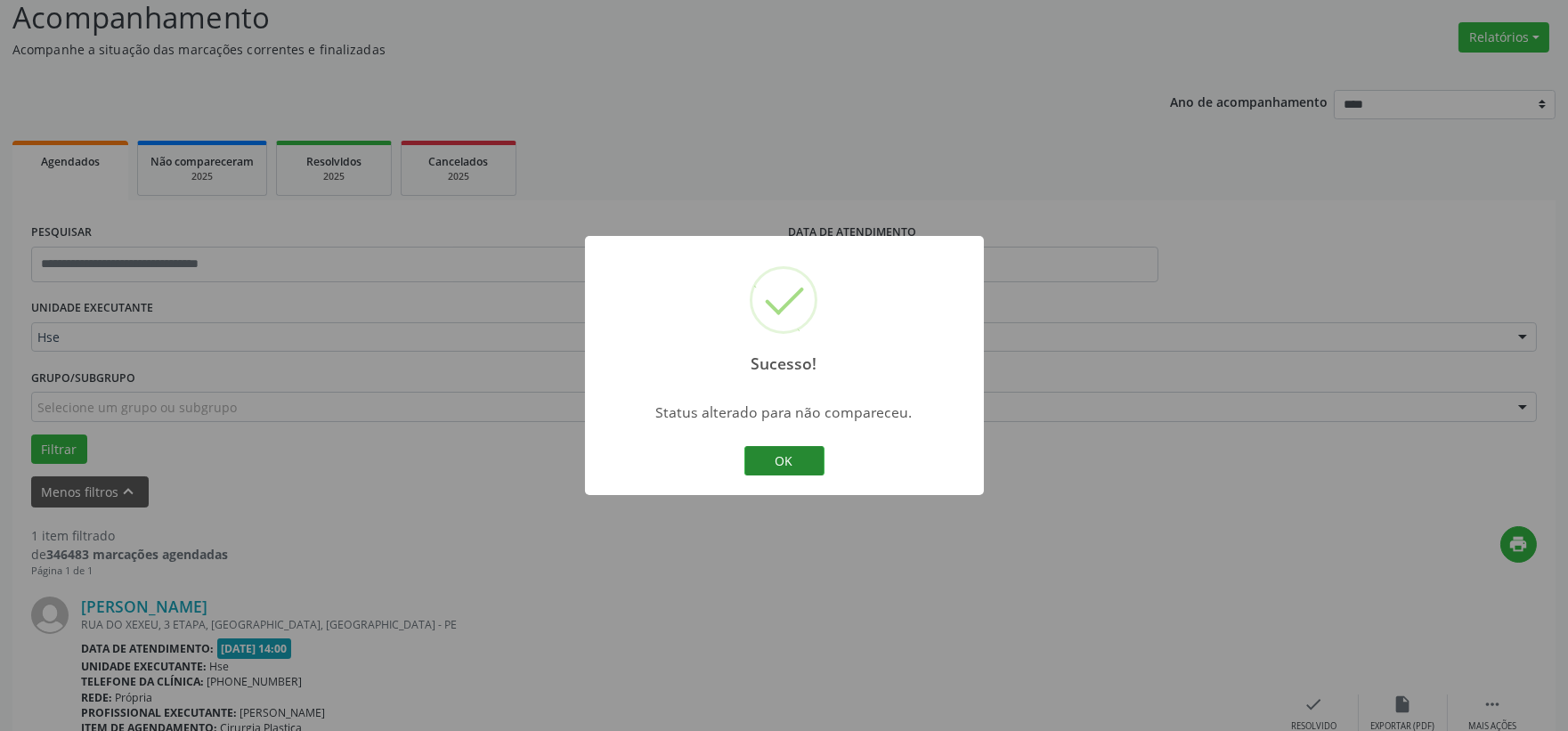
click at [786, 458] on button "OK" at bounding box center [784, 461] width 80 height 30
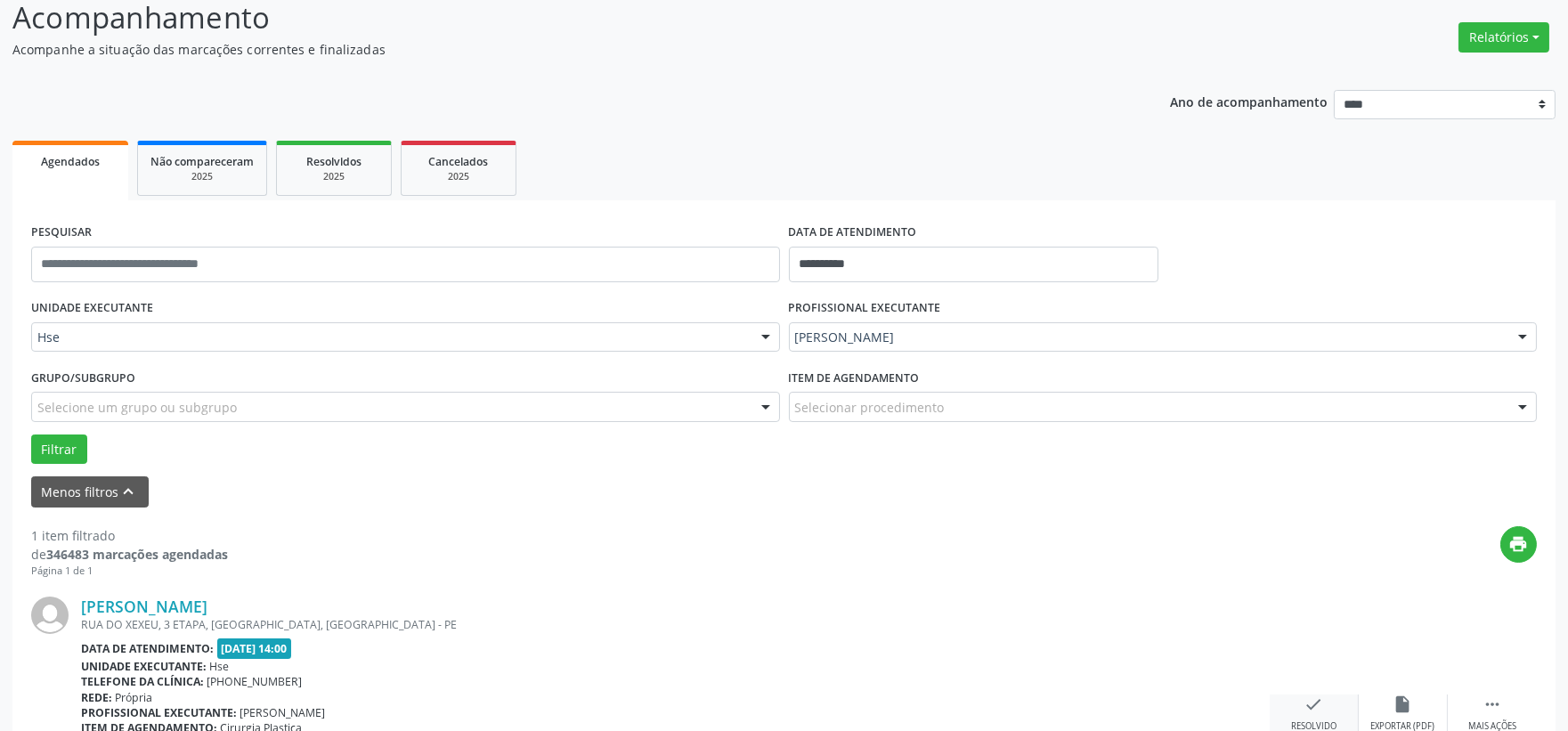
click at [1291, 703] on div "check Resolvido" at bounding box center [1314, 714] width 89 height 39
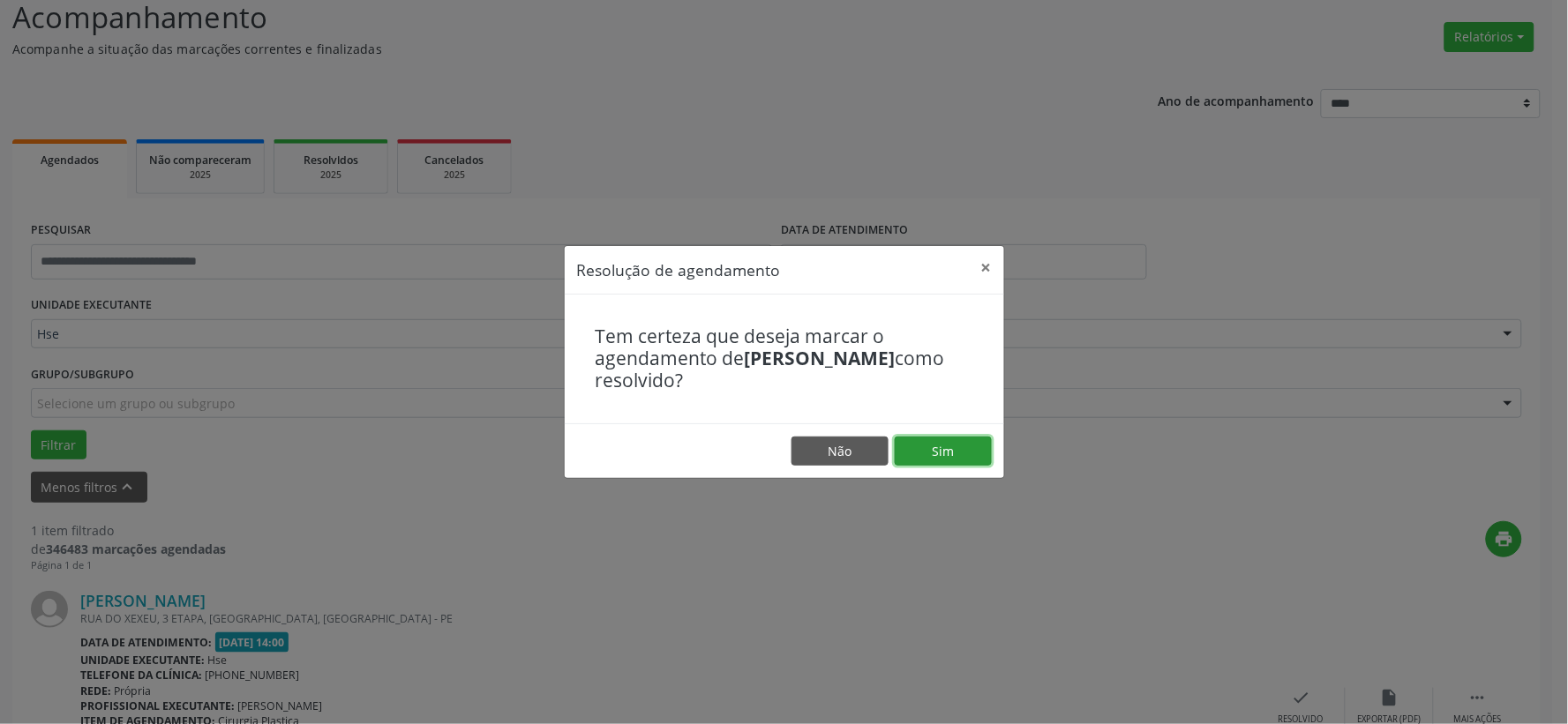
click at [955, 450] on button "Sim" at bounding box center [943, 451] width 97 height 30
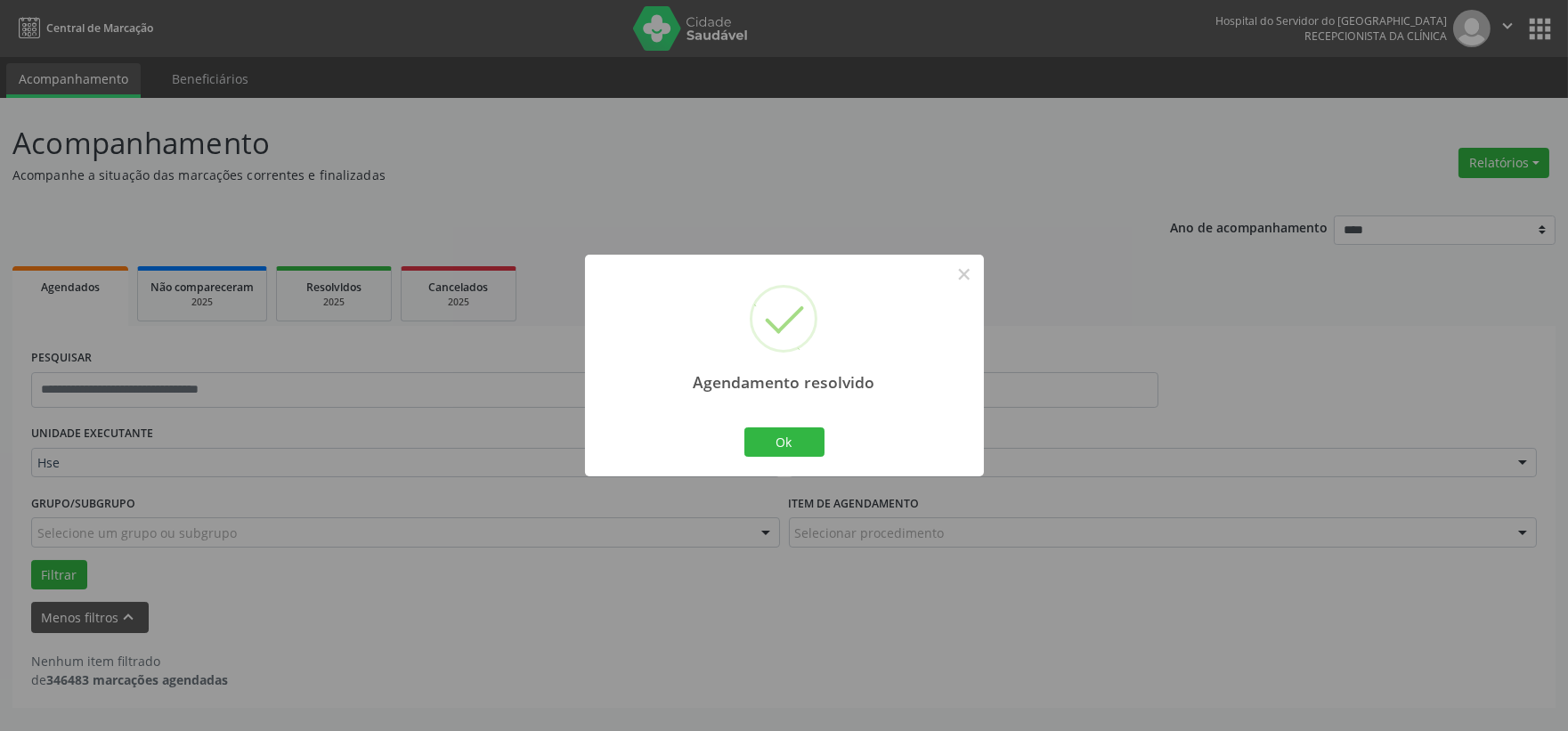
scroll to position [0, 0]
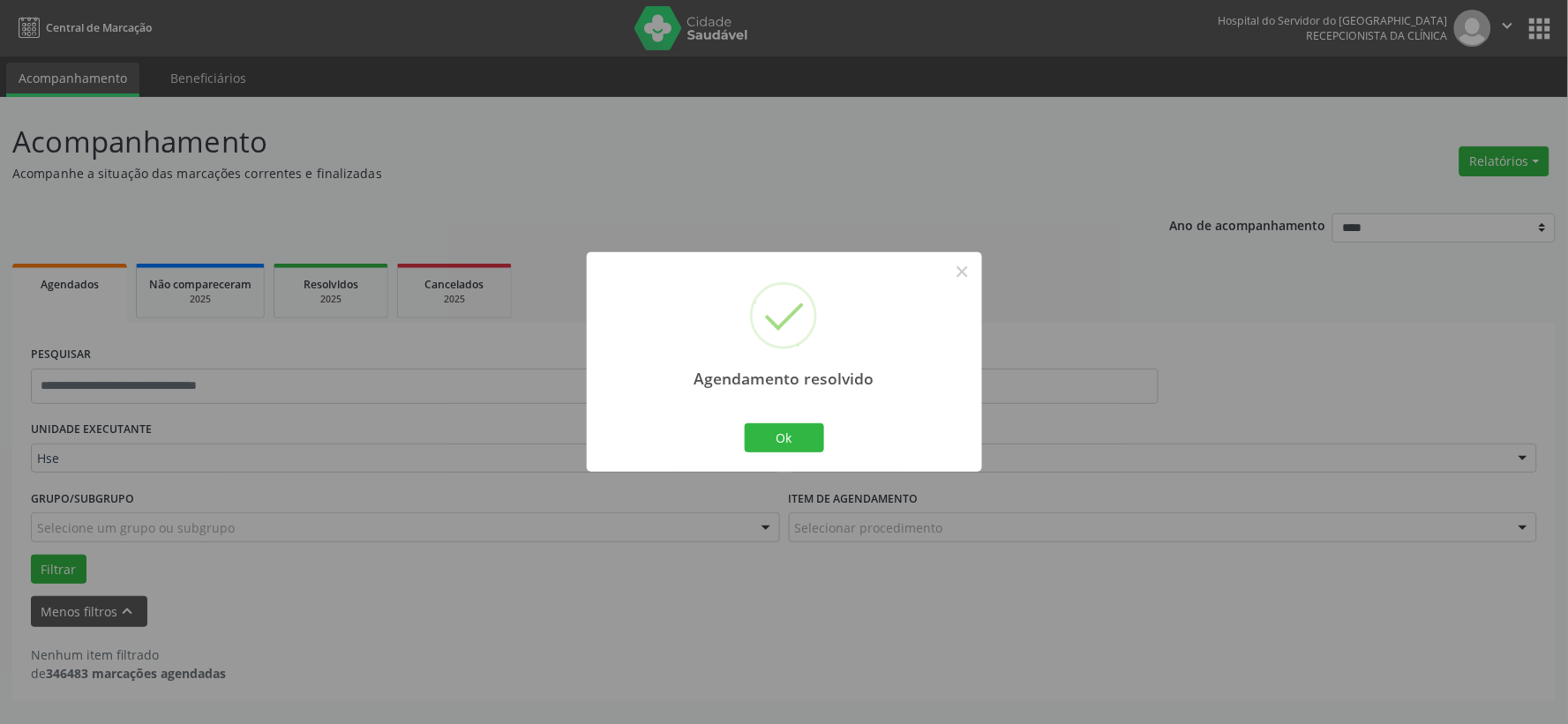
click at [772, 454] on div "Agendamento resolvido × Ok Cancel" at bounding box center [784, 362] width 395 height 220
click at [776, 448] on button "Ok" at bounding box center [784, 438] width 79 height 30
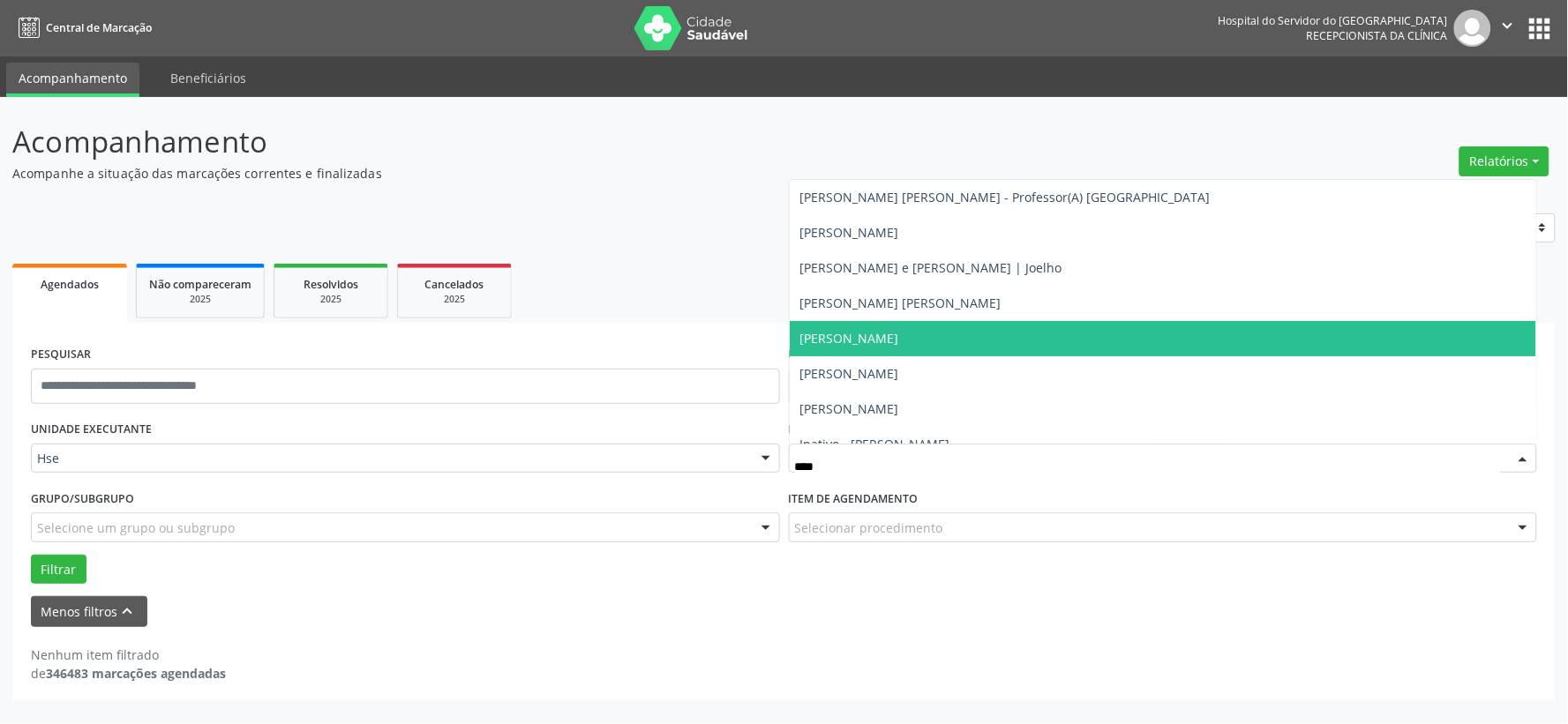
type input "*****"
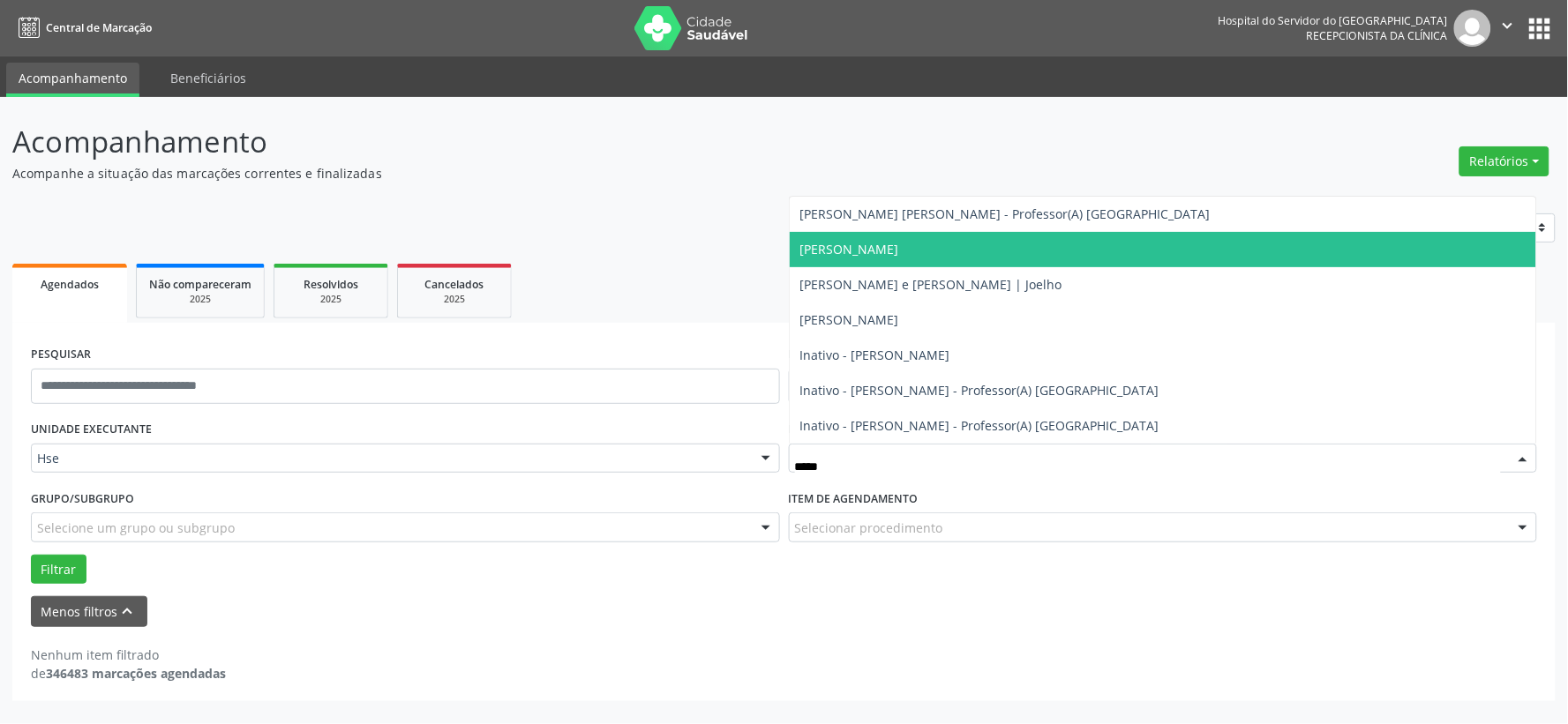
click at [982, 238] on span "[PERSON_NAME]" at bounding box center [1163, 249] width 747 height 36
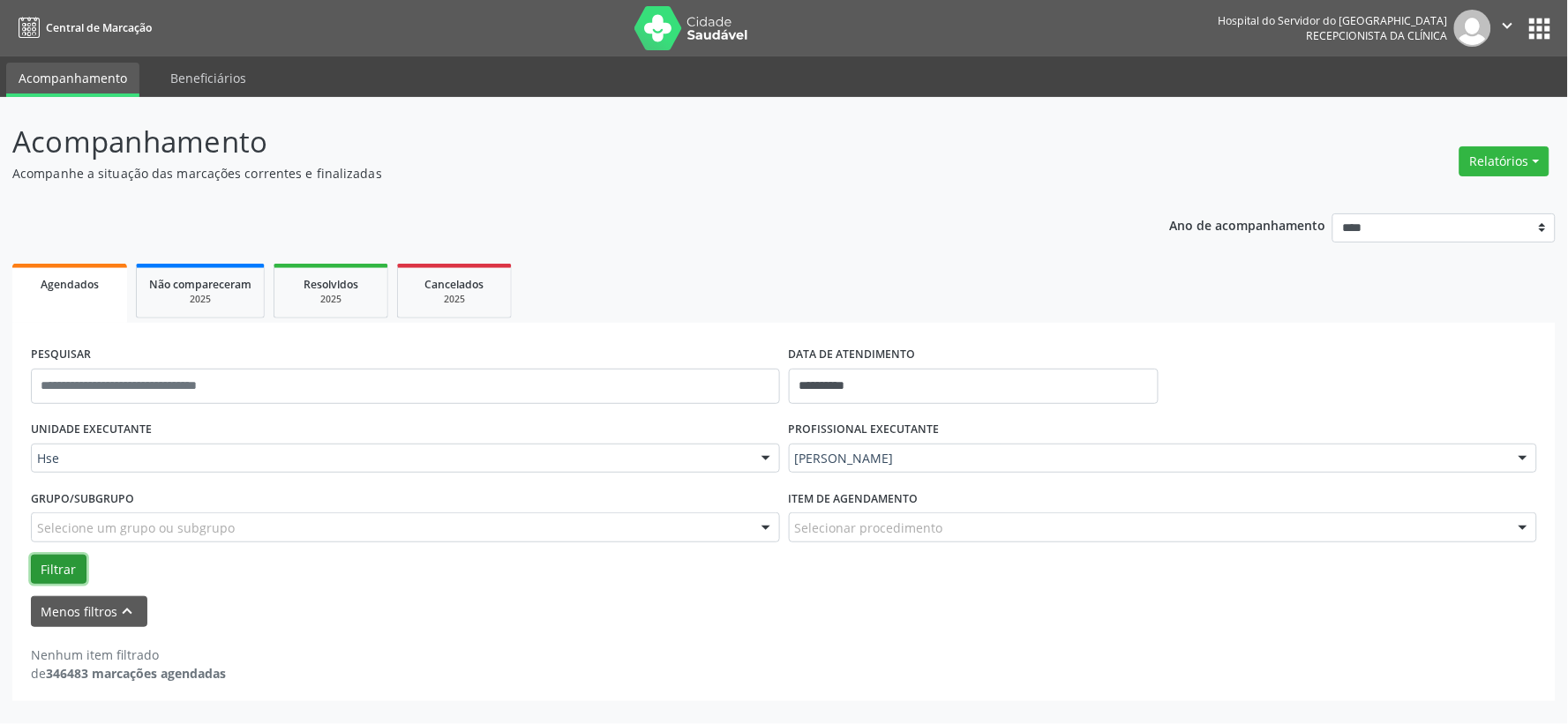
click at [63, 556] on button "Filtrar" at bounding box center [58, 569] width 56 height 30
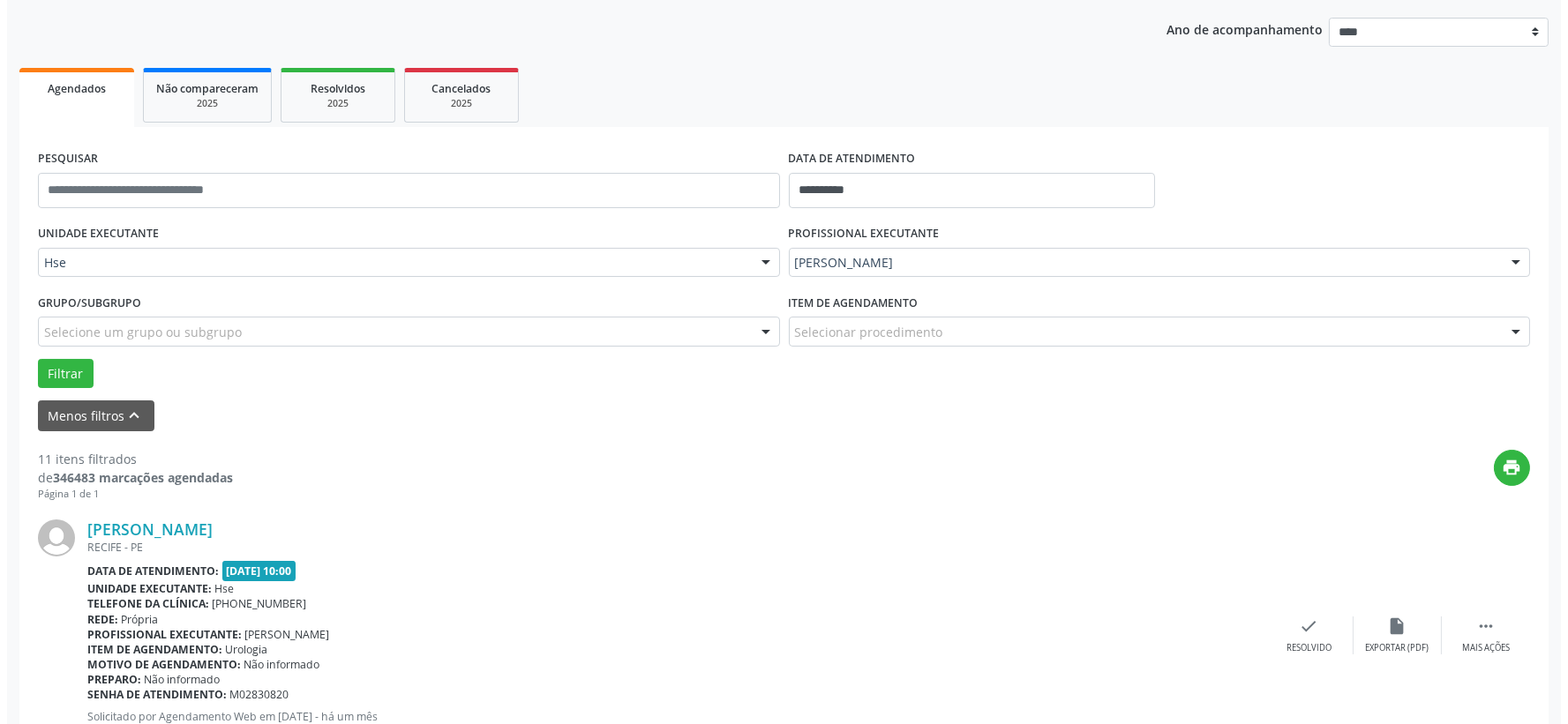
scroll to position [392, 0]
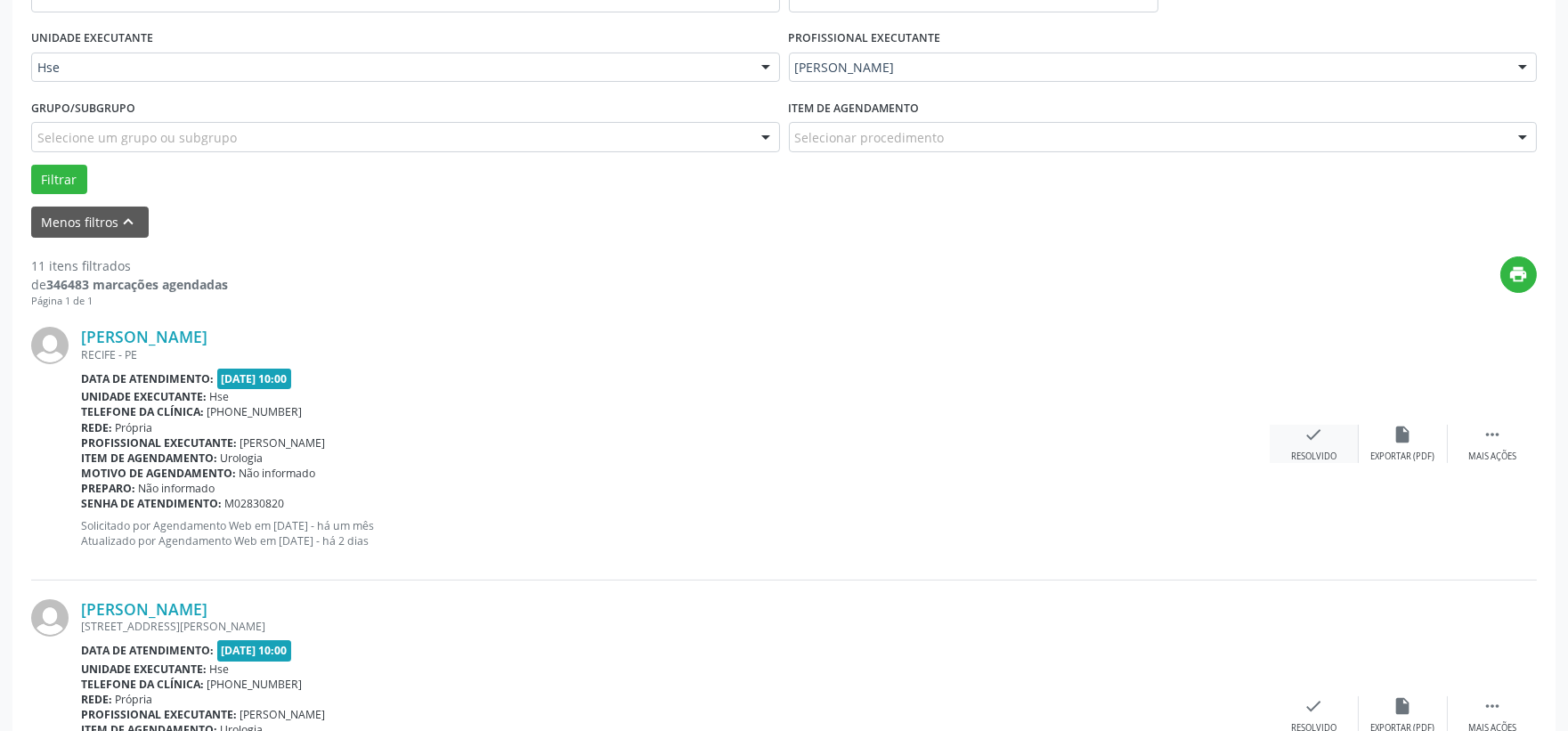
click at [1324, 448] on div "check Resolvido" at bounding box center [1314, 444] width 89 height 39
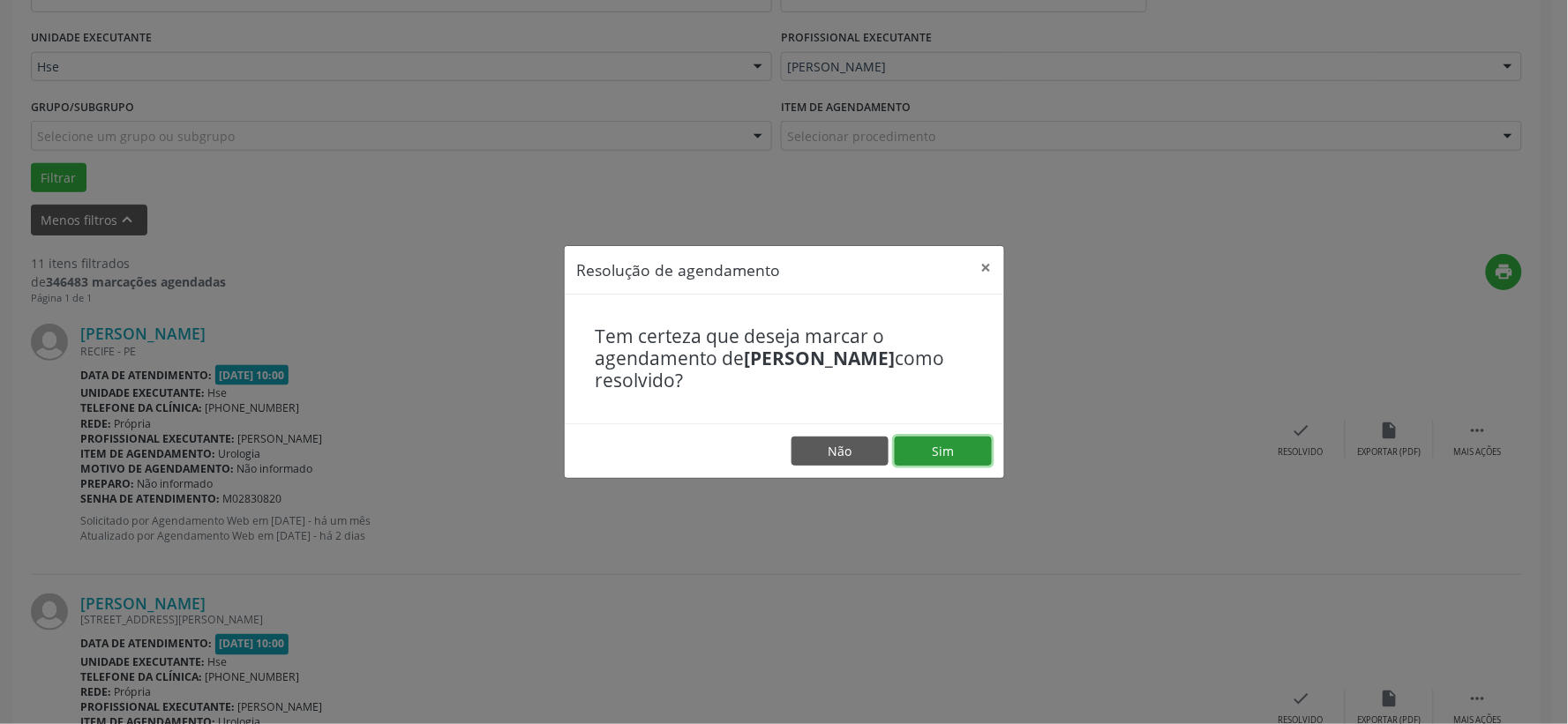
click at [958, 451] on button "Sim" at bounding box center [943, 451] width 97 height 30
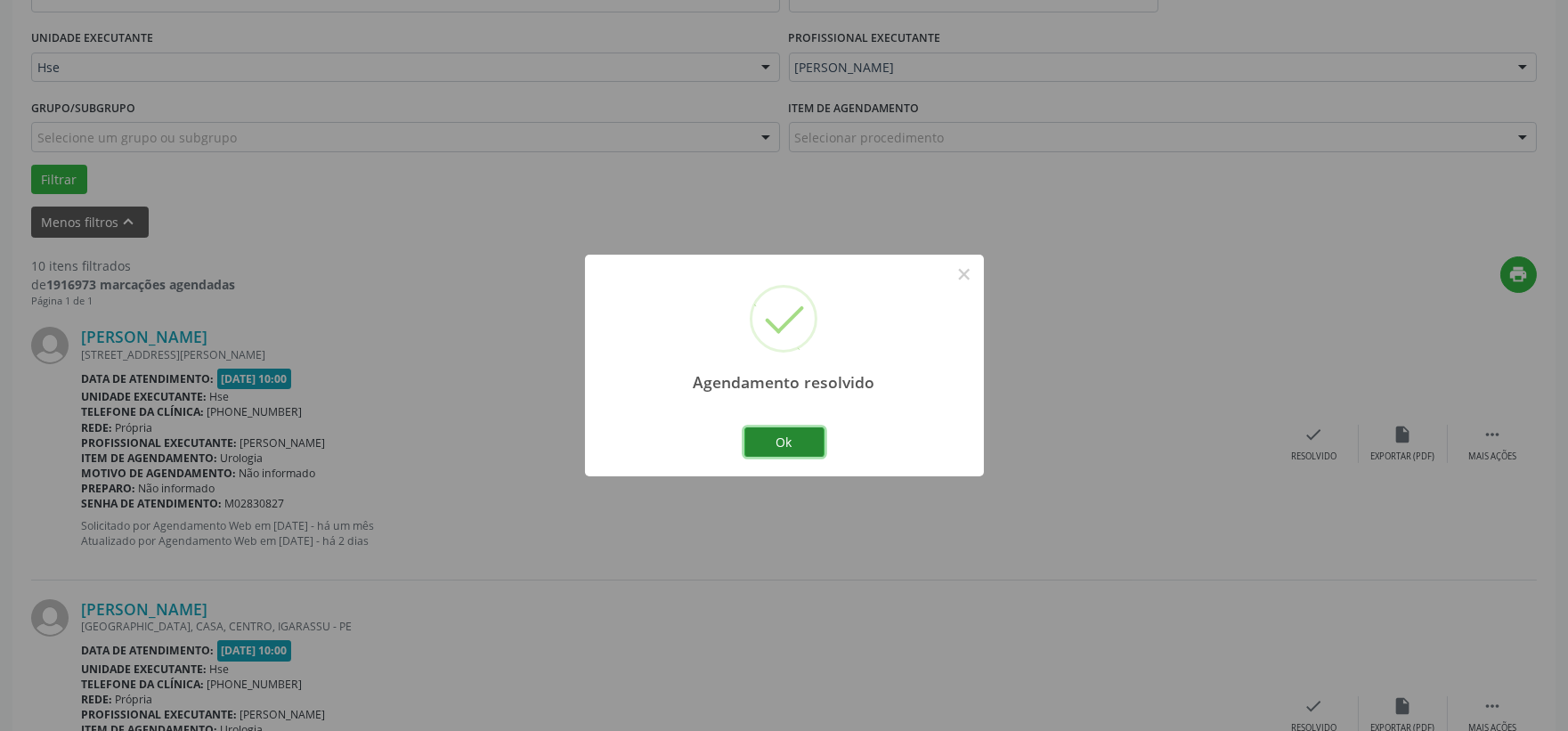
click at [802, 443] on button "Ok" at bounding box center [784, 442] width 80 height 30
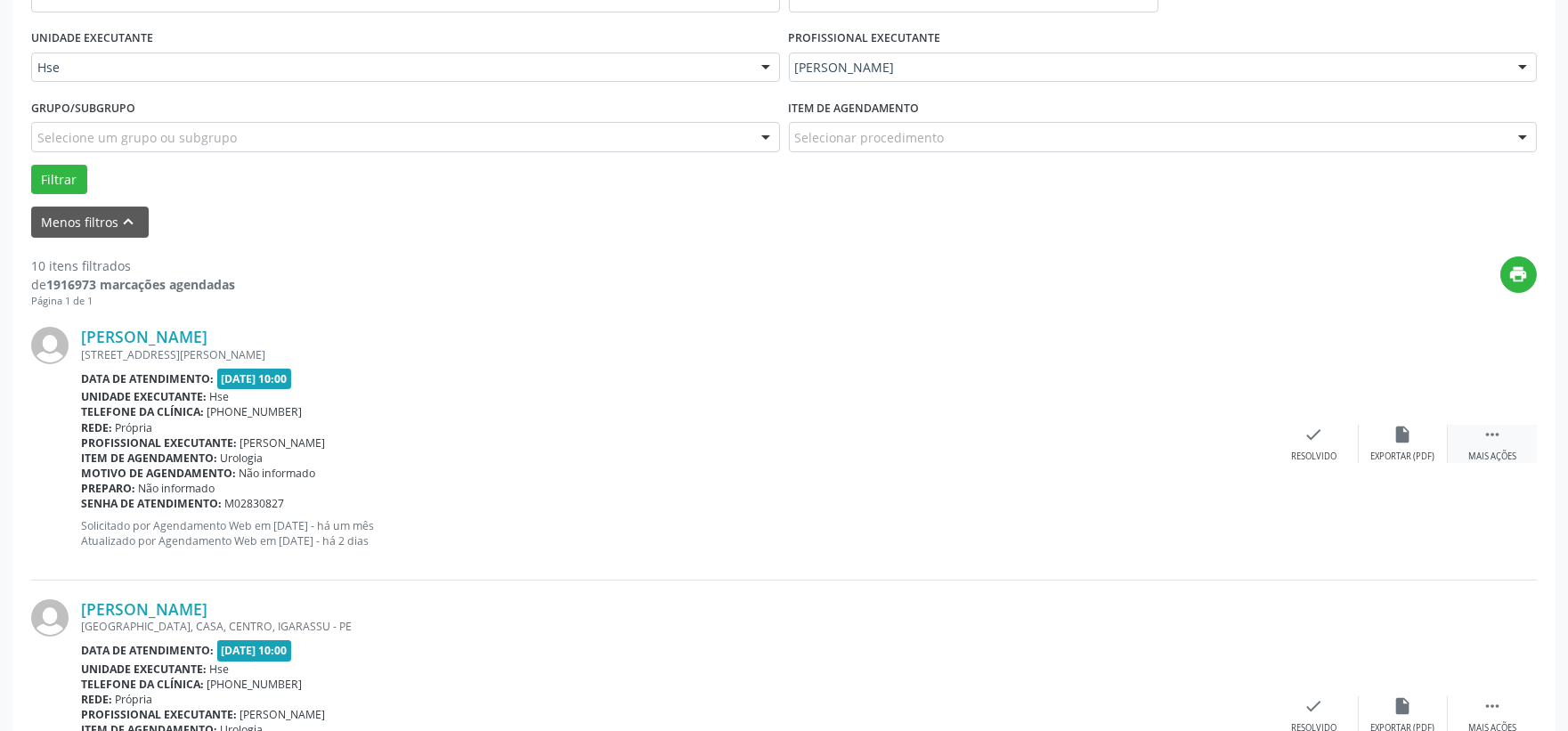
click at [1502, 454] on div "Mais ações" at bounding box center [1492, 458] width 48 height 13
click at [1420, 438] on div "alarm_off Não compareceu" at bounding box center [1402, 444] width 89 height 39
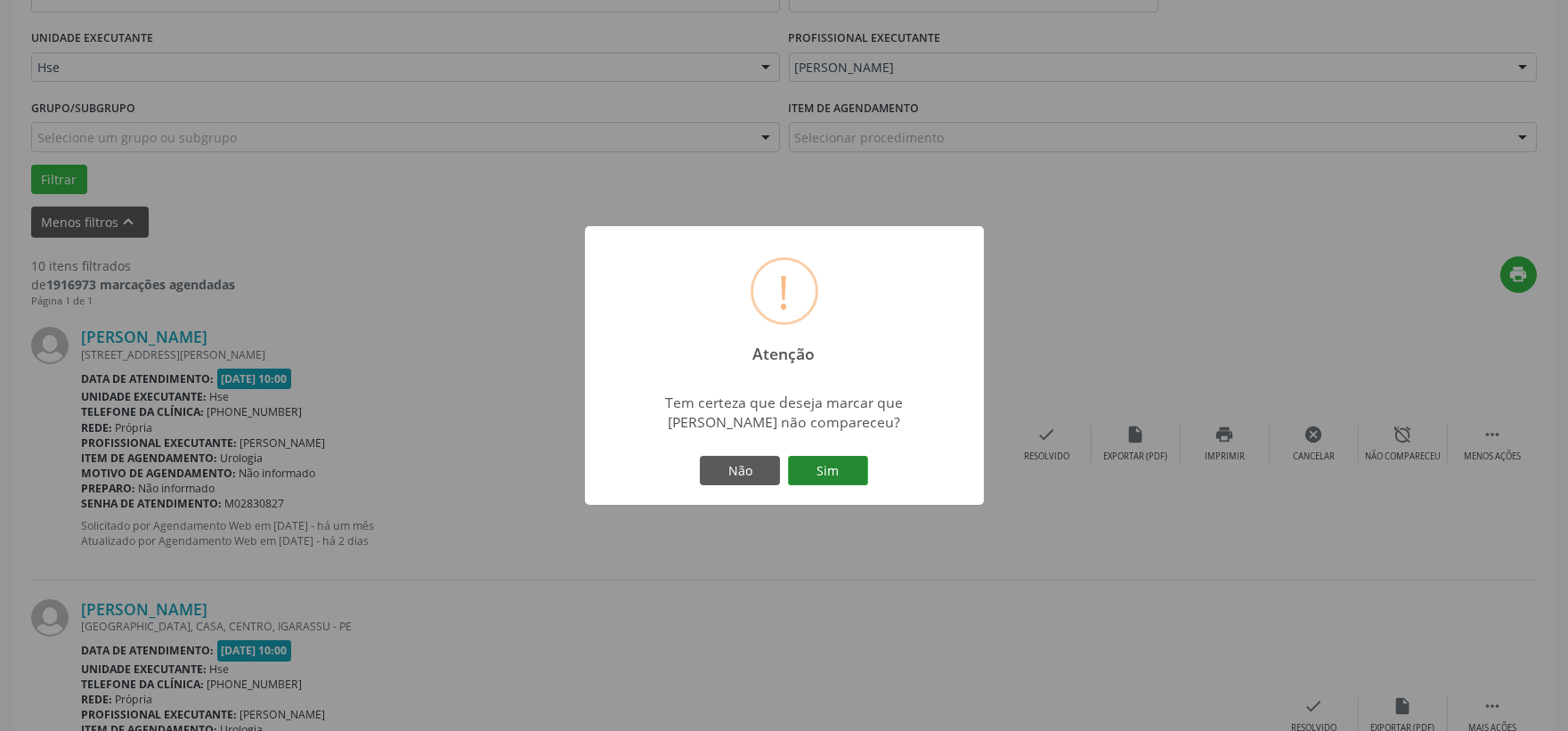
click at [838, 461] on div "Não Sim" at bounding box center [785, 470] width 177 height 38
click at [835, 466] on button "Sim" at bounding box center [827, 470] width 80 height 30
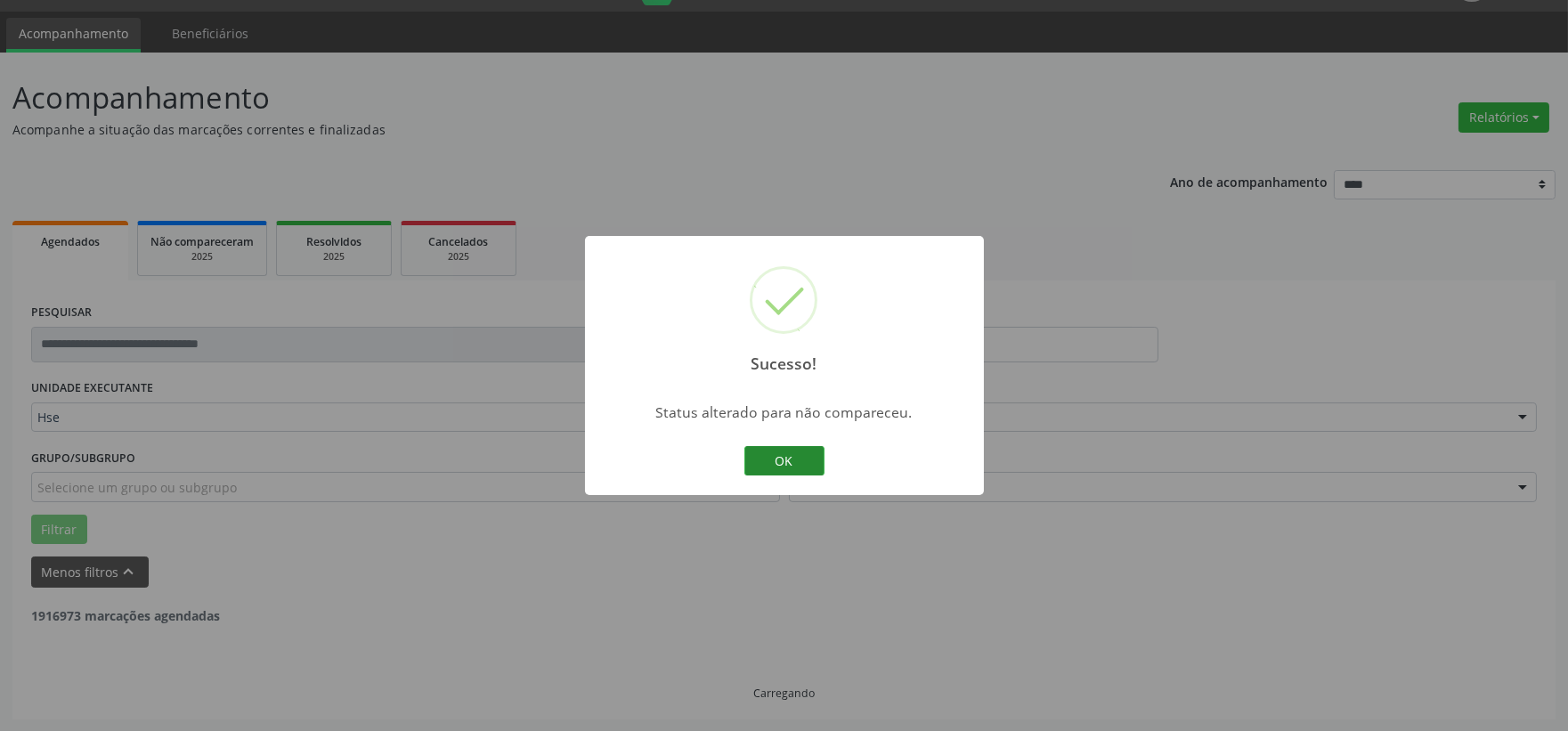
click at [817, 464] on button "OK" at bounding box center [784, 461] width 80 height 30
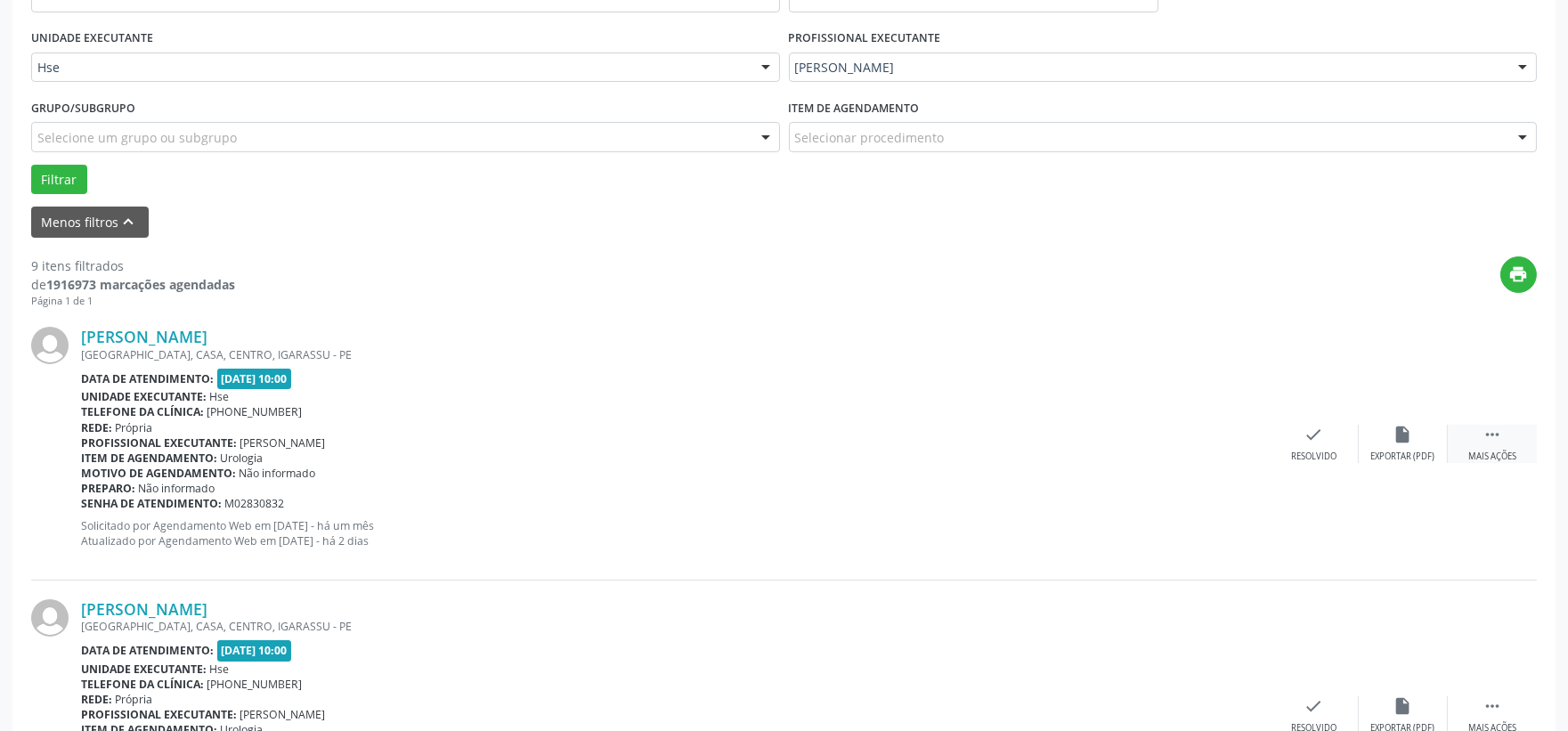
click at [1496, 428] on icon "" at bounding box center [1492, 434] width 19 height 19
click at [1386, 451] on div "Não compareceu" at bounding box center [1402, 458] width 75 height 13
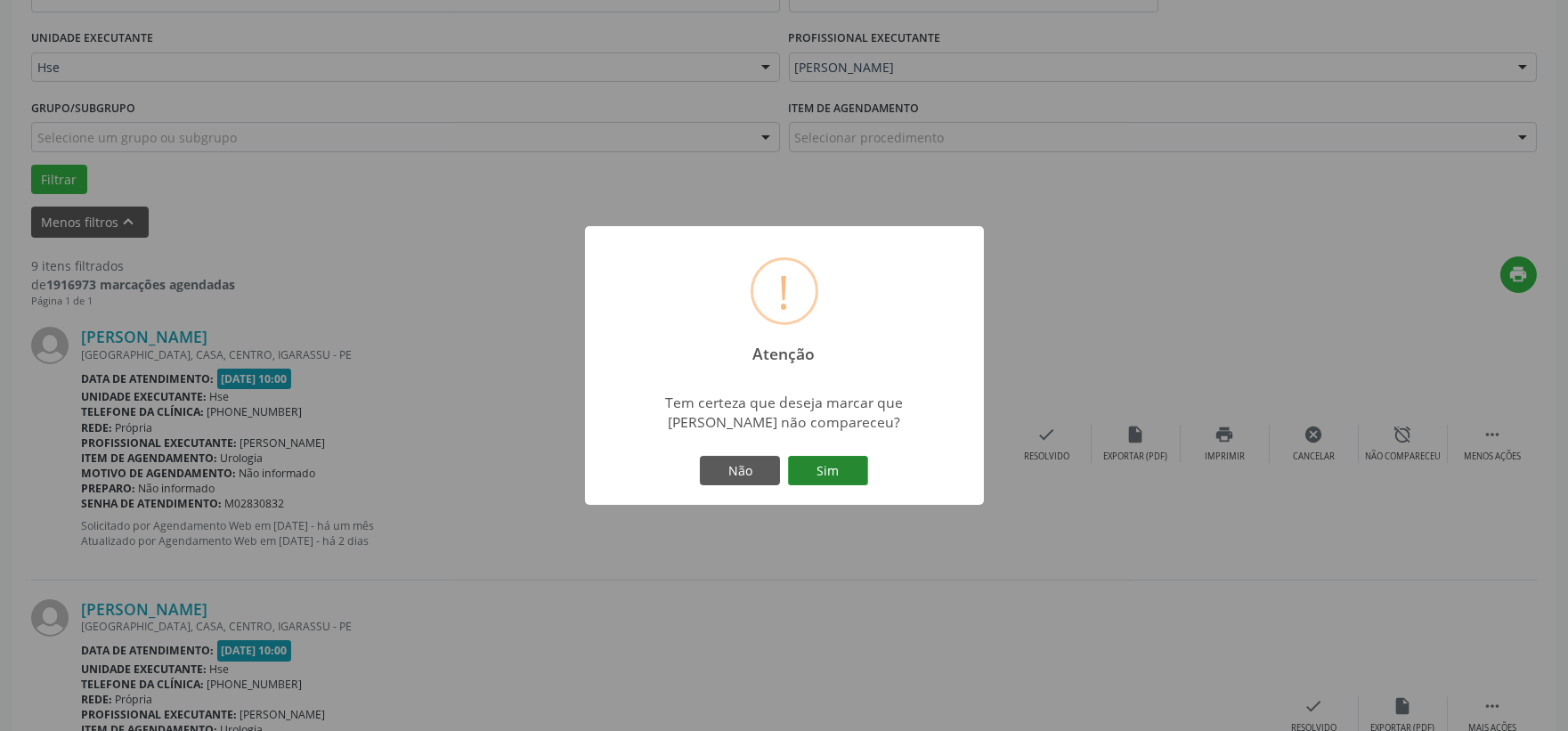
click at [819, 467] on button "Sim" at bounding box center [827, 470] width 80 height 30
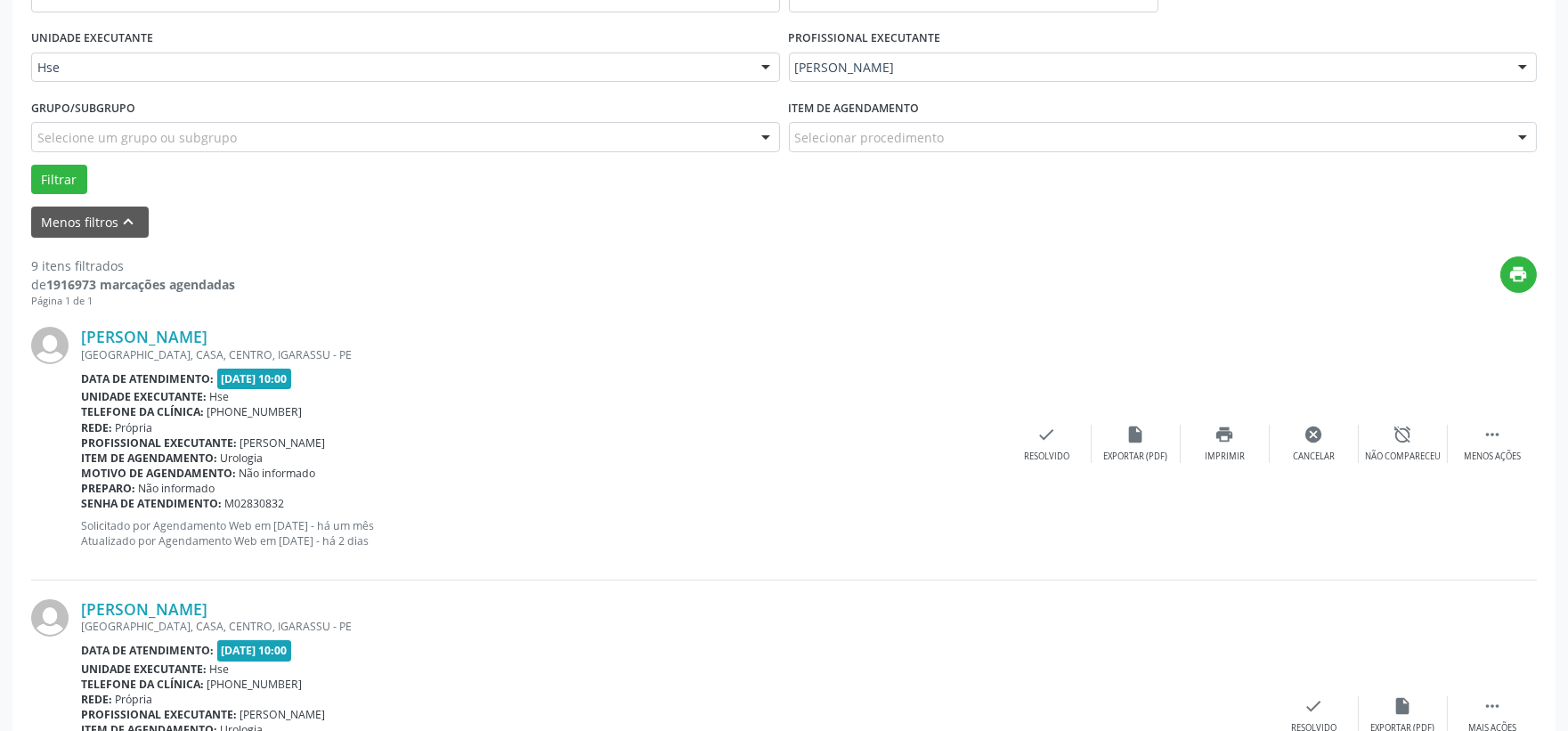
scroll to position [45, 0]
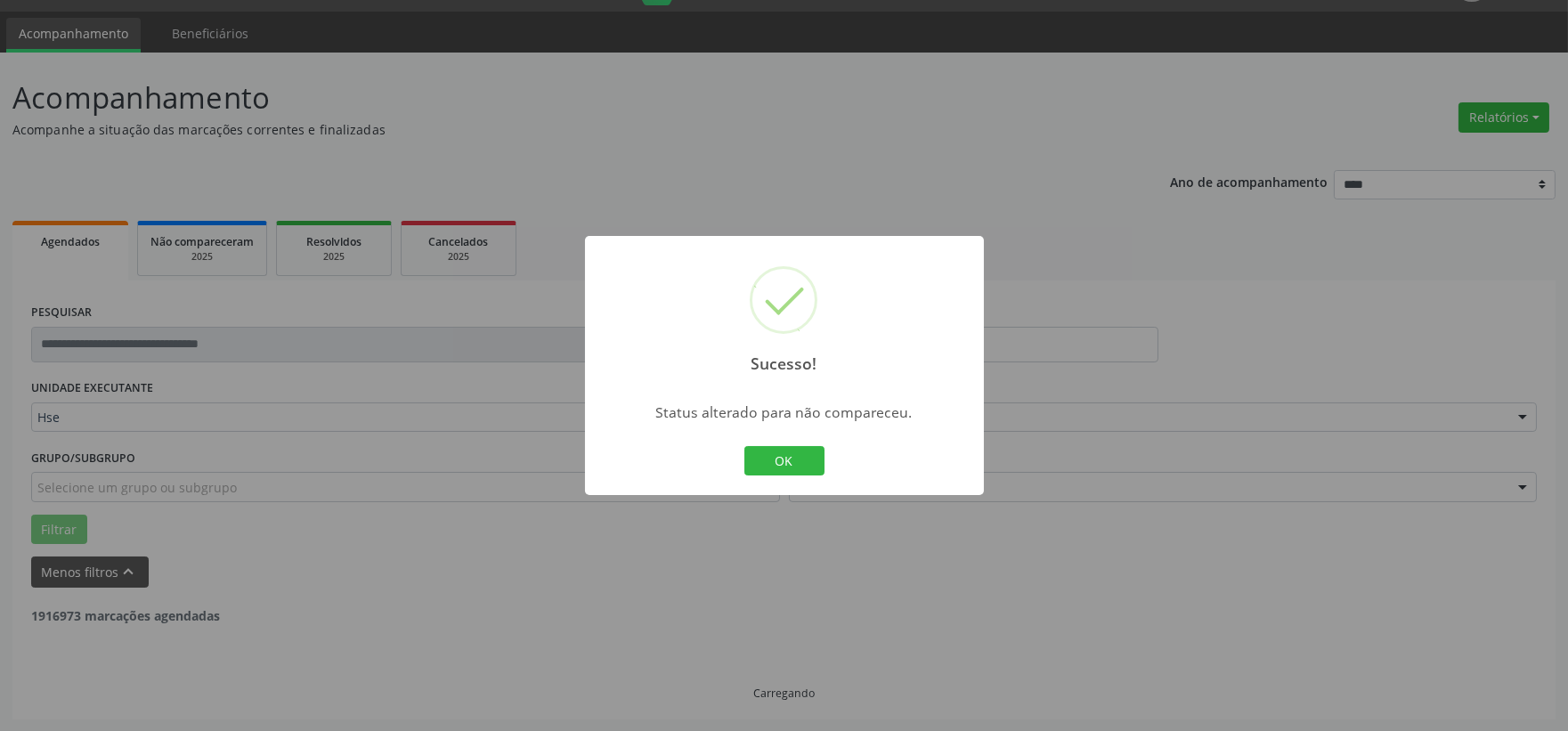
drag, startPoint x: 772, startPoint y: 458, endPoint x: 783, endPoint y: 464, distance: 12.5
click at [772, 458] on button "OK" at bounding box center [784, 461] width 80 height 30
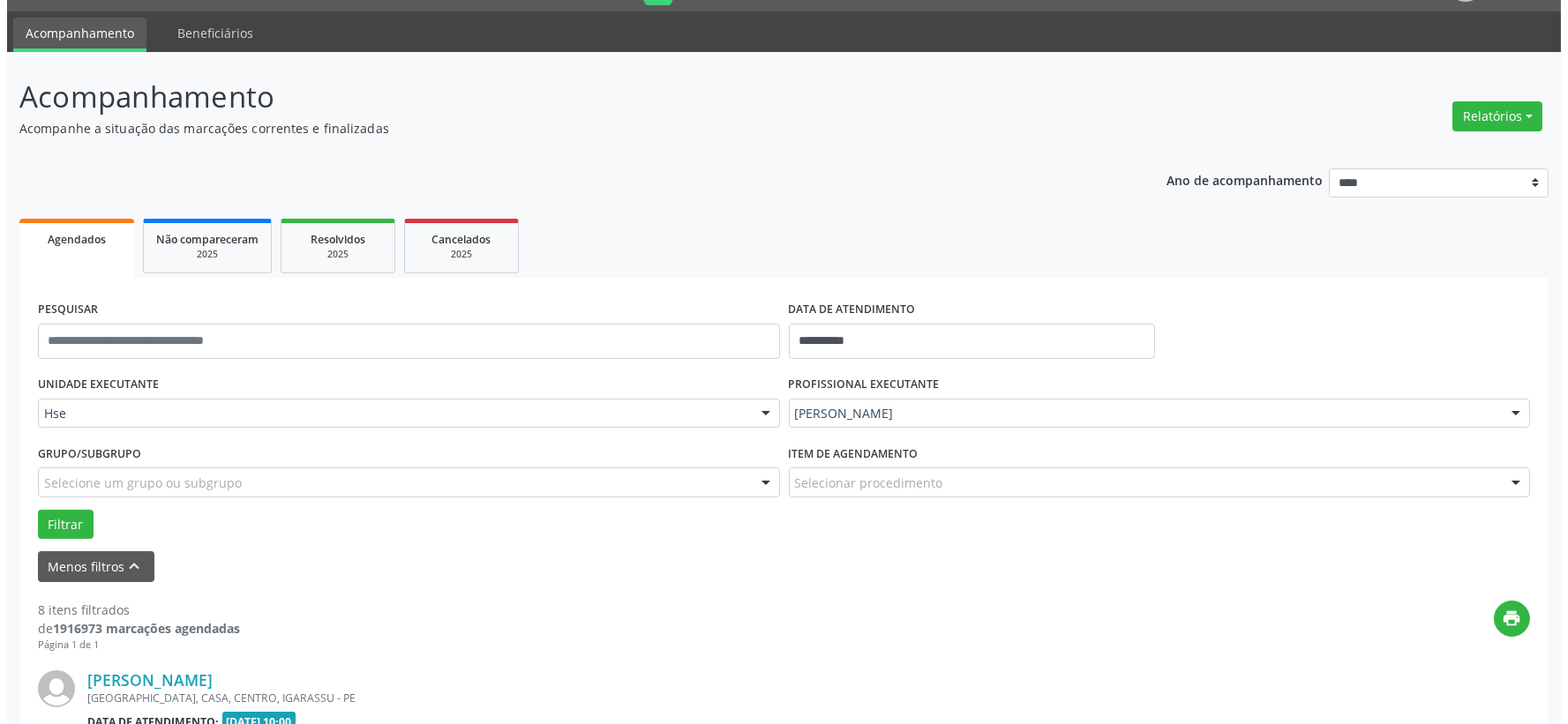
scroll to position [241, 0]
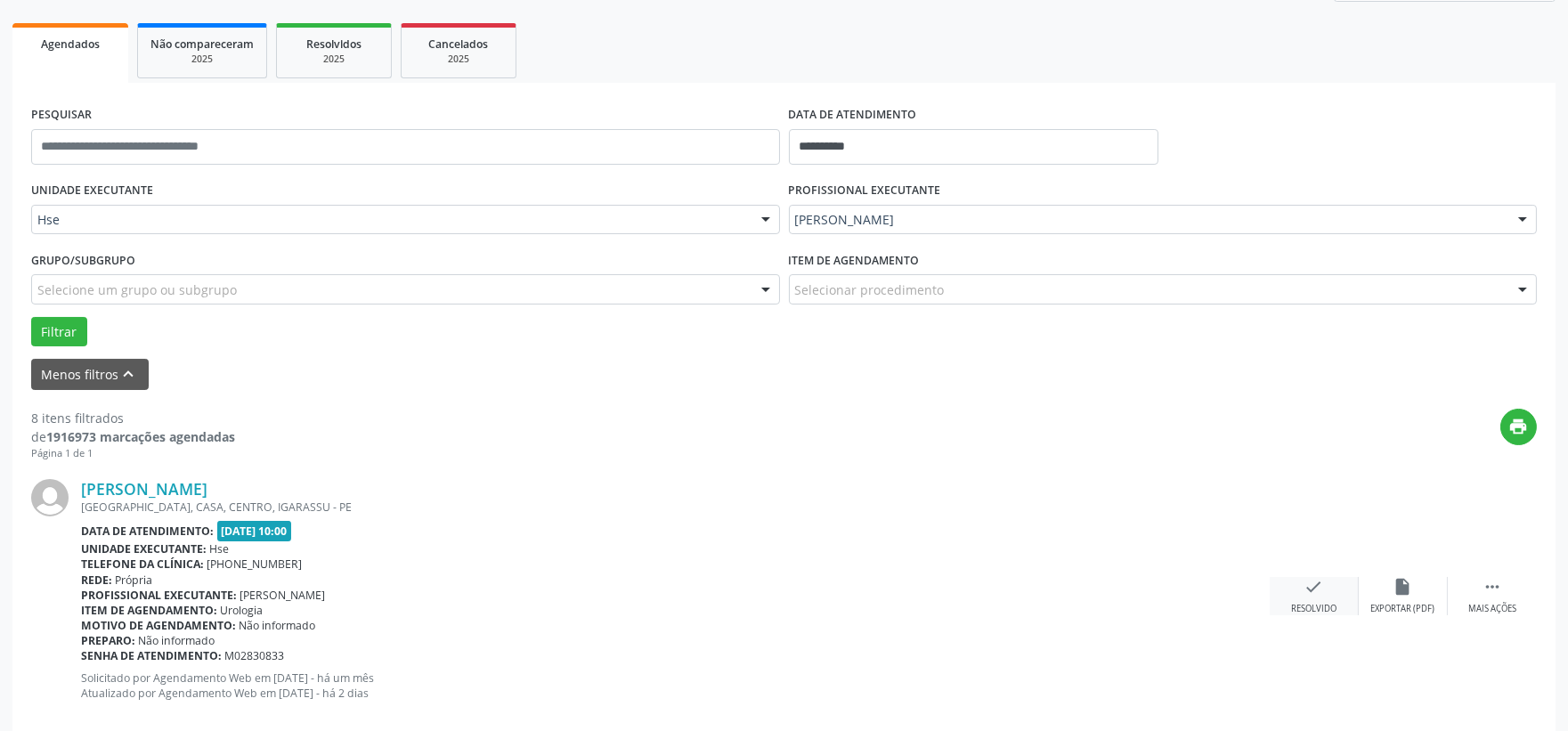
click at [1306, 603] on div "Resolvido" at bounding box center [1313, 609] width 45 height 13
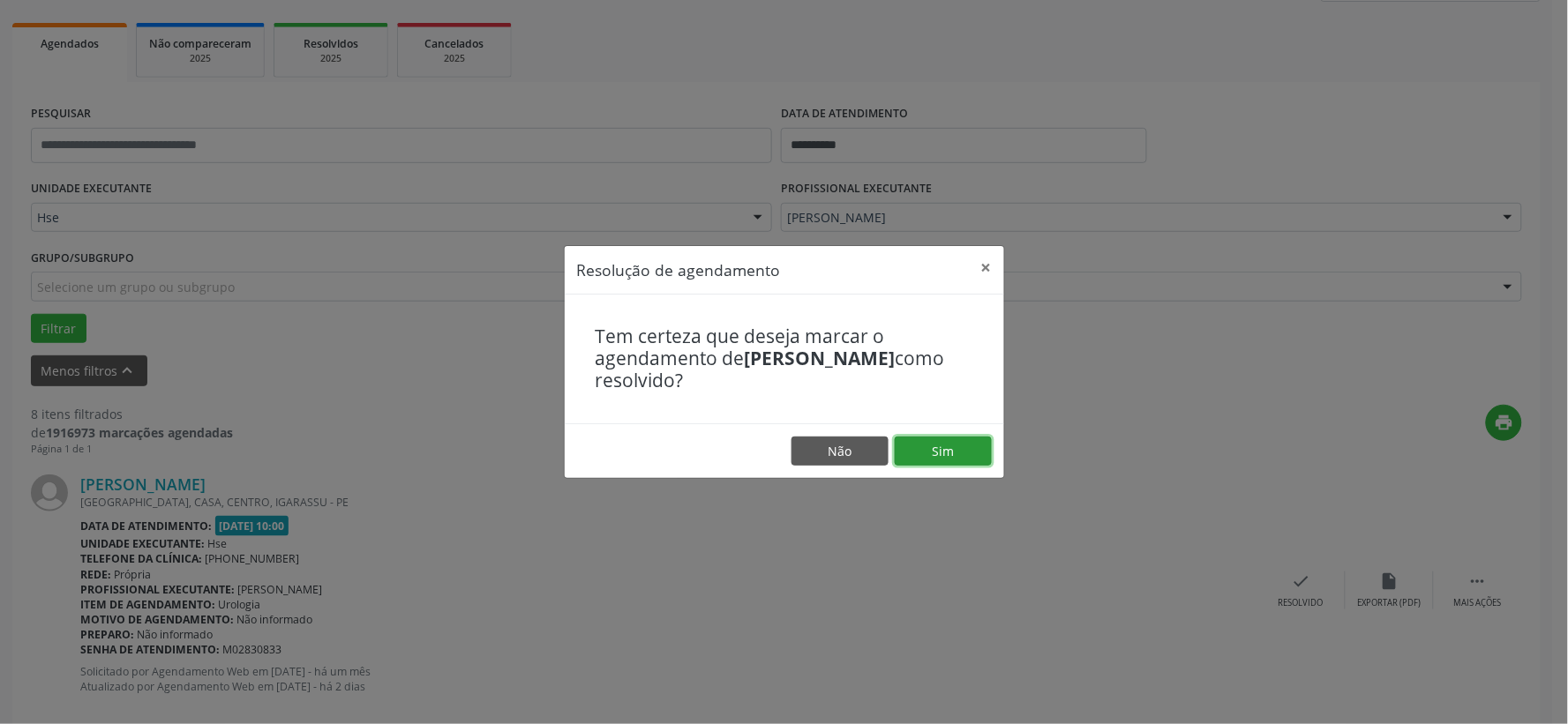
click at [939, 448] on button "Sim" at bounding box center [943, 451] width 97 height 30
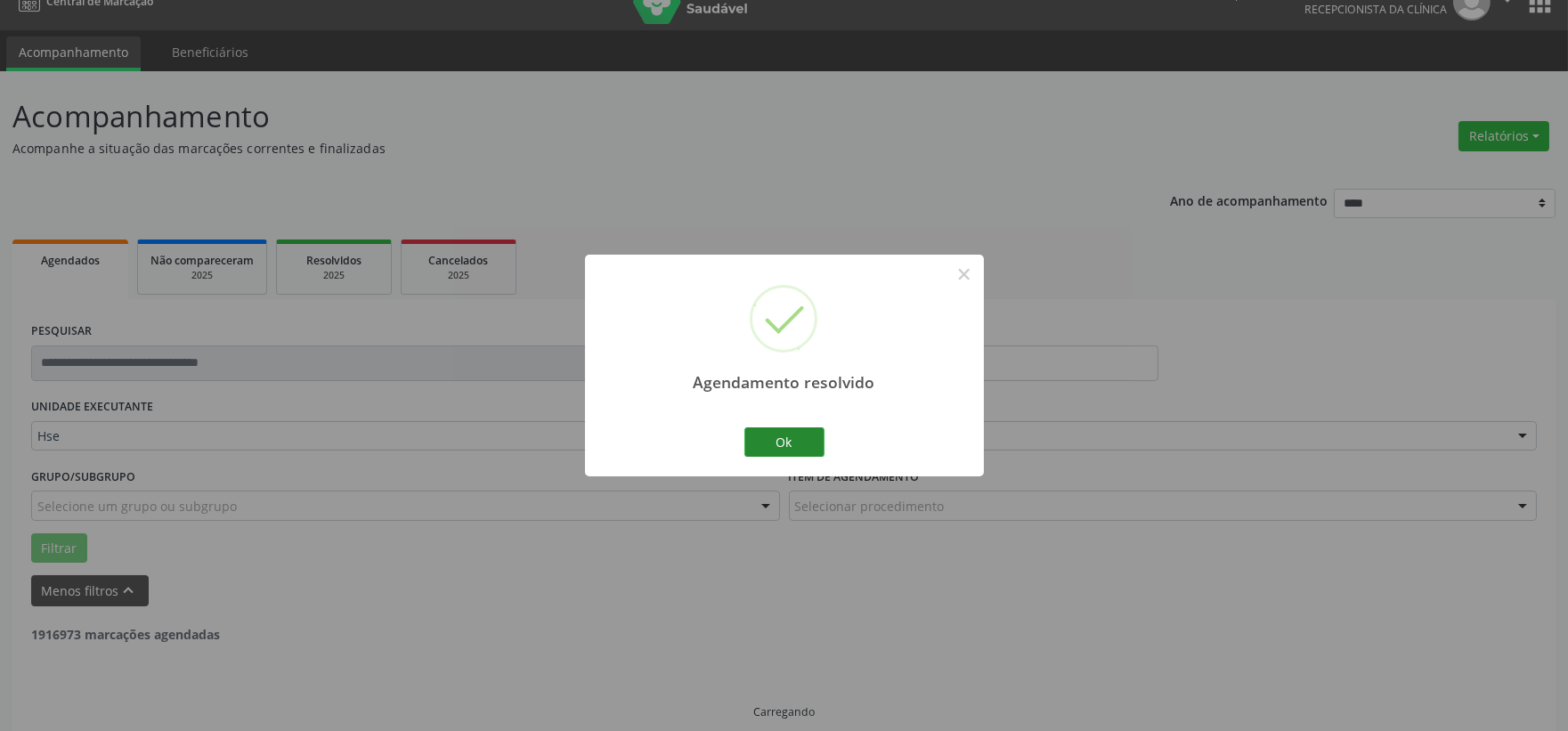
scroll to position [45, 0]
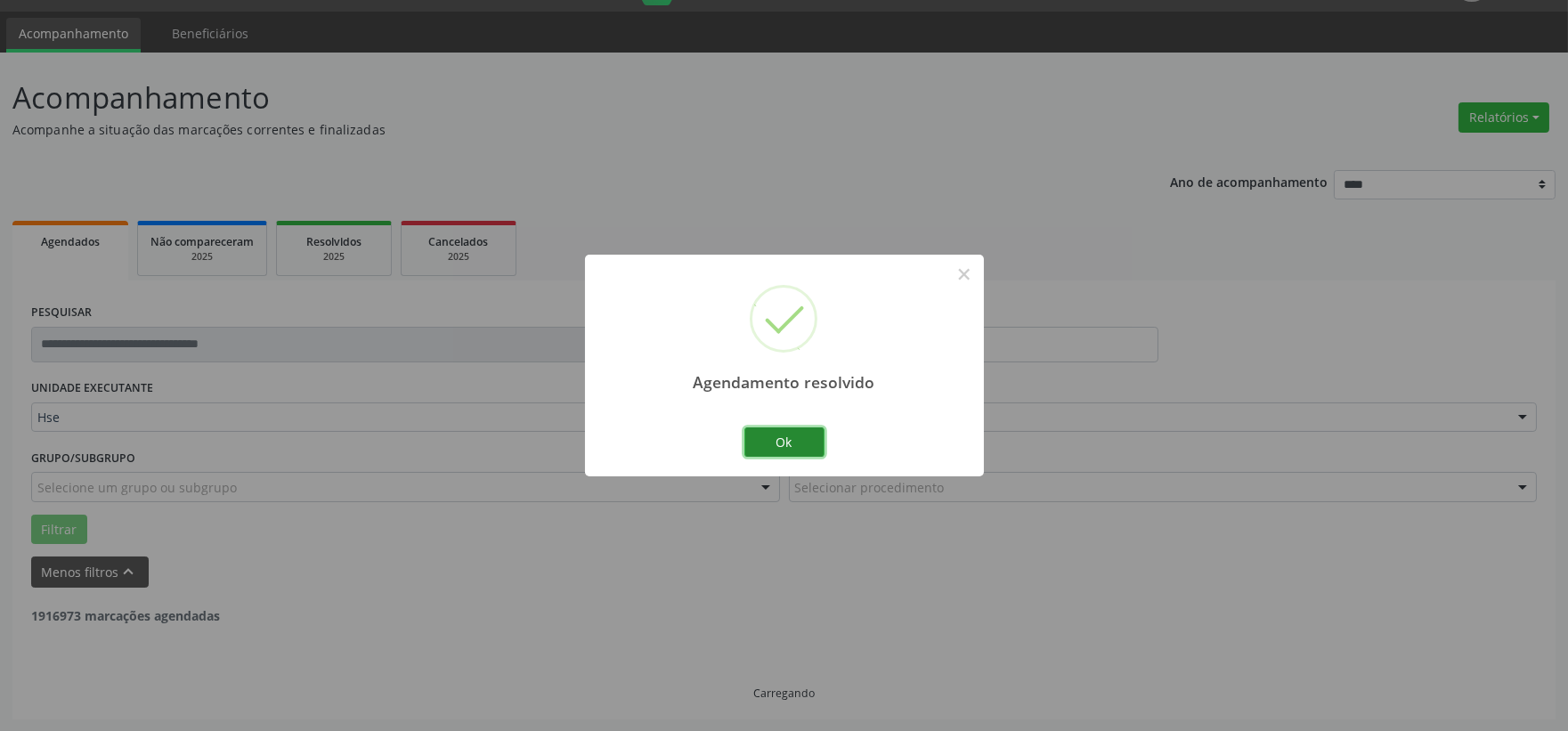
click at [778, 444] on button "Ok" at bounding box center [784, 442] width 80 height 30
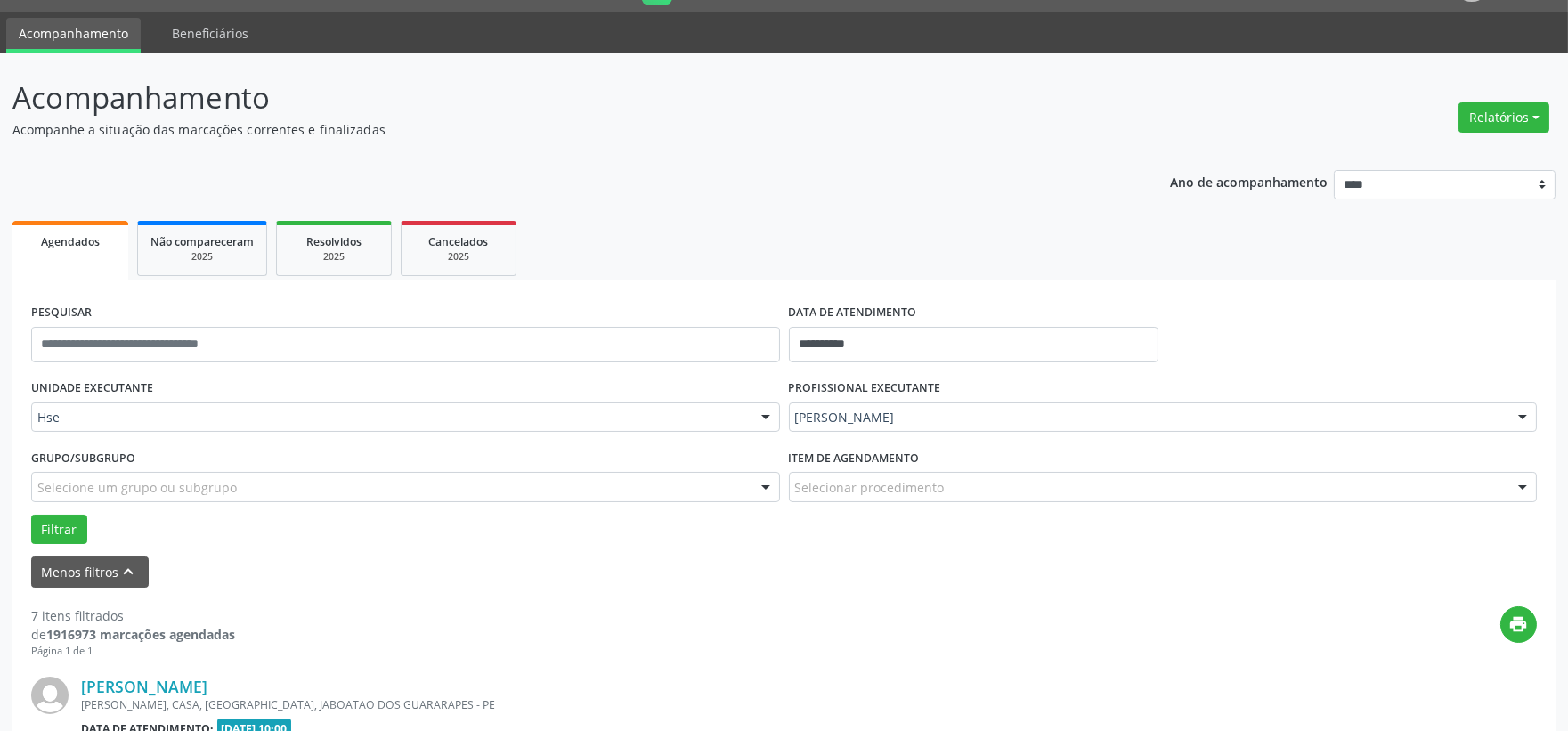
scroll to position [243, 0]
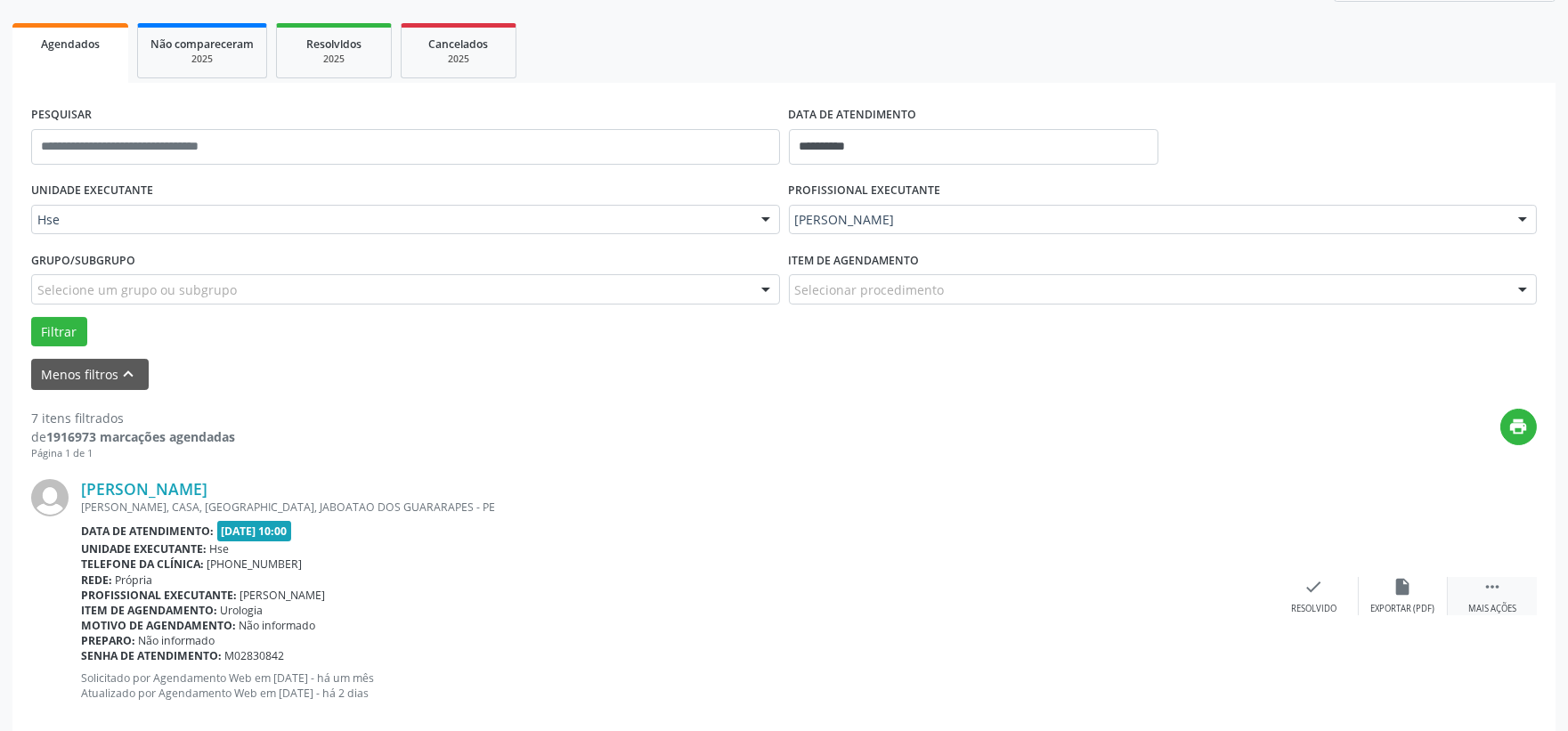
click at [1488, 590] on icon "" at bounding box center [1492, 586] width 19 height 19
click at [1412, 588] on div "alarm_off Não compareceu" at bounding box center [1402, 597] width 89 height 39
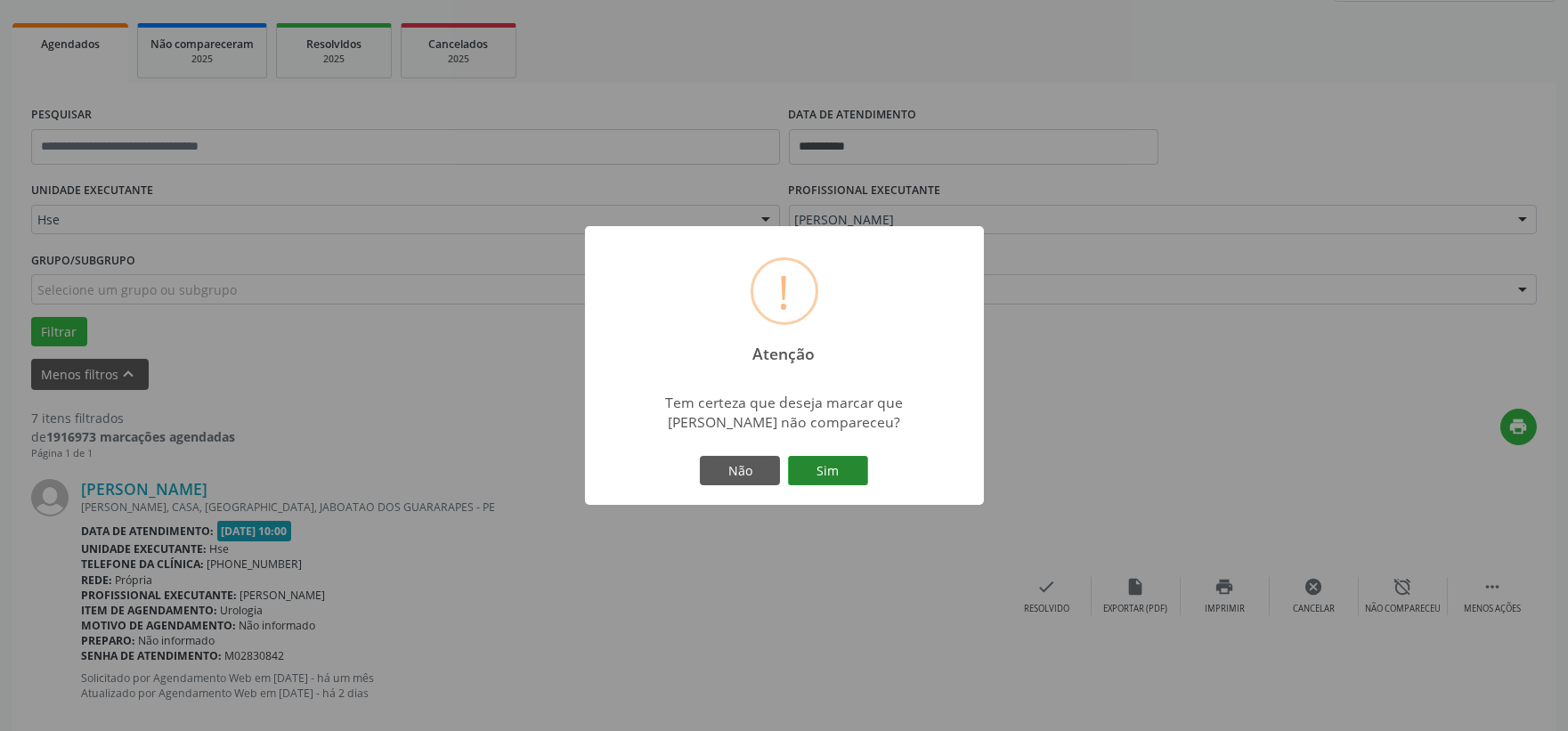
click at [834, 468] on button "Sim" at bounding box center [827, 470] width 80 height 30
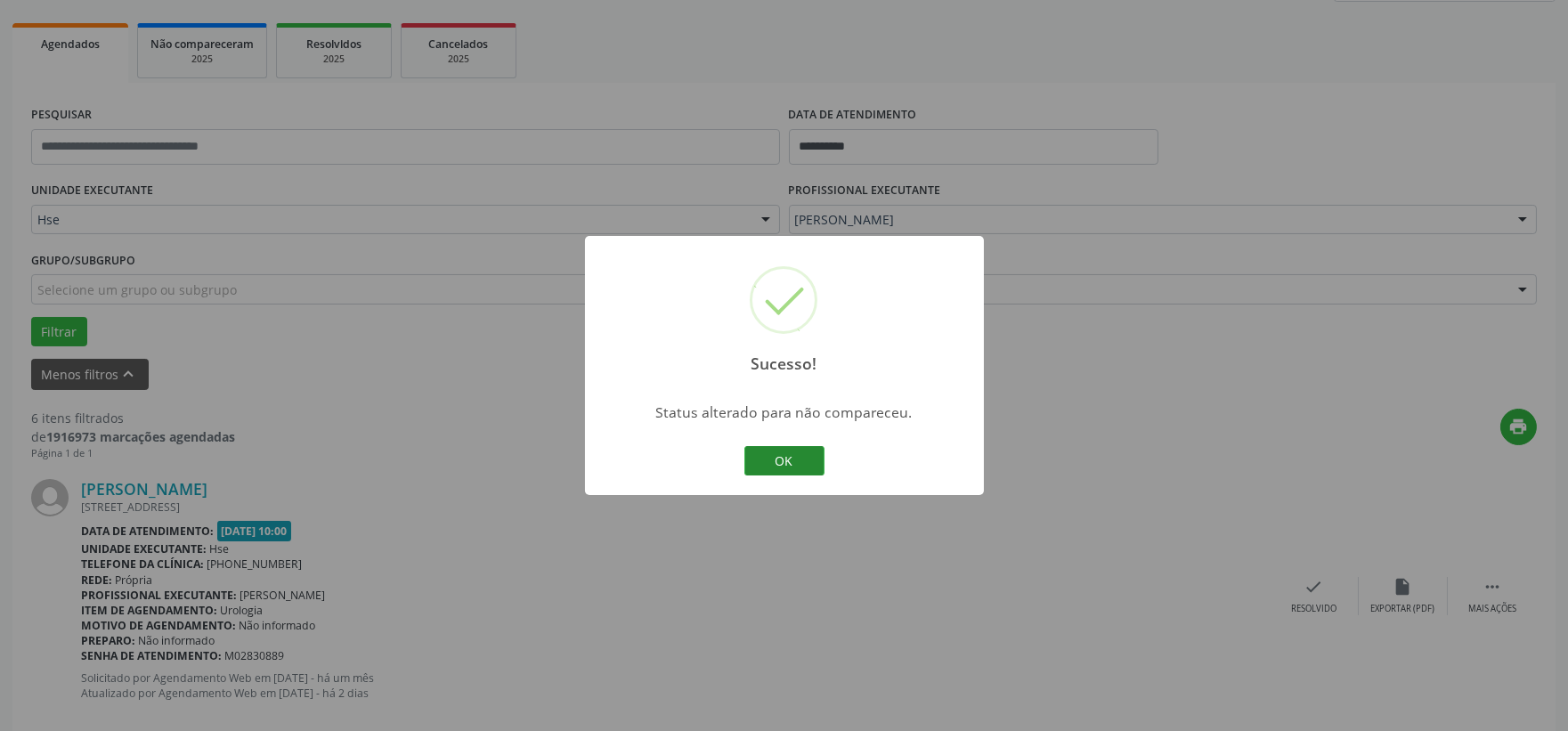
click at [805, 469] on button "OK" at bounding box center [784, 461] width 80 height 30
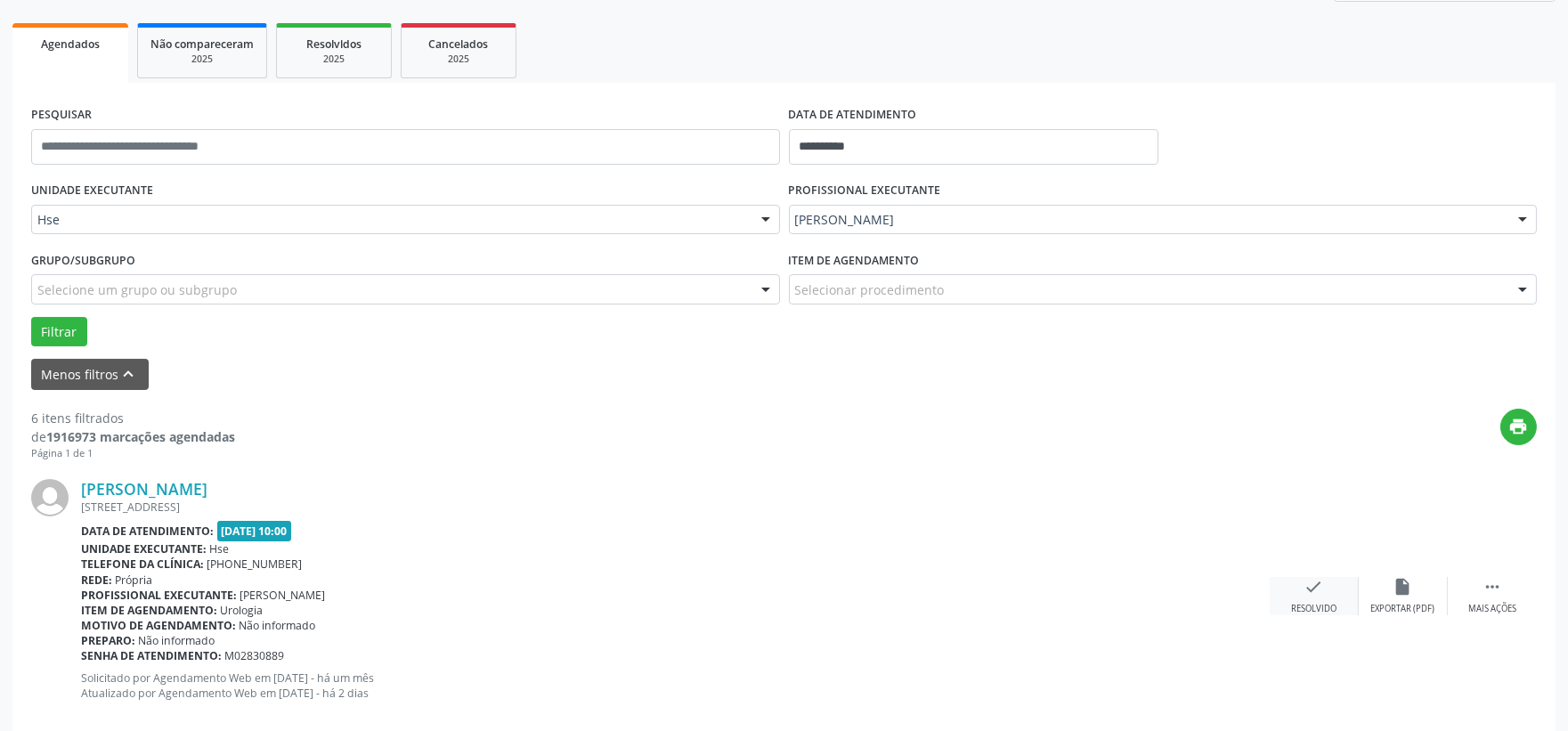
click at [1316, 588] on icon "check" at bounding box center [1313, 586] width 19 height 19
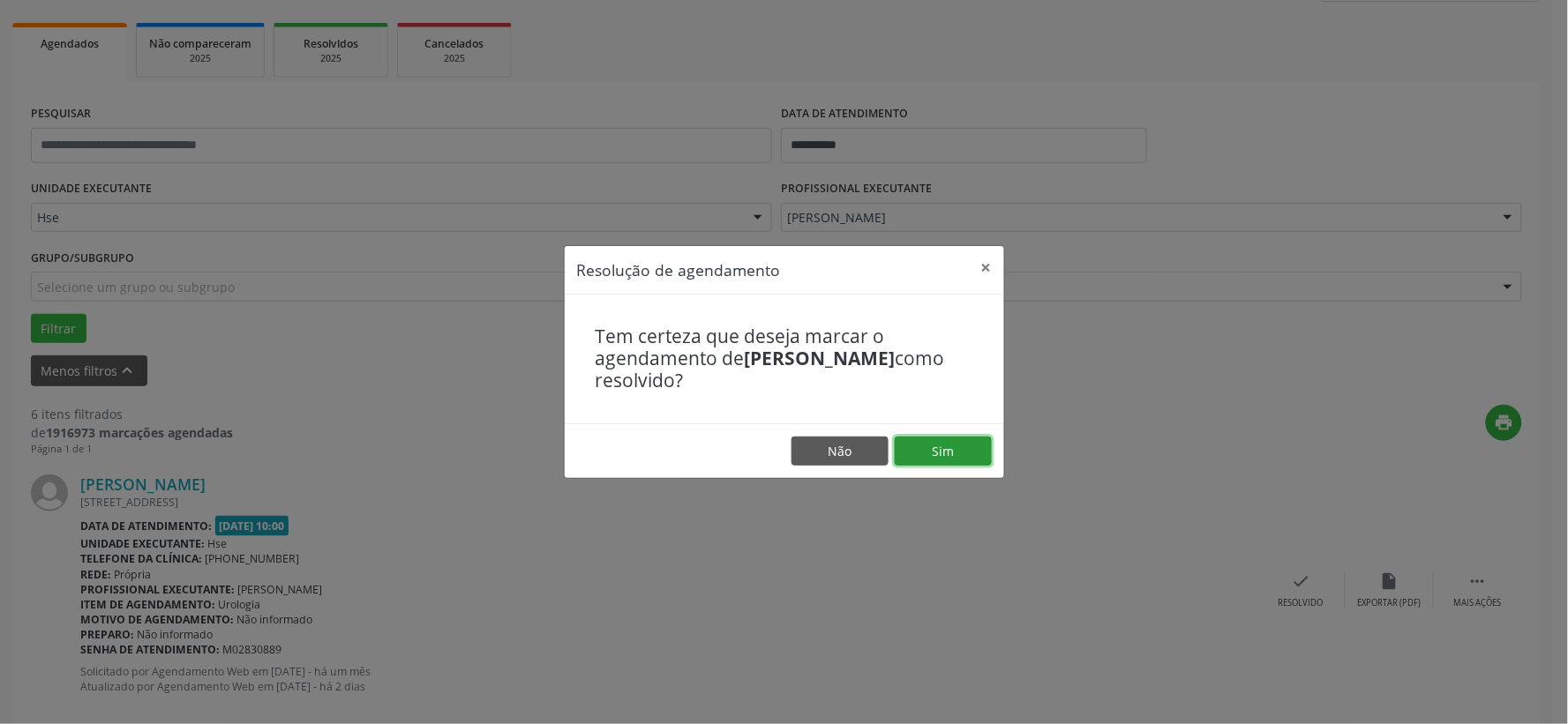
click at [913, 450] on button "Sim" at bounding box center [943, 451] width 97 height 30
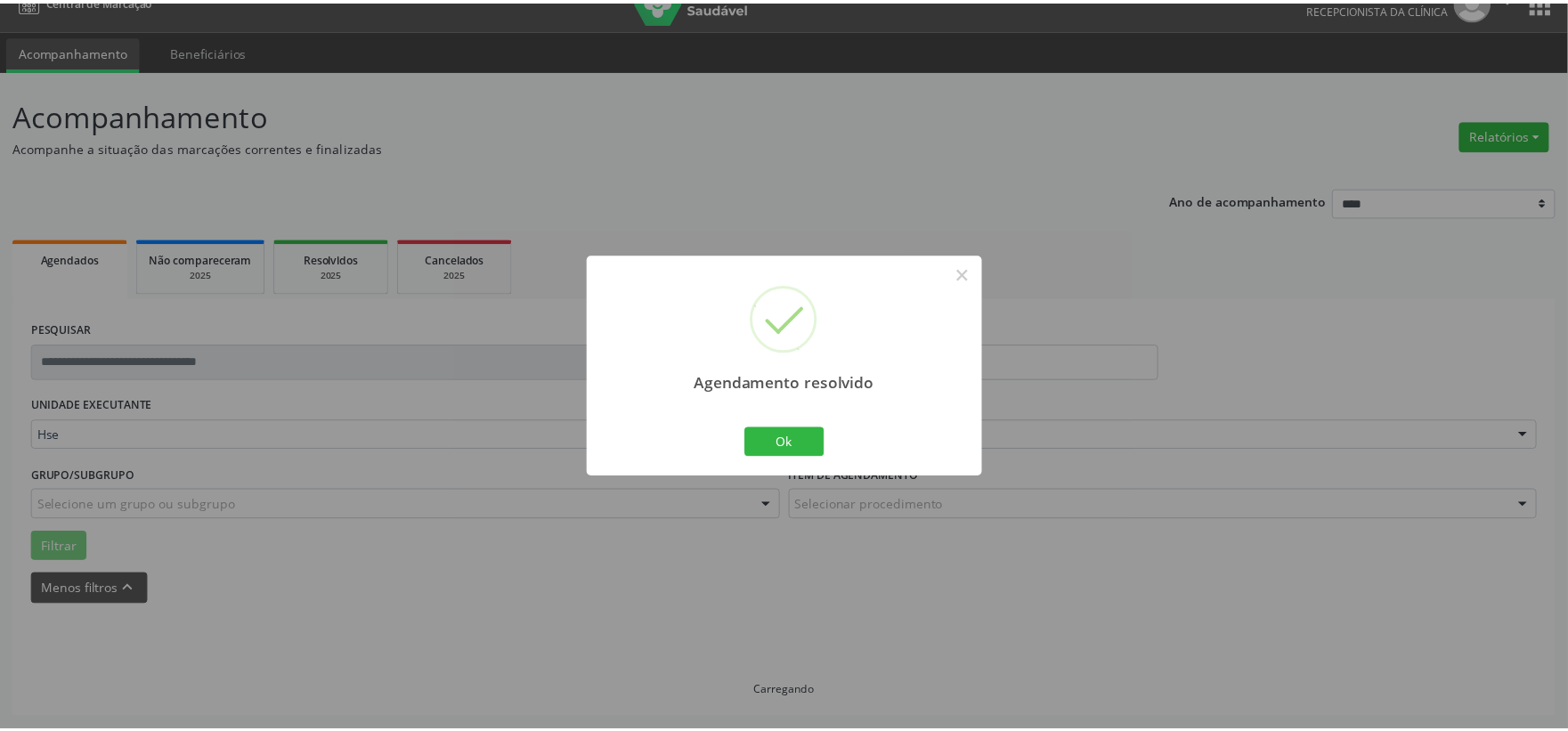
scroll to position [27, 0]
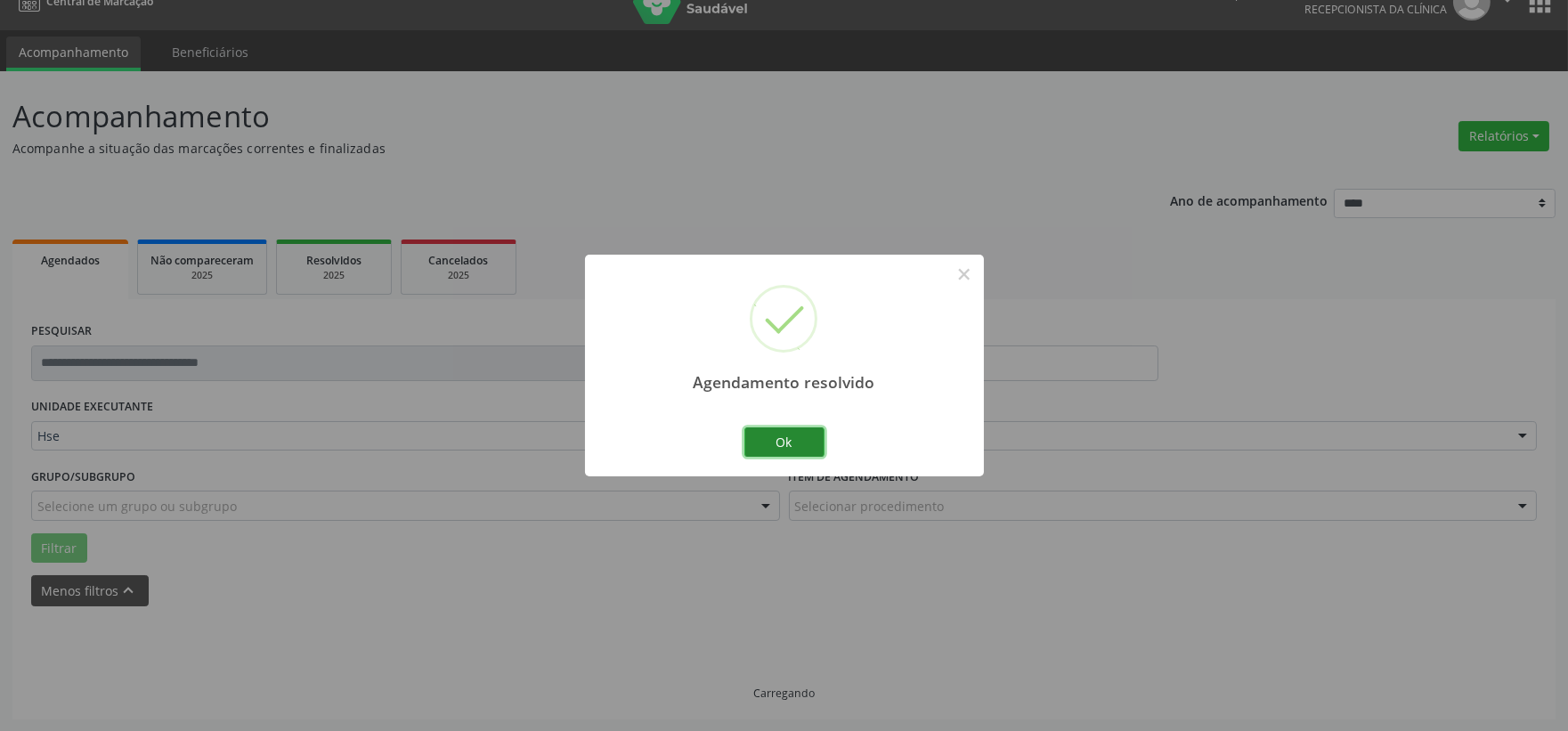
click at [796, 447] on button "Ok" at bounding box center [784, 442] width 80 height 30
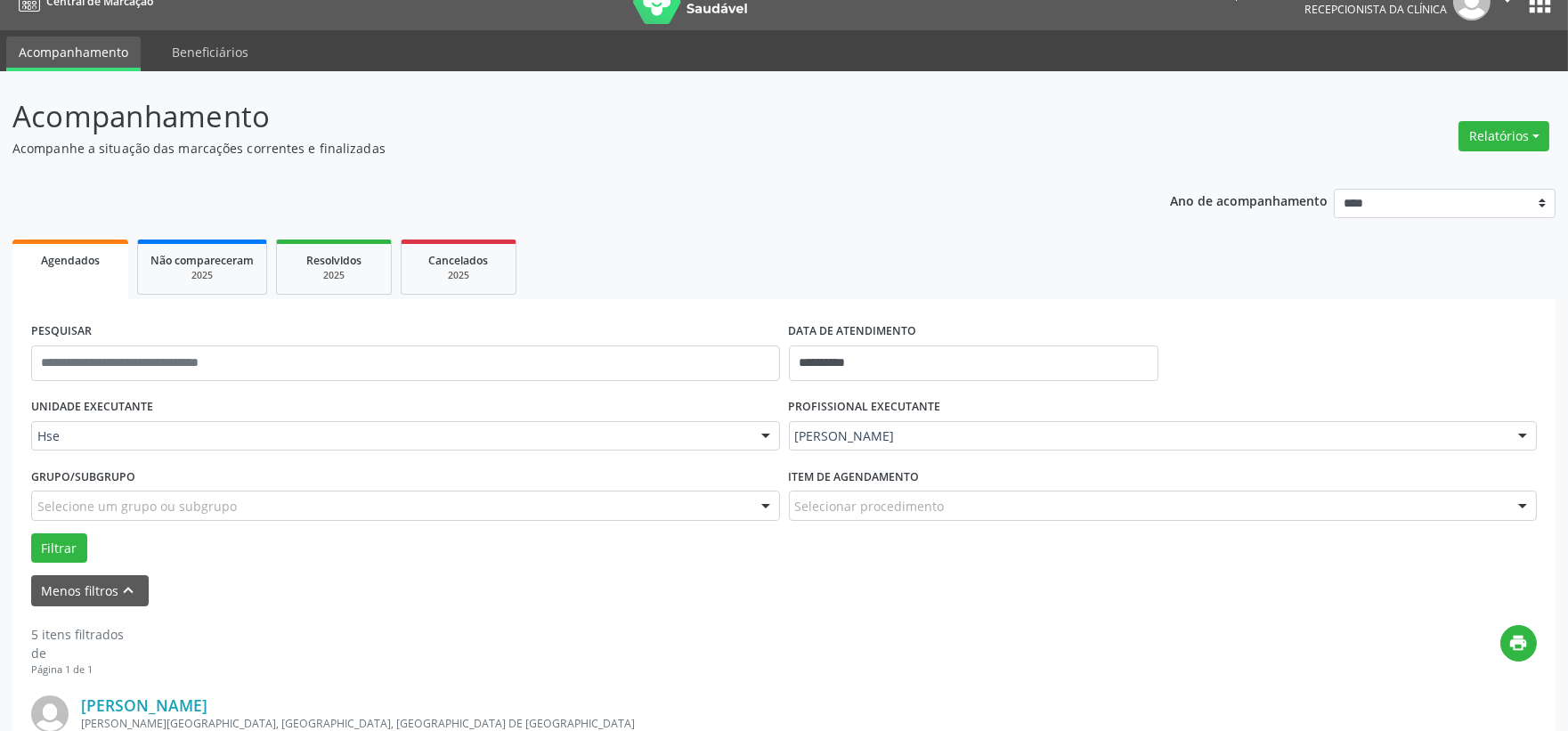
scroll to position [125, 0]
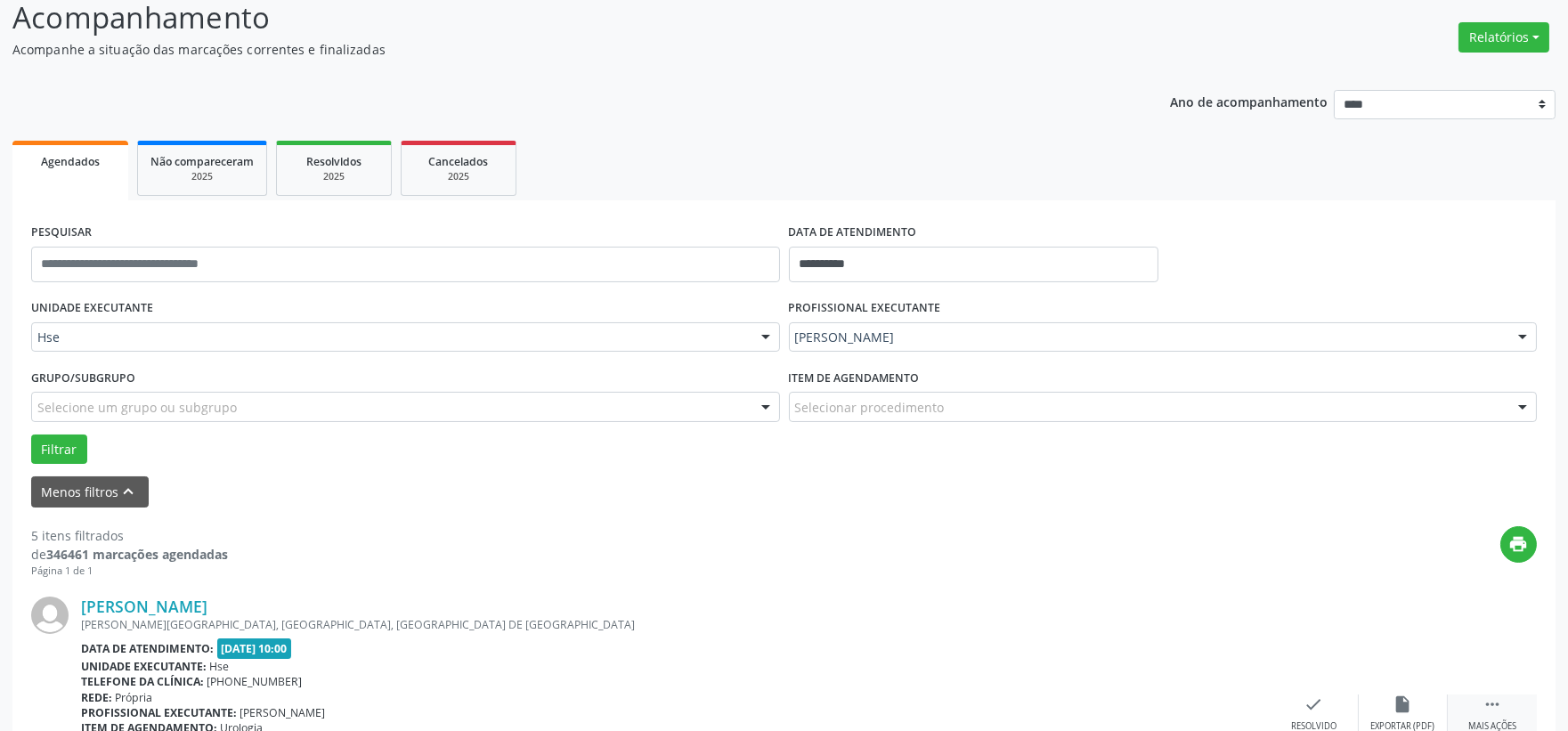
click at [1484, 706] on icon "" at bounding box center [1492, 704] width 19 height 19
click at [1408, 709] on icon "alarm_off" at bounding box center [1402, 704] width 19 height 19
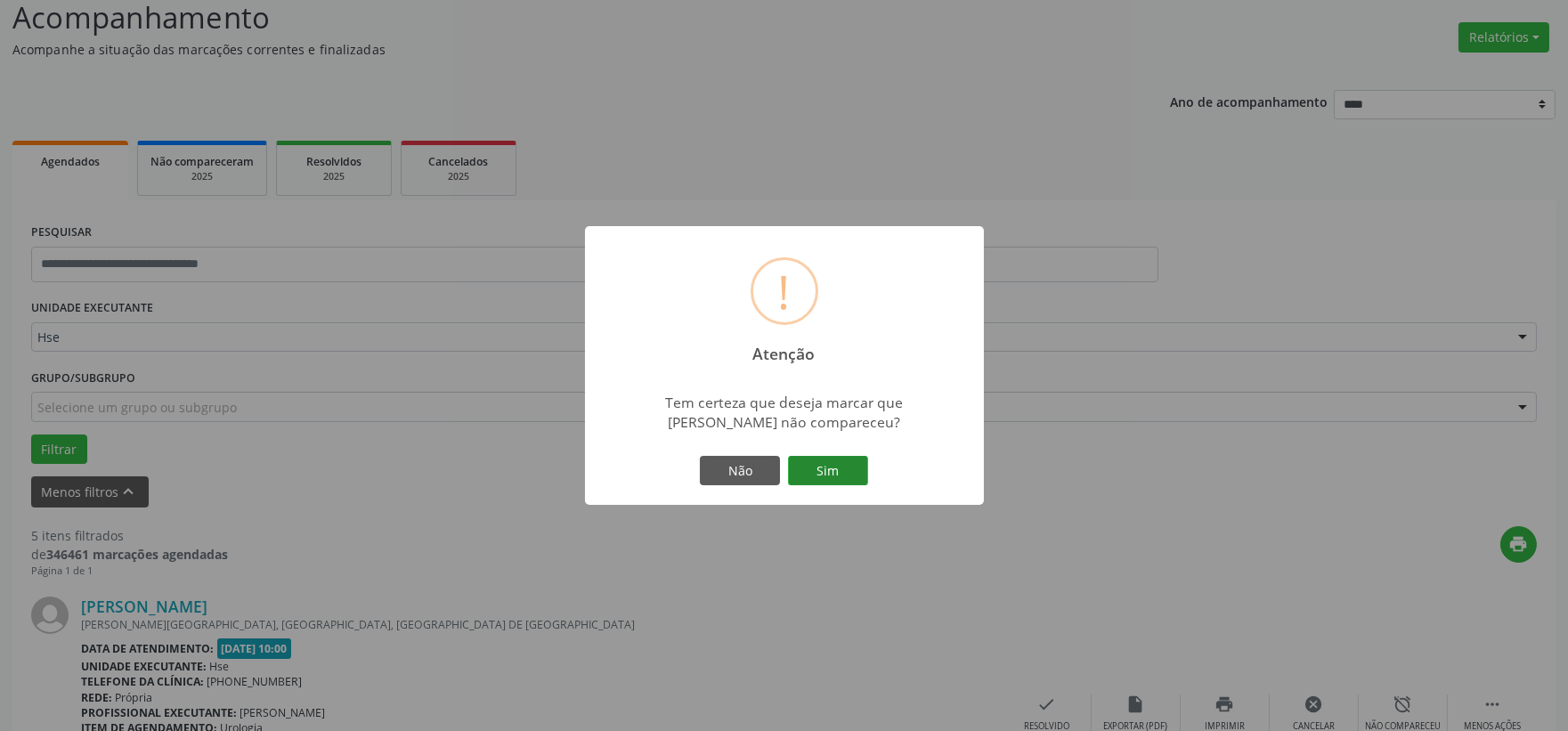
click at [837, 468] on button "Sim" at bounding box center [827, 470] width 80 height 30
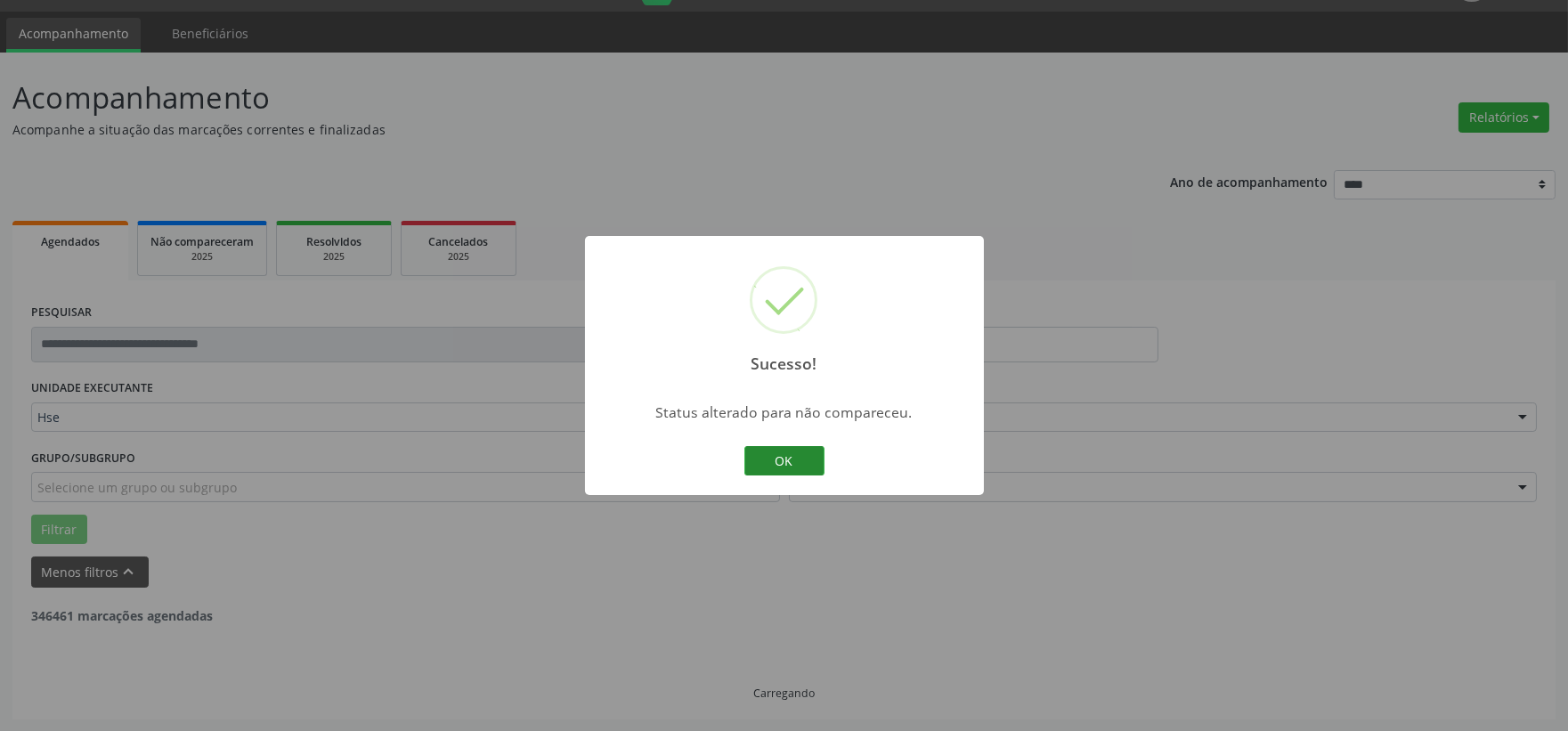
scroll to position [423, 0]
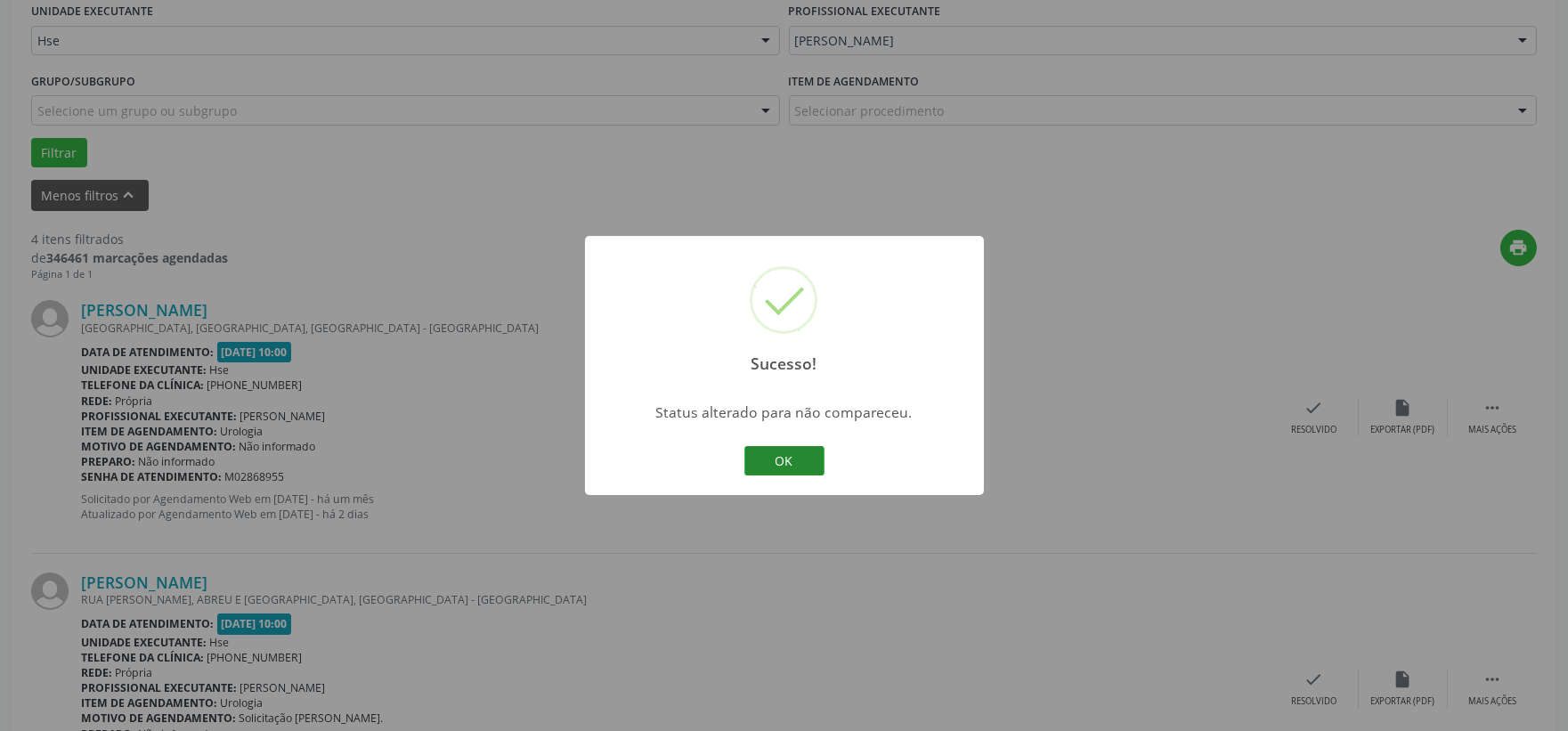
click at [795, 460] on button "OK" at bounding box center [784, 461] width 80 height 30
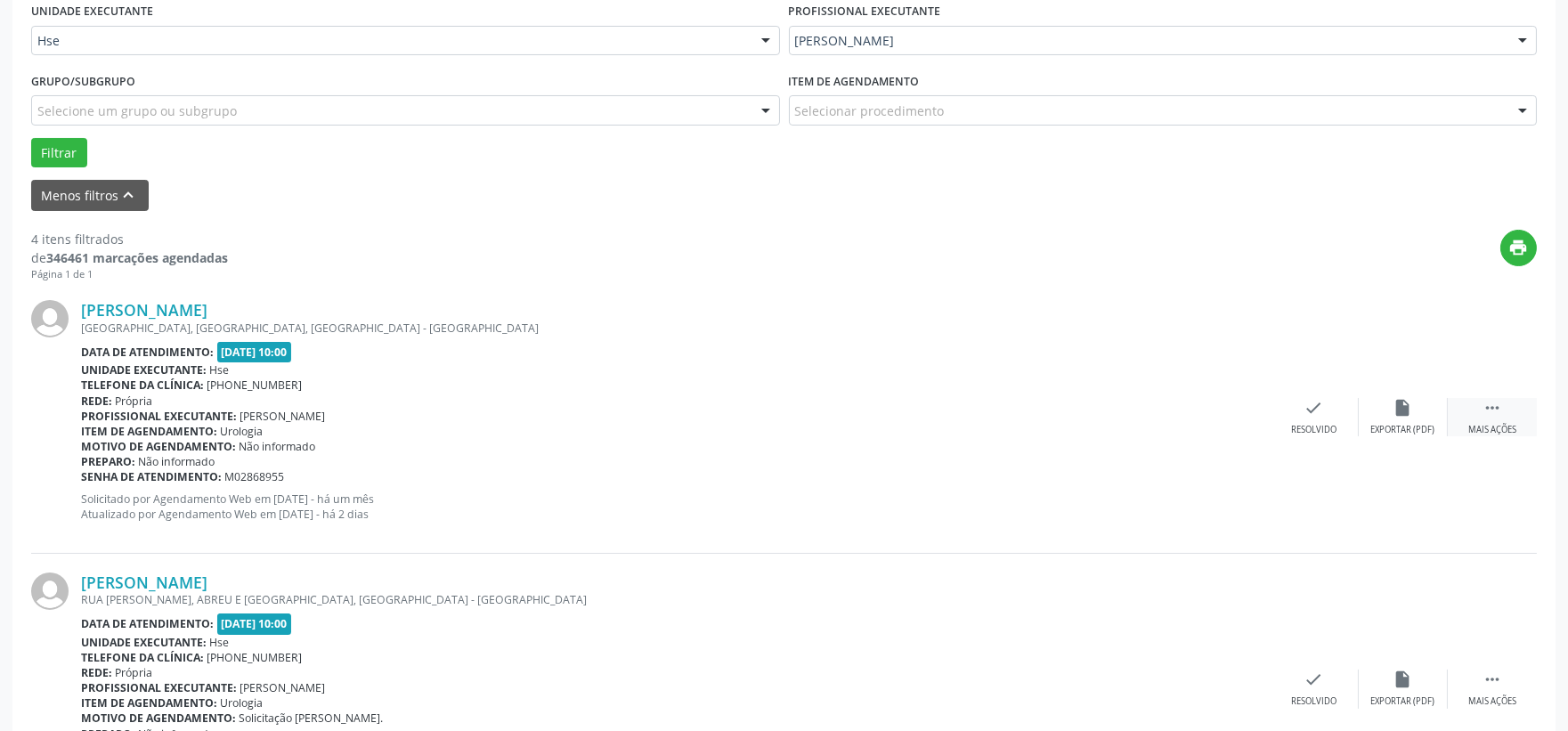
click at [1464, 400] on div " Mais ações" at bounding box center [1492, 417] width 89 height 39
click at [1406, 410] on icon "alarm_off" at bounding box center [1402, 407] width 19 height 19
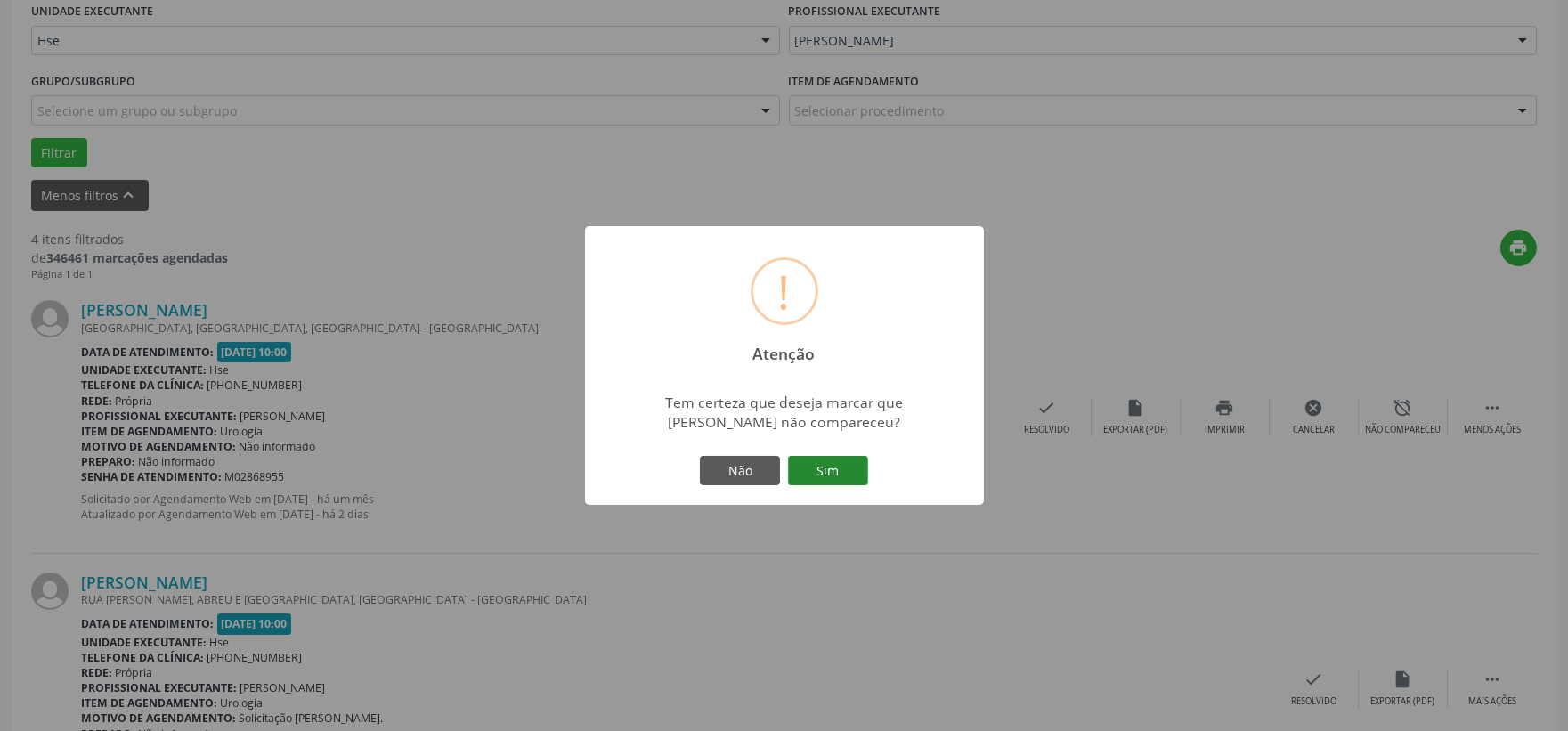
click at [837, 474] on button "Sim" at bounding box center [827, 470] width 80 height 30
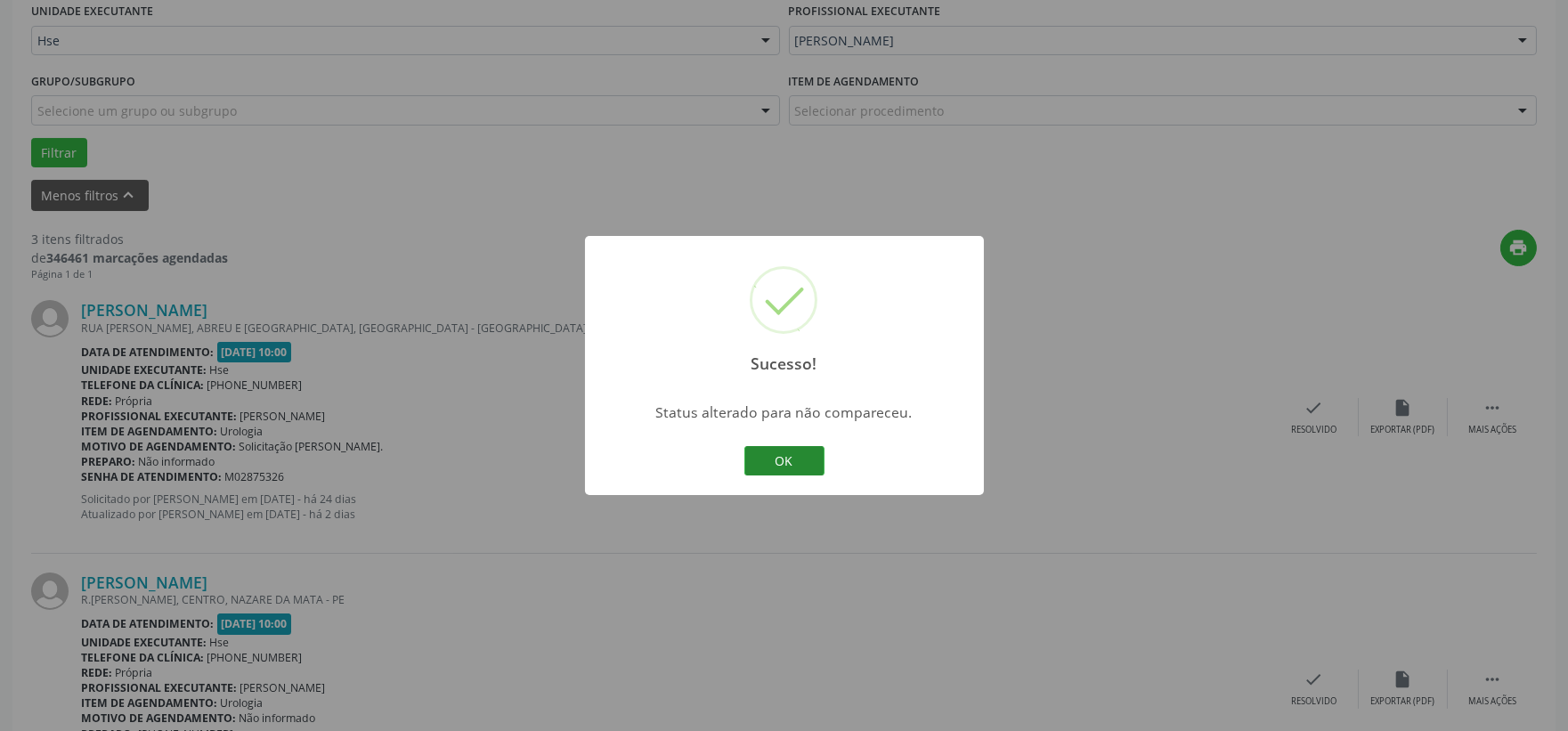
click at [773, 467] on button "OK" at bounding box center [784, 461] width 80 height 30
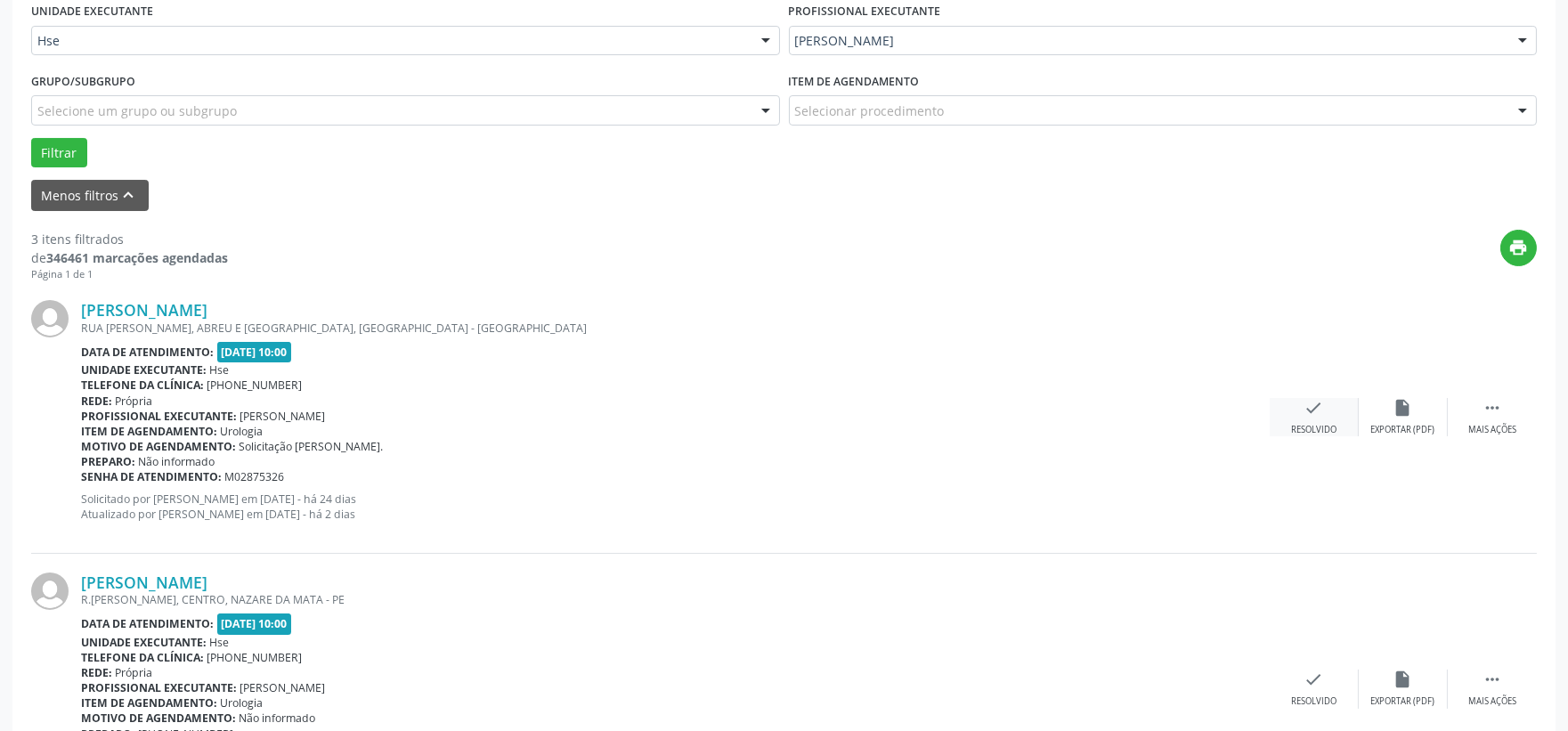
click at [1309, 414] on icon "check" at bounding box center [1313, 407] width 19 height 19
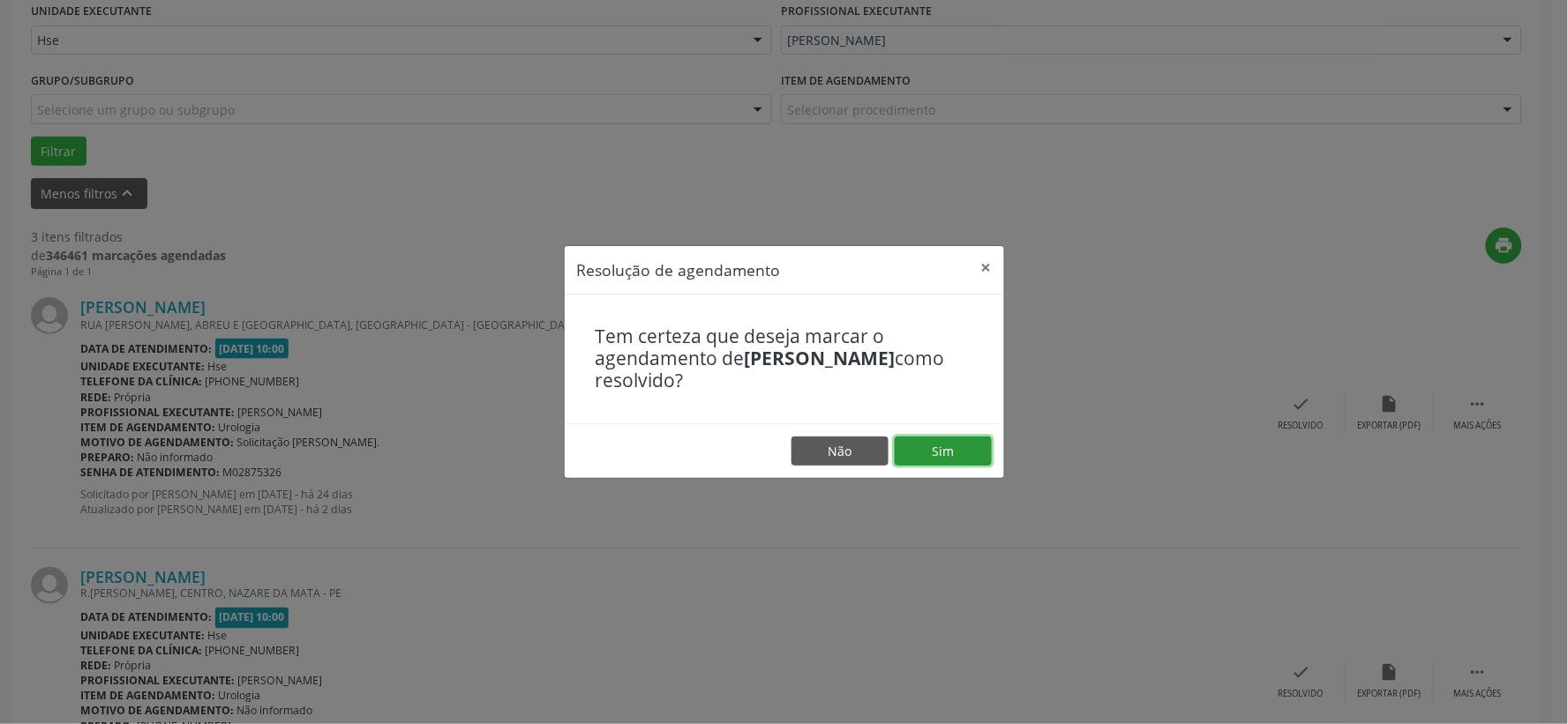
click at [940, 457] on button "Sim" at bounding box center [943, 451] width 97 height 30
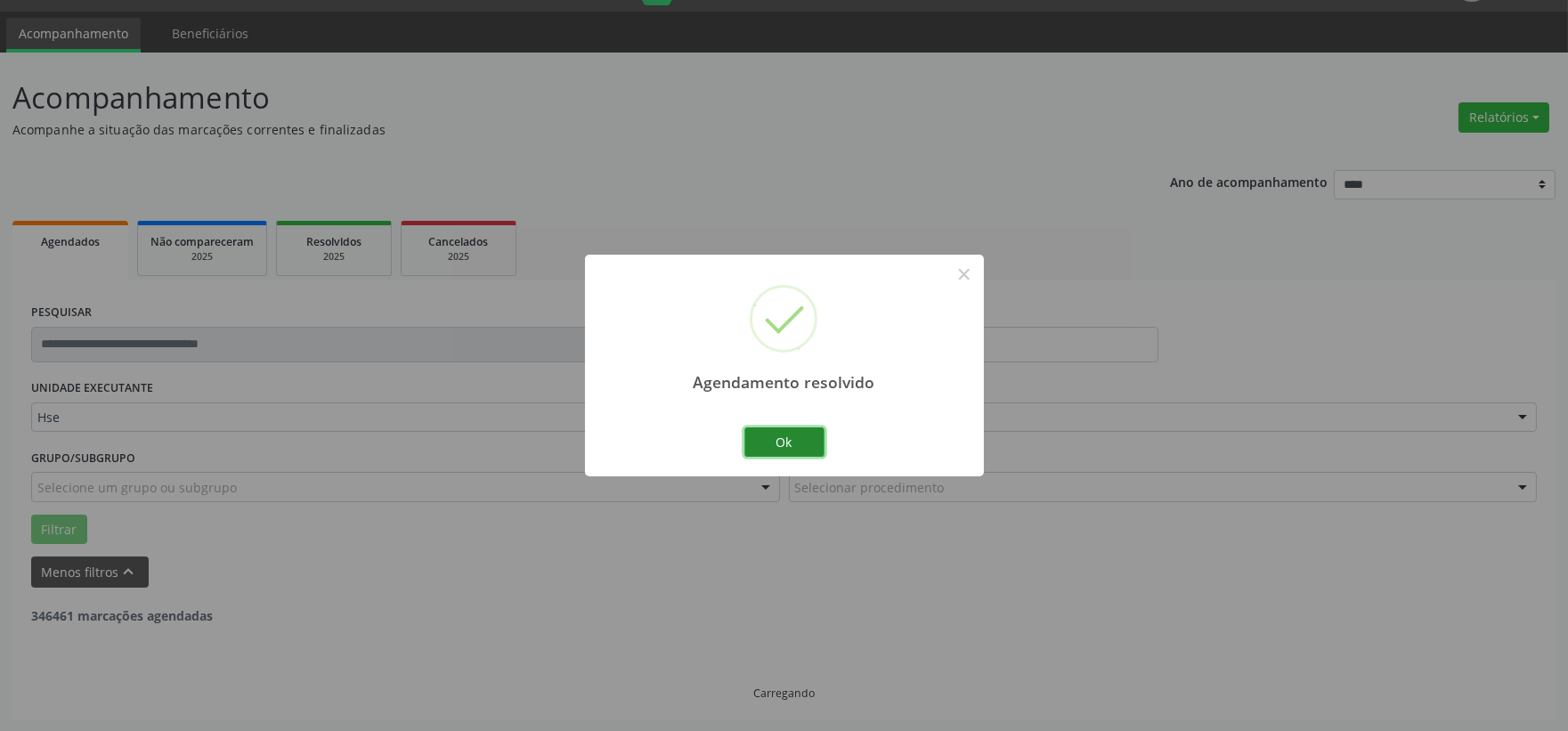
click at [810, 442] on button "Ok" at bounding box center [784, 442] width 80 height 30
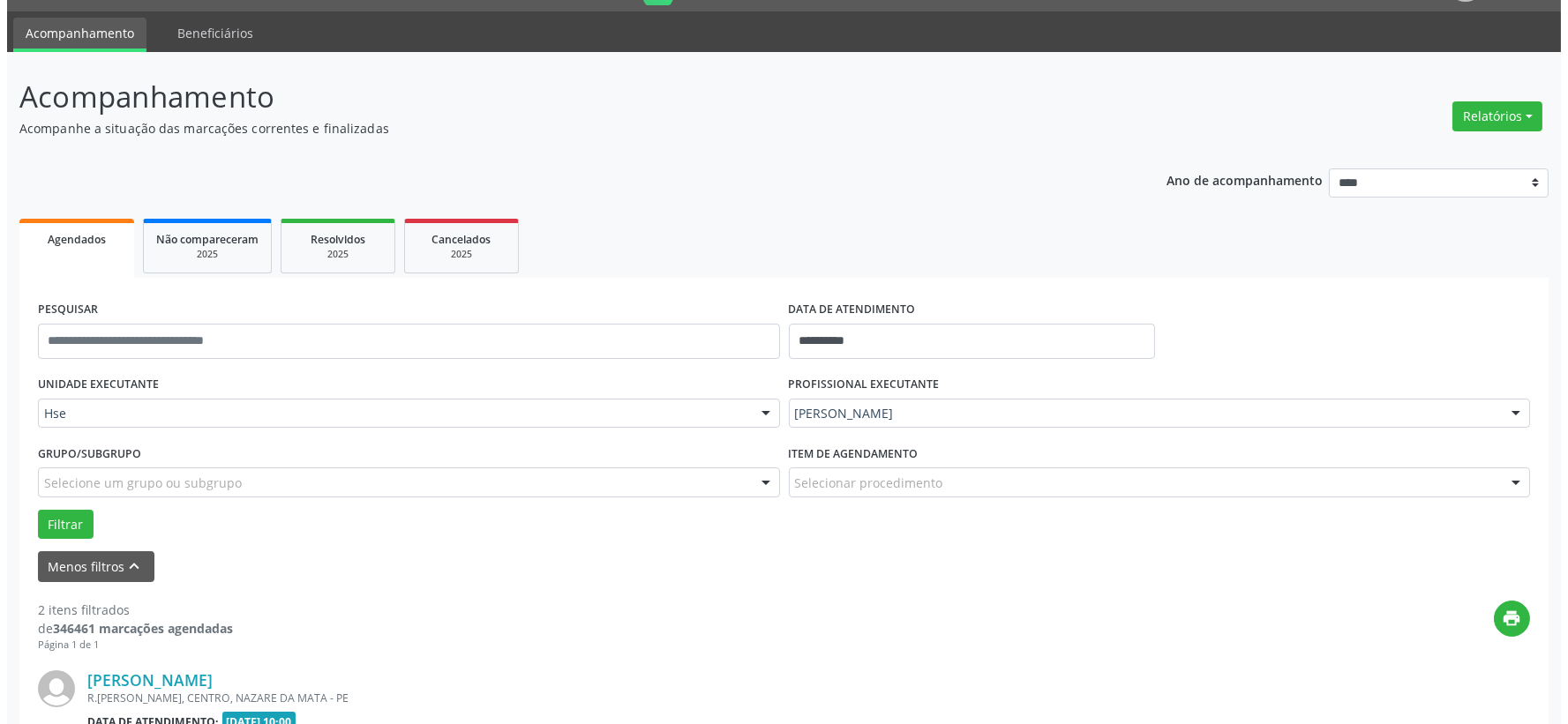
scroll to position [143, 0]
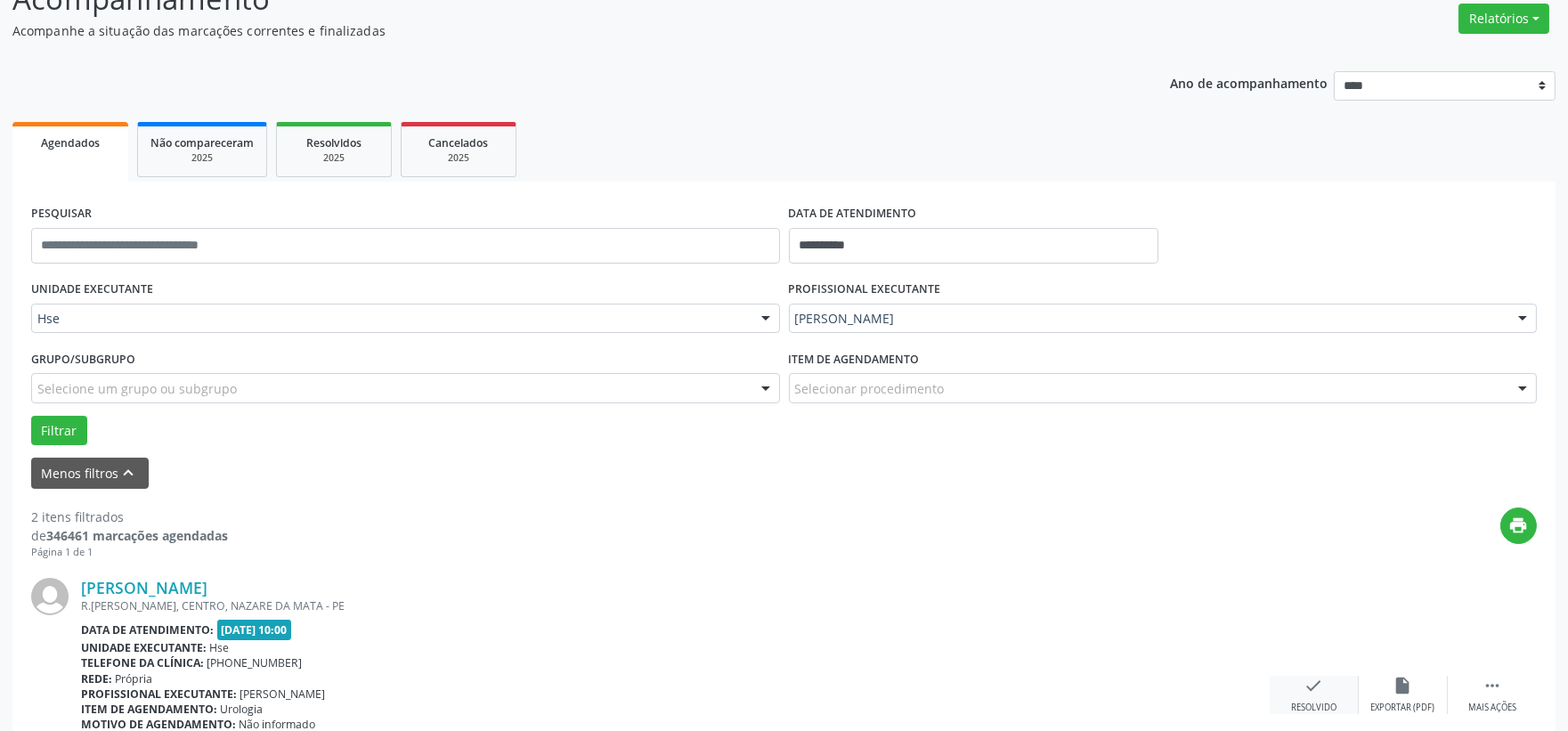
click at [1303, 699] on div "check Resolvido" at bounding box center [1314, 695] width 89 height 39
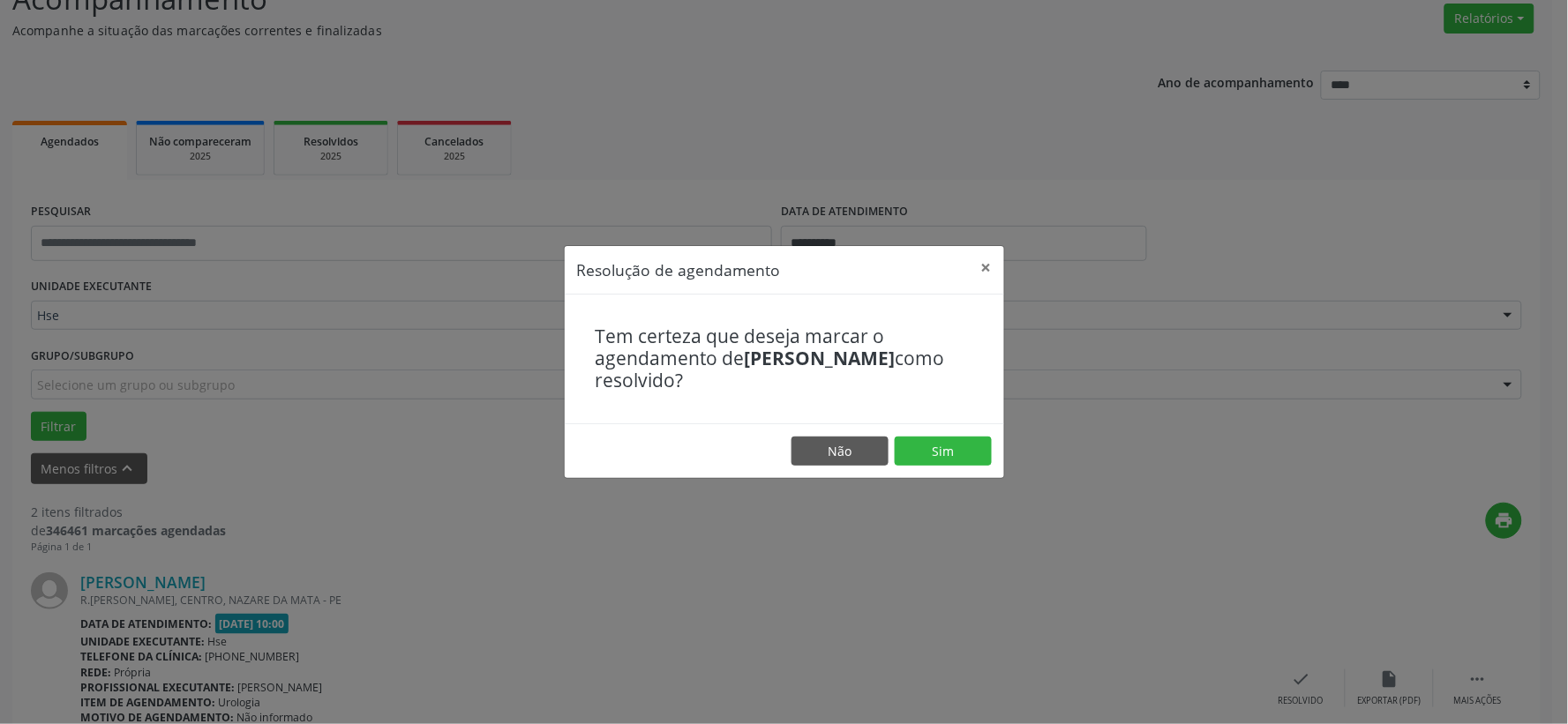
click at [950, 468] on footer "Não Sim" at bounding box center [784, 450] width 440 height 56
click at [954, 457] on button "Sim" at bounding box center [943, 451] width 97 height 30
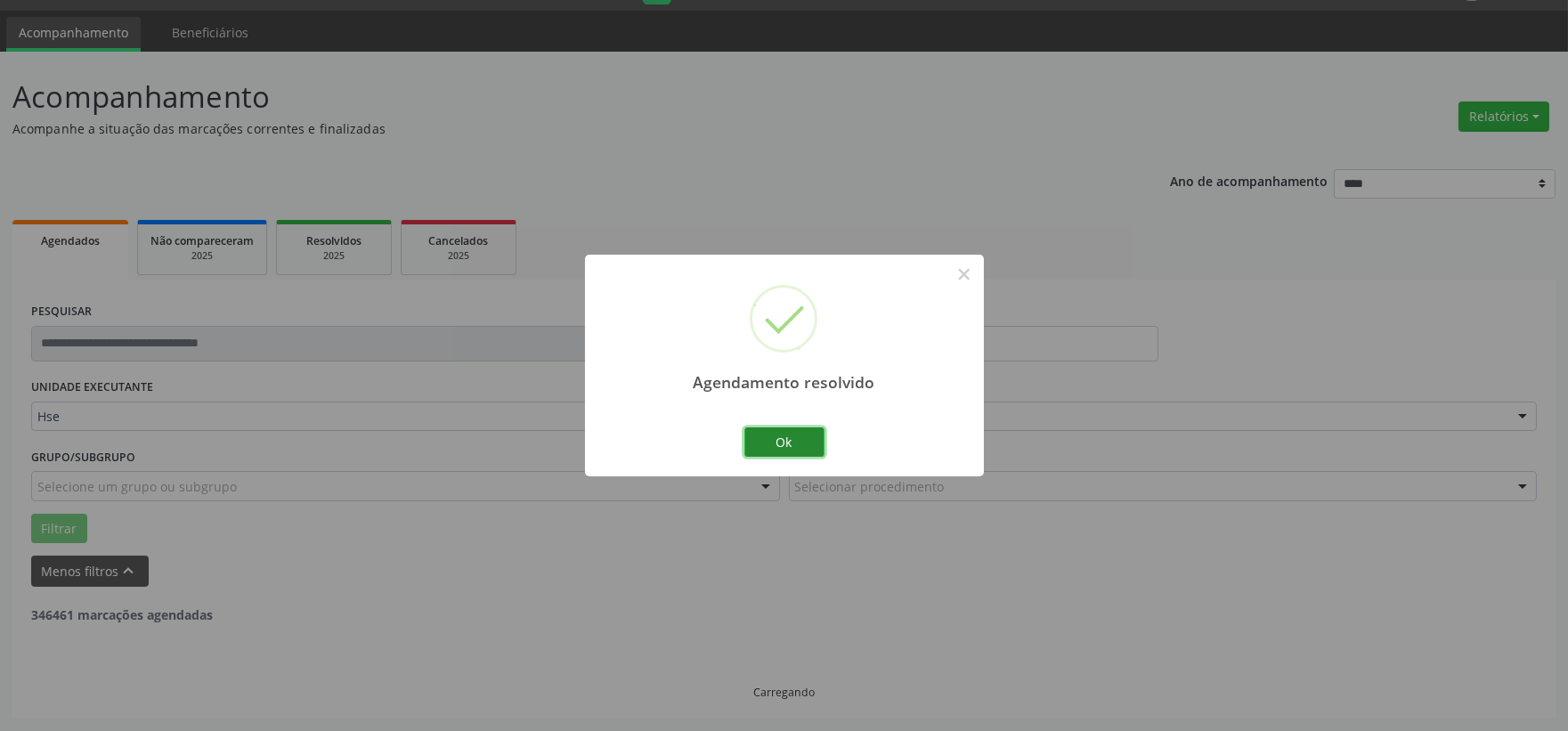
click at [777, 448] on button "Ok" at bounding box center [784, 442] width 80 height 30
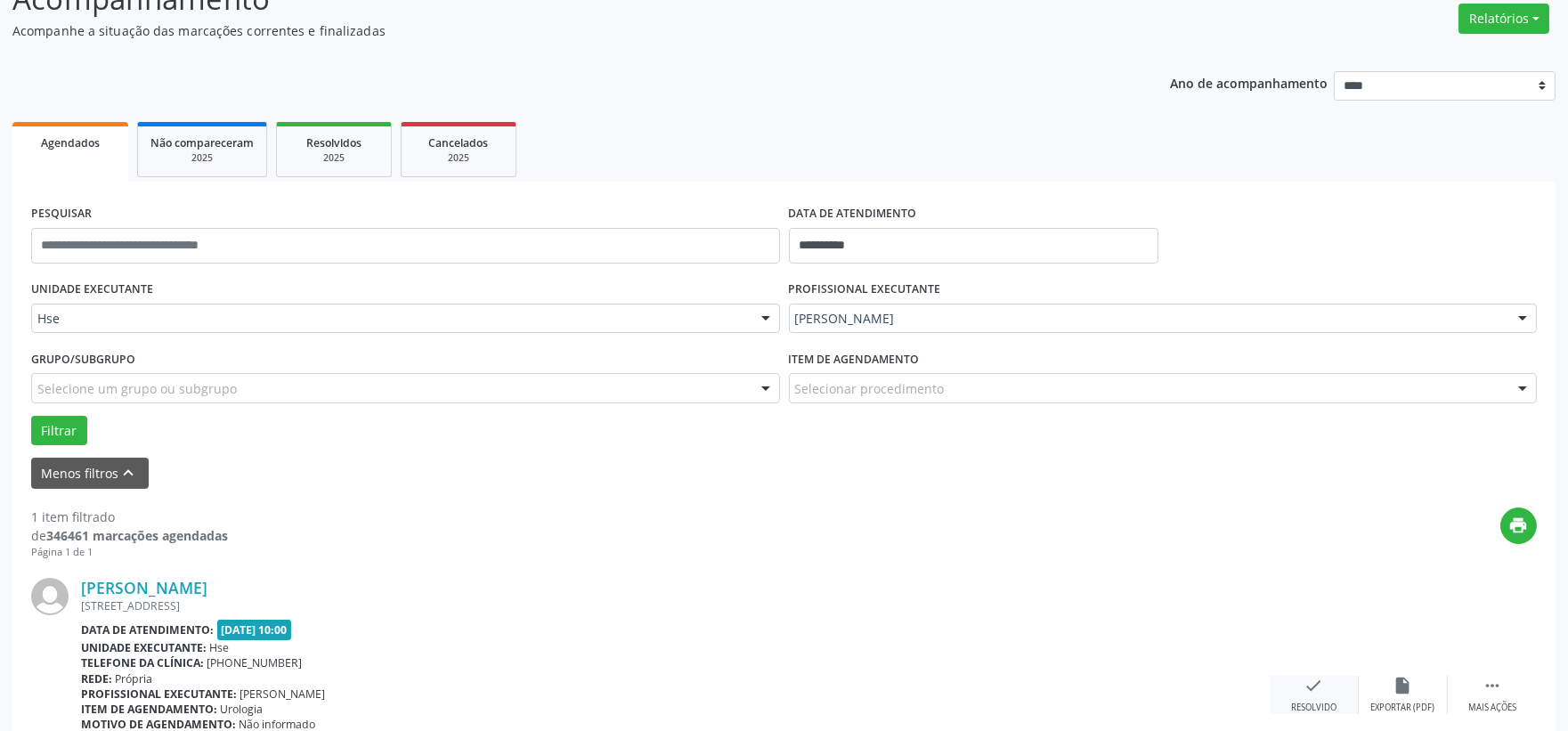
click at [1309, 690] on icon "check" at bounding box center [1313, 685] width 19 height 19
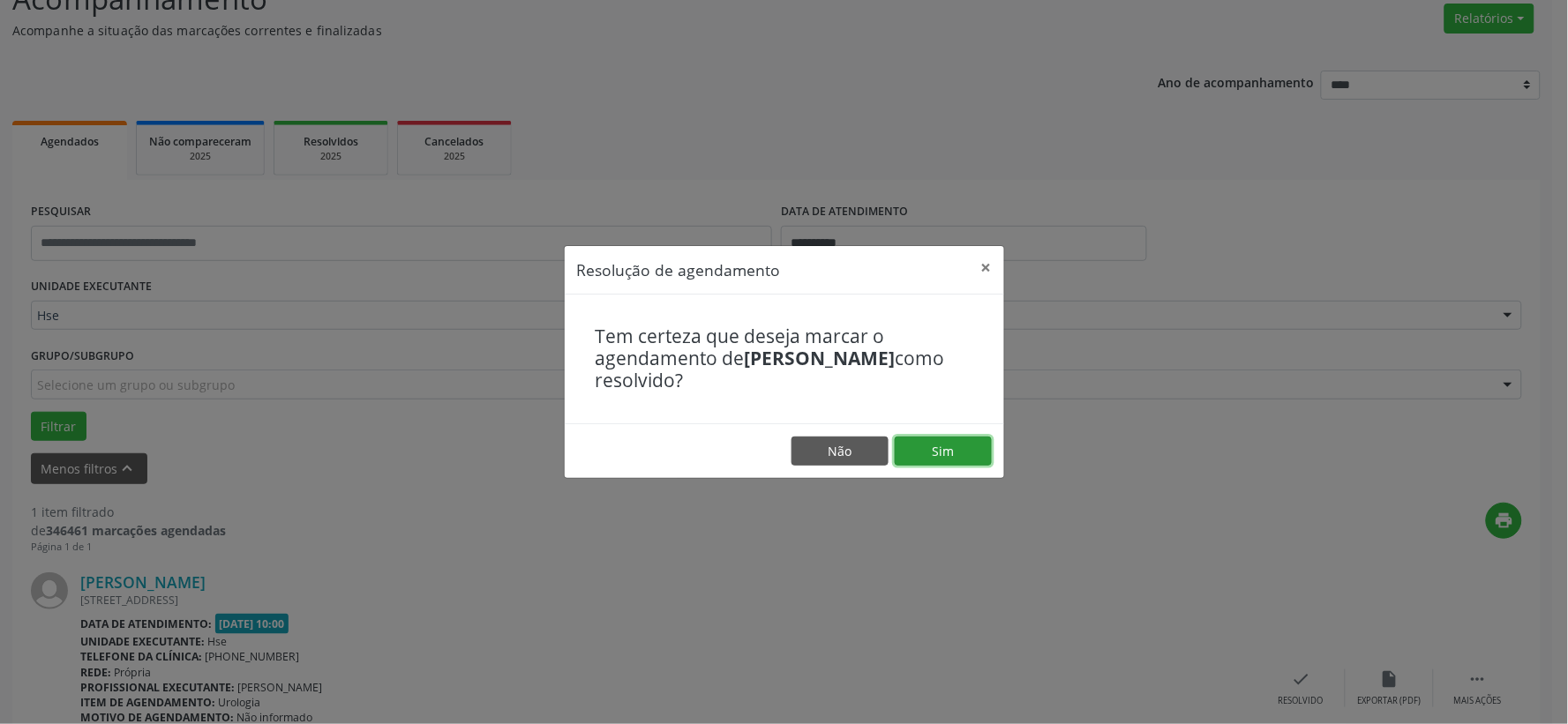
click at [921, 446] on button "Sim" at bounding box center [943, 451] width 97 height 30
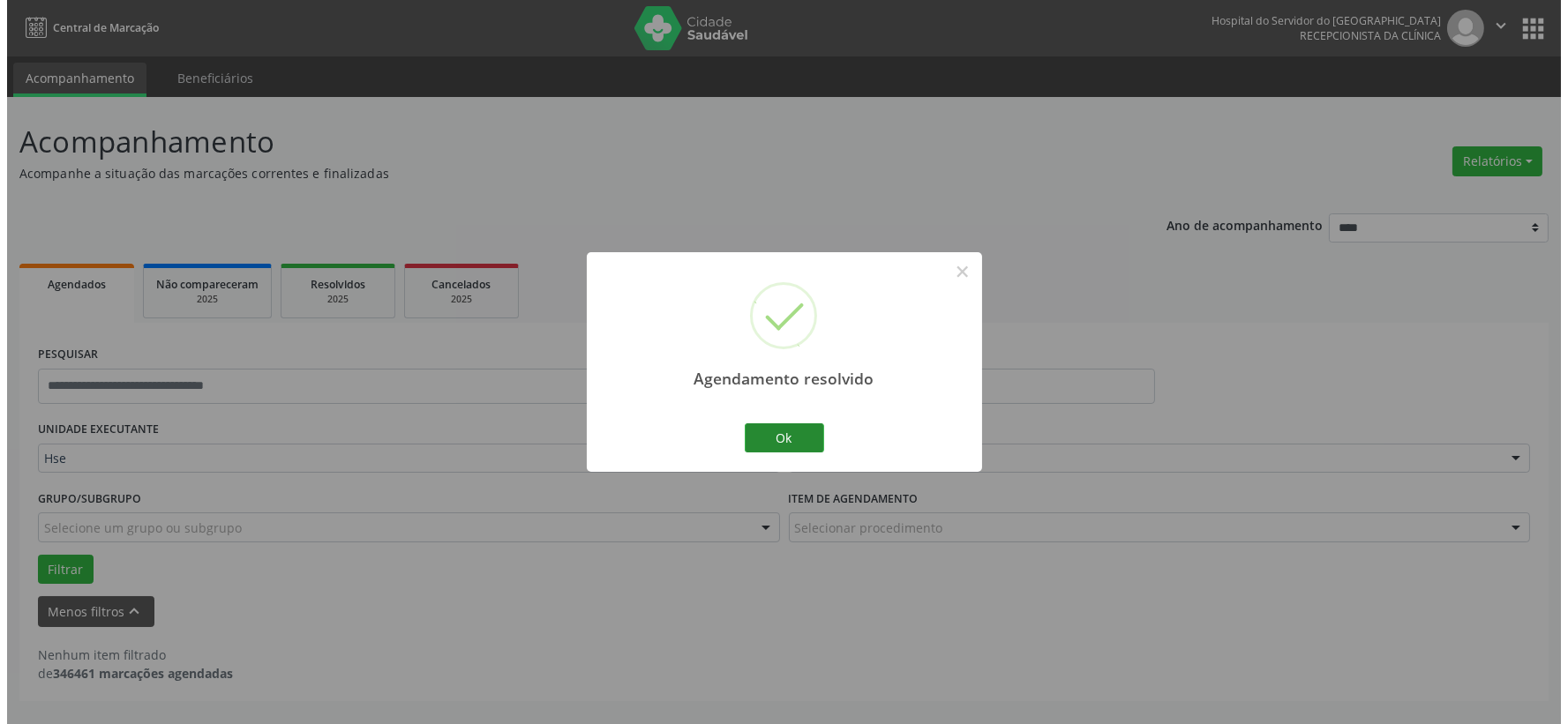
scroll to position [0, 0]
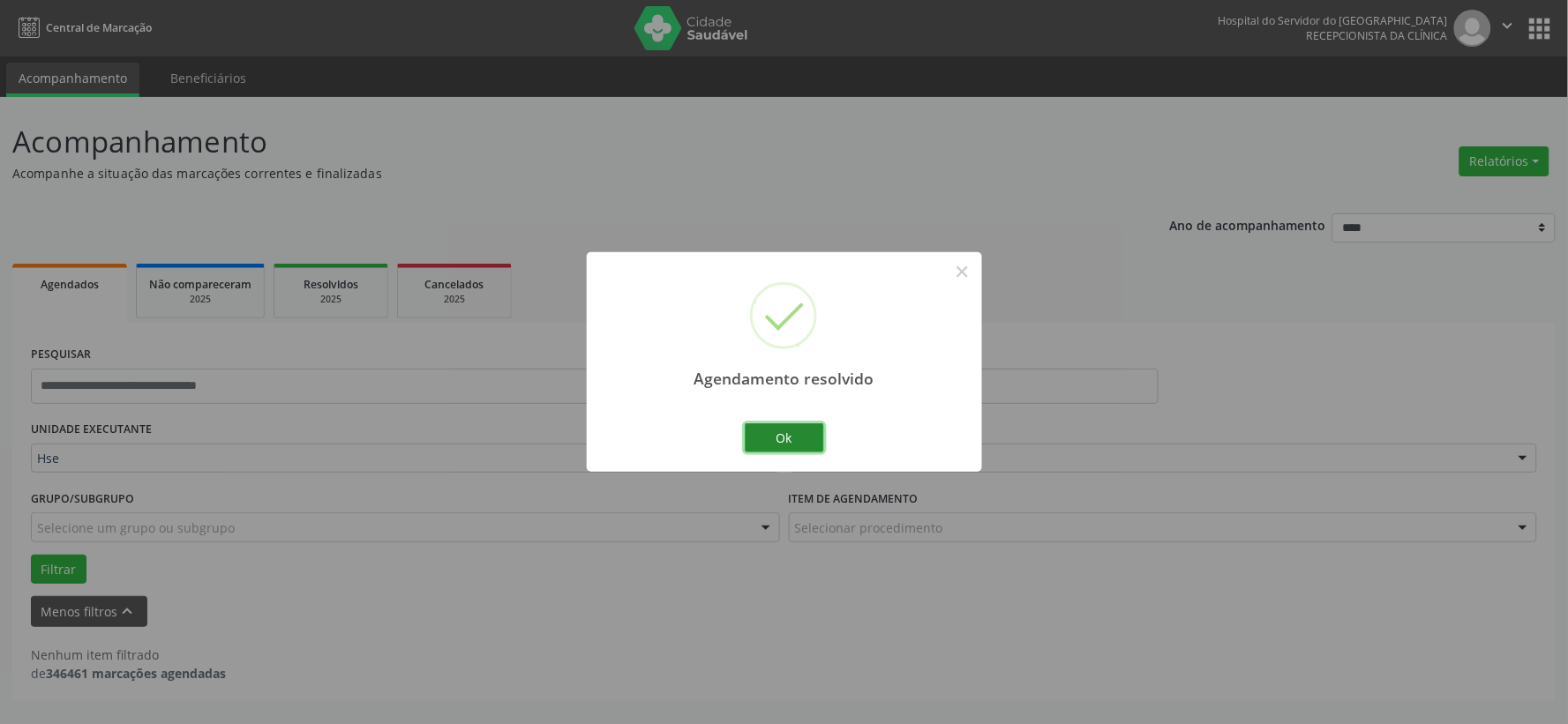
click at [773, 433] on button "Ok" at bounding box center [784, 438] width 79 height 30
